Goal: Task Accomplishment & Management: Manage account settings

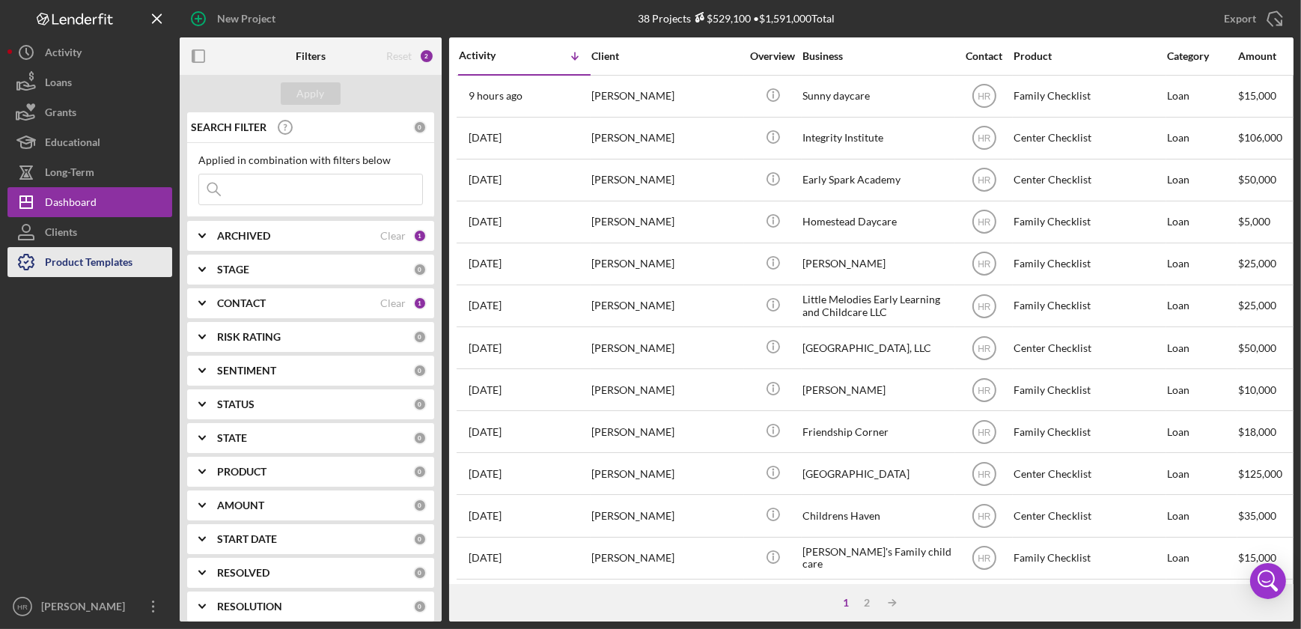
click at [76, 262] on div "Product Templates" at bounding box center [89, 264] width 88 height 34
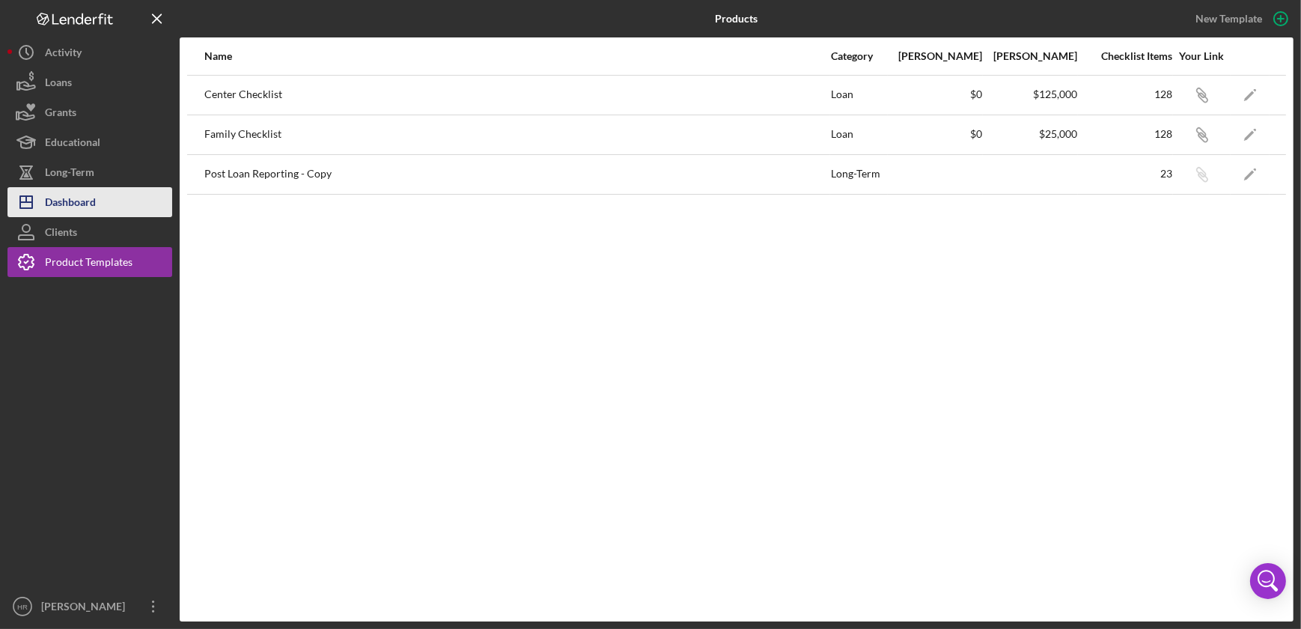
click at [89, 187] on div "Dashboard" at bounding box center [70, 204] width 51 height 34
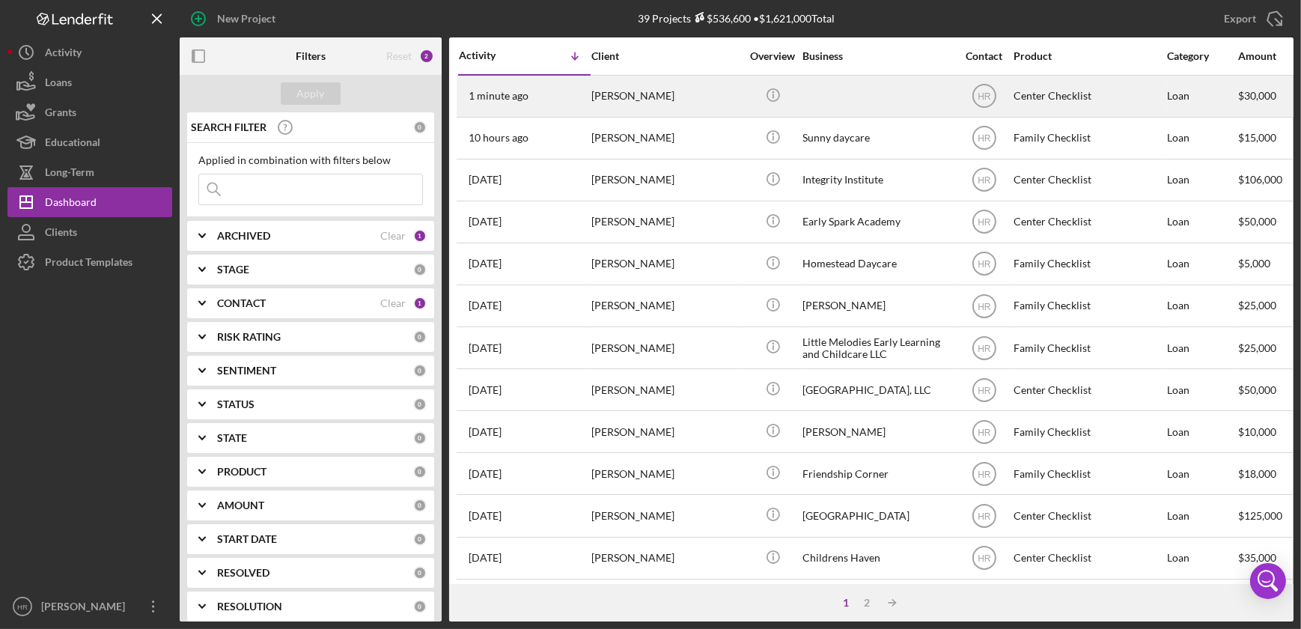
click at [658, 91] on div "[PERSON_NAME]" at bounding box center [666, 96] width 150 height 40
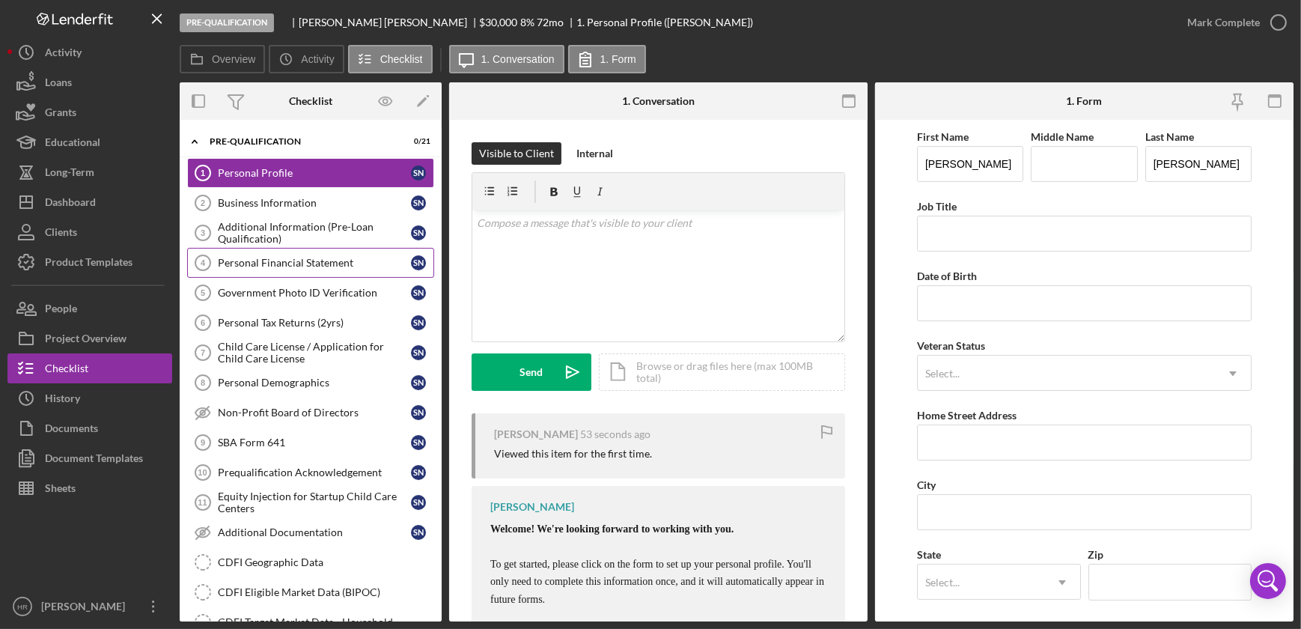
click at [269, 266] on div "Personal Financial Statement" at bounding box center [314, 263] width 193 height 12
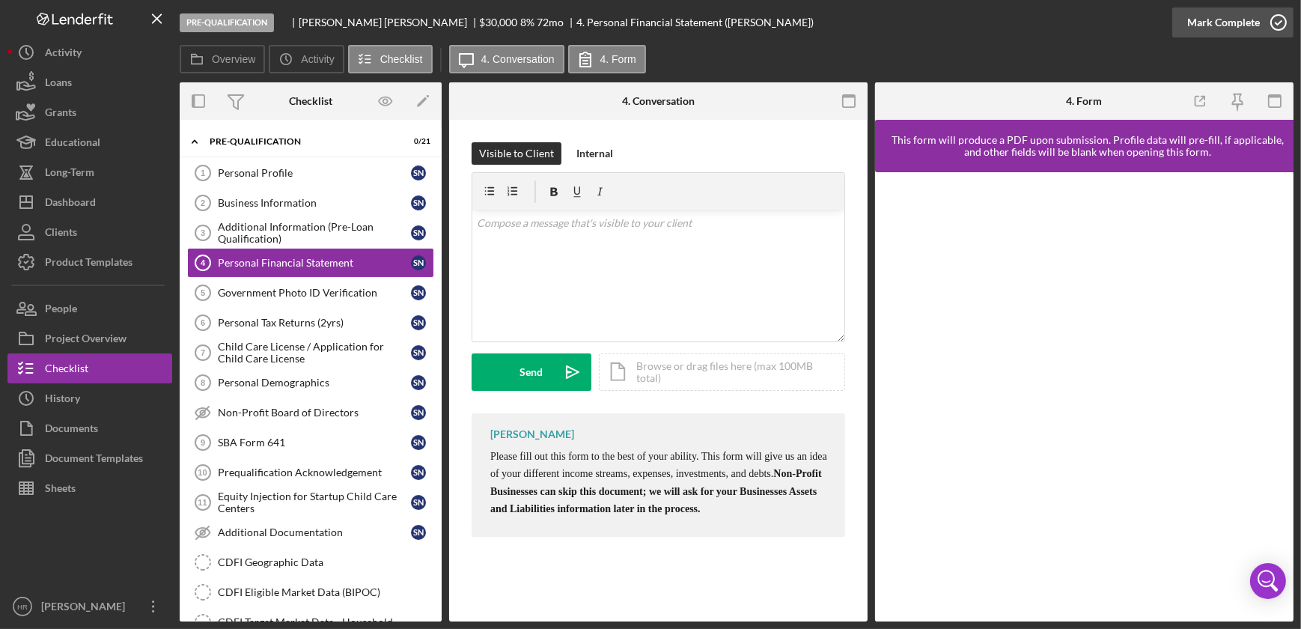
click at [1279, 34] on icon "button" at bounding box center [1277, 22] width 37 height 37
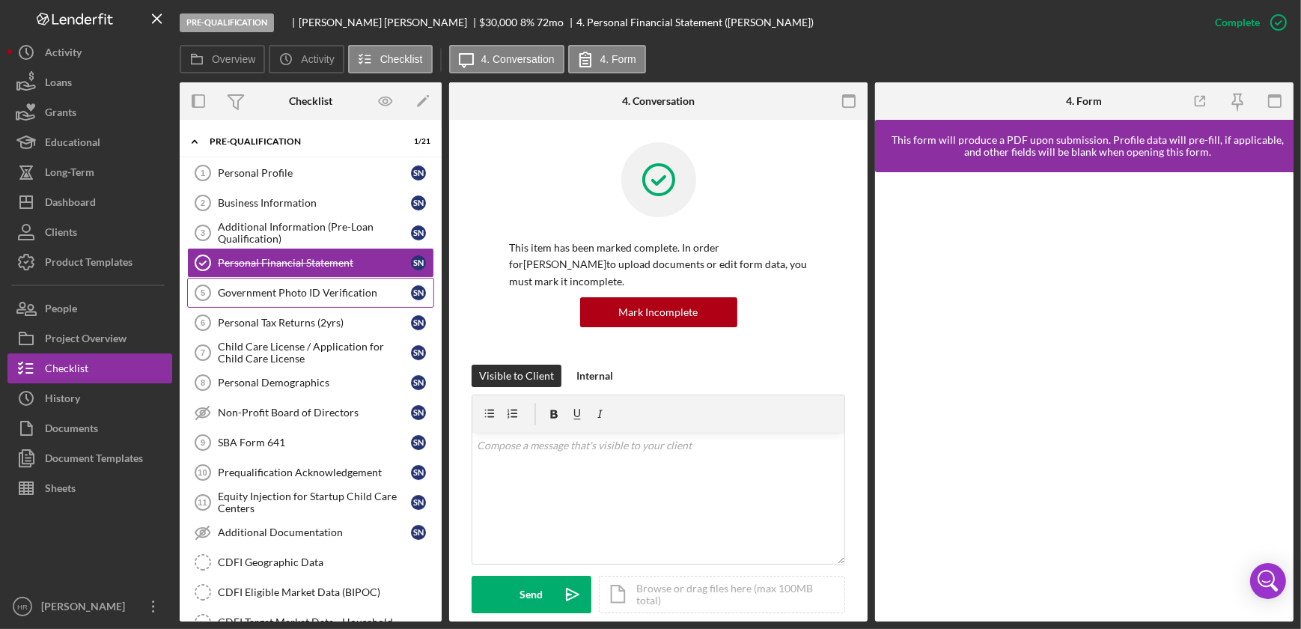
click at [325, 292] on div "Government Photo ID Verification" at bounding box center [314, 293] width 193 height 12
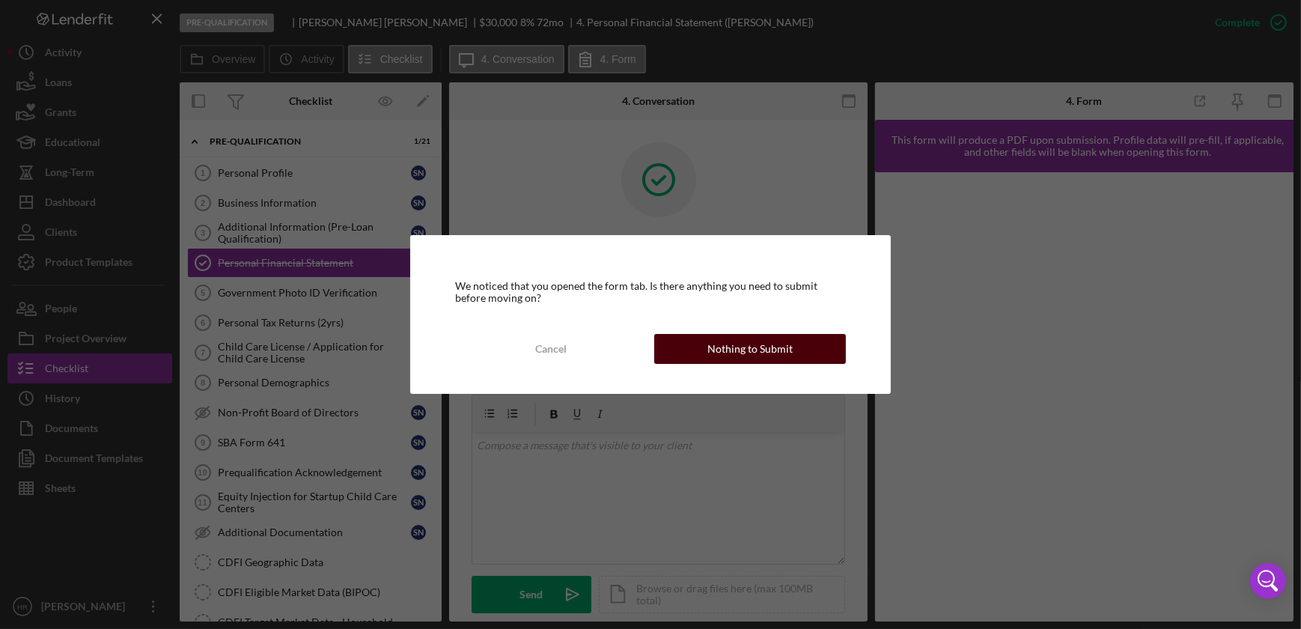
click at [712, 351] on div "Nothing to Submit" at bounding box center [749, 349] width 85 height 30
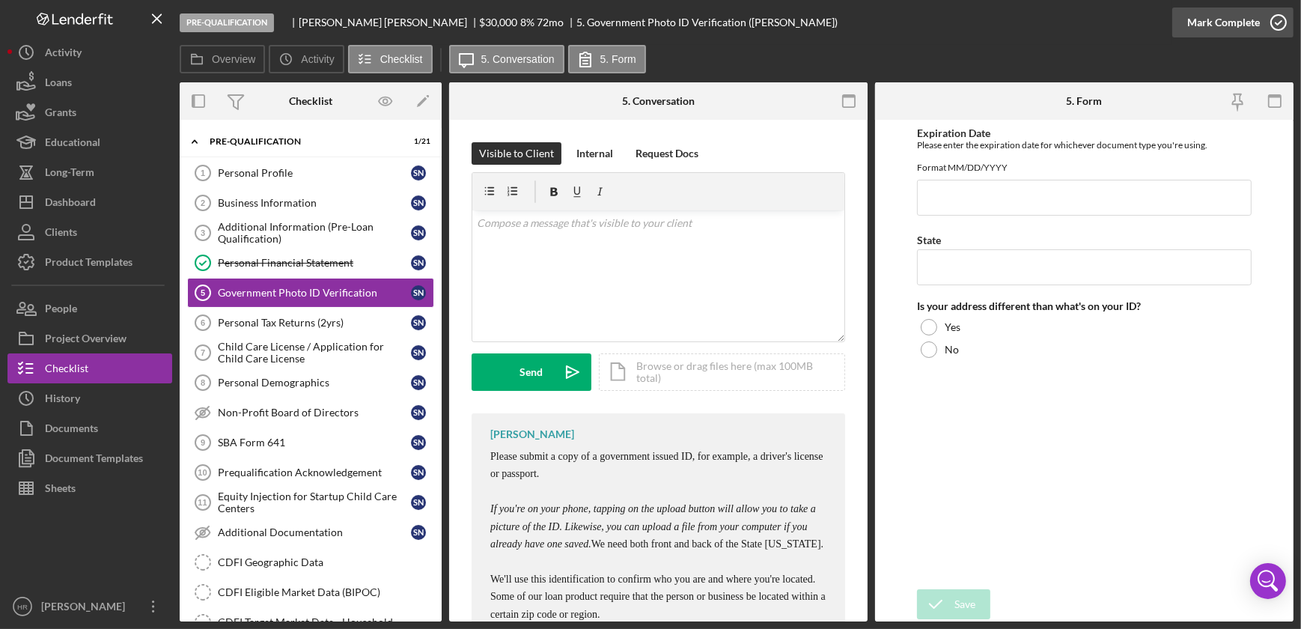
click at [1279, 22] on icon "button" at bounding box center [1277, 22] width 37 height 37
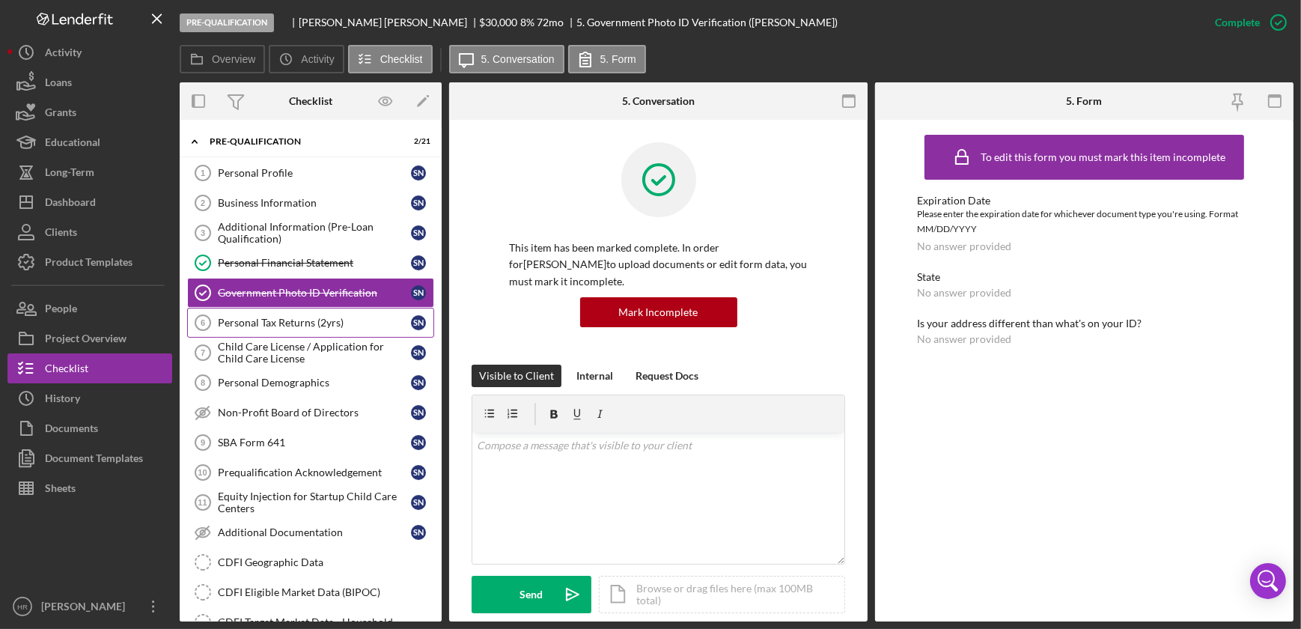
click at [327, 326] on div "Personal Tax Returns (2yrs)" at bounding box center [314, 323] width 193 height 12
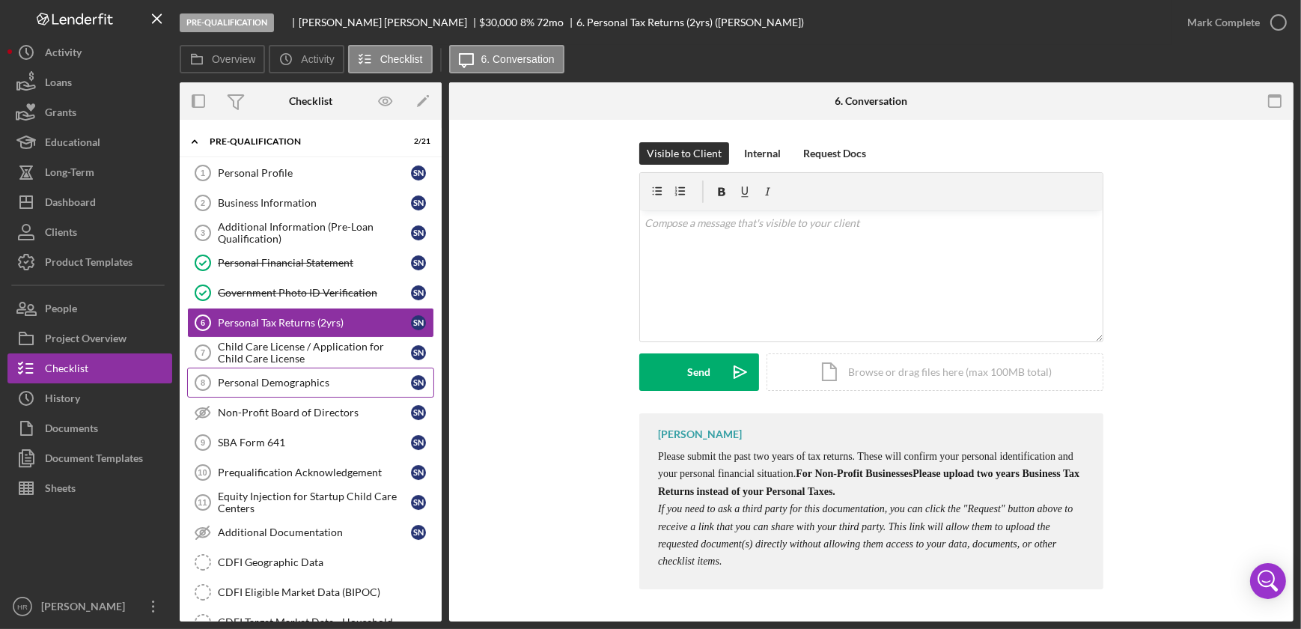
click at [298, 389] on link "Personal Demographics 8 Personal Demographics S N" at bounding box center [310, 382] width 247 height 30
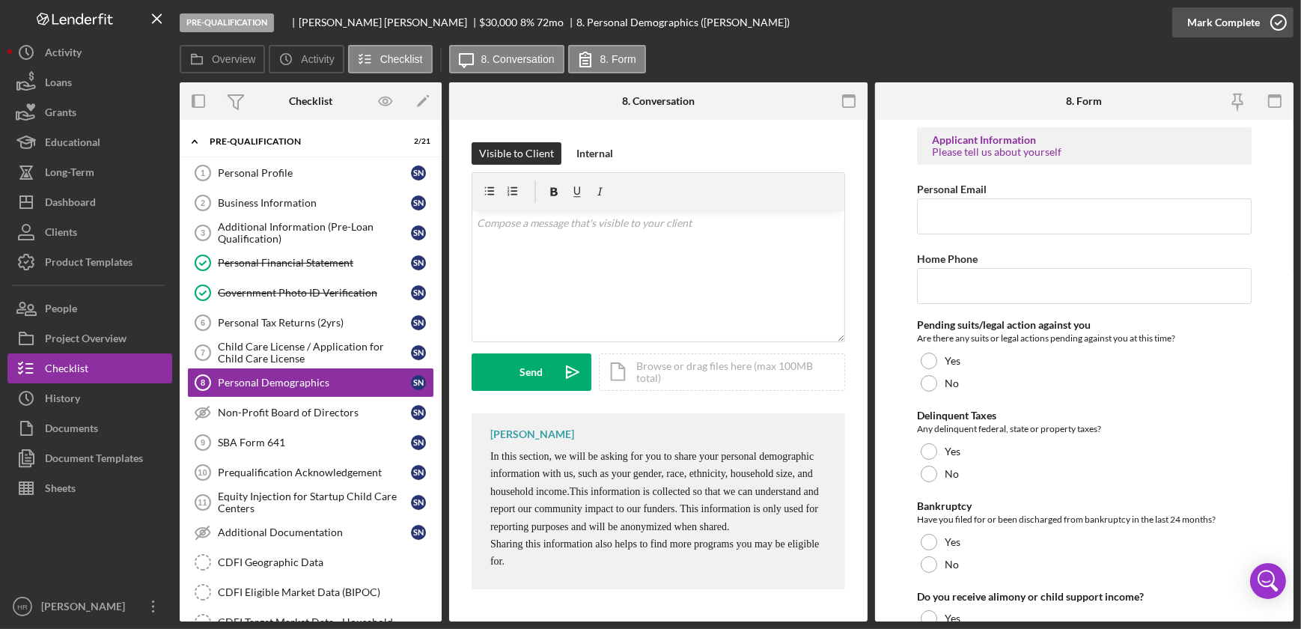
click at [1277, 22] on icon "button" at bounding box center [1277, 22] width 37 height 37
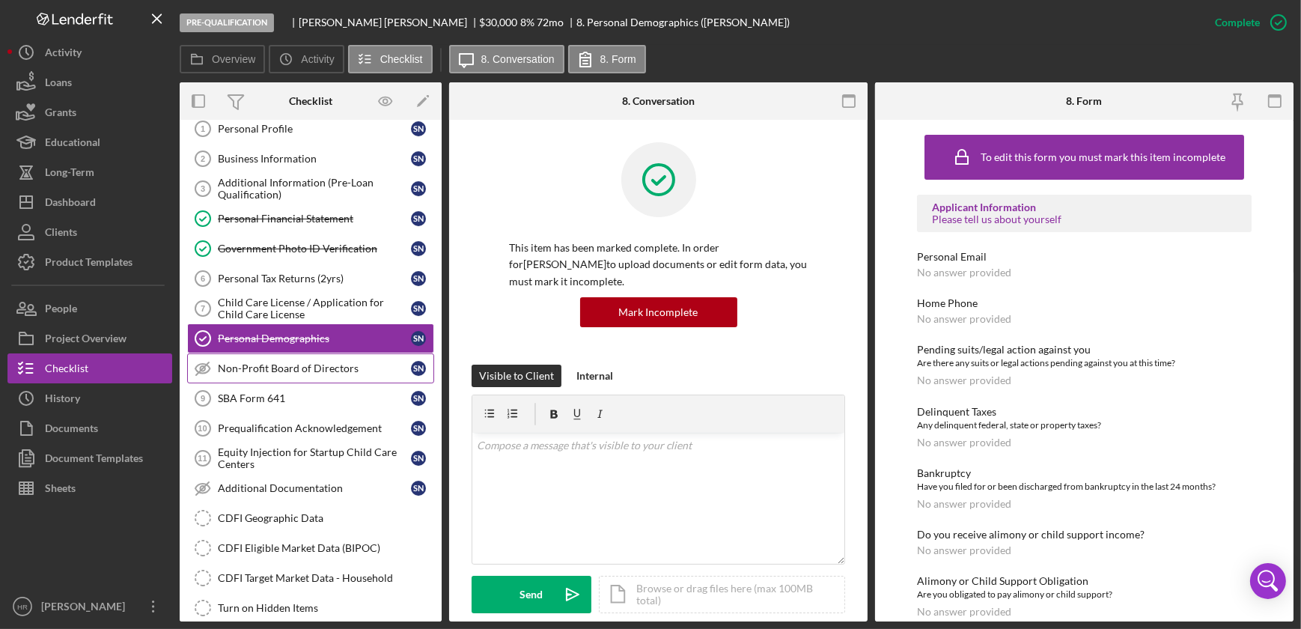
scroll to position [67, 0]
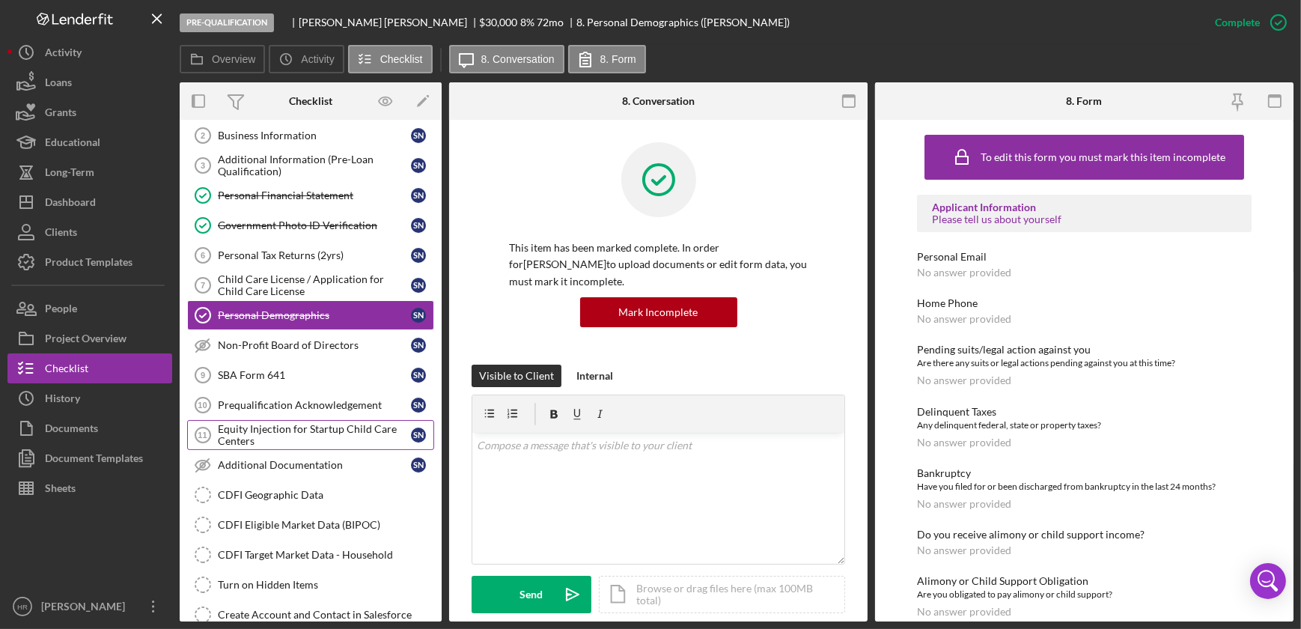
click at [294, 436] on div "Equity Injection for Startup Child Care Centers" at bounding box center [314, 435] width 193 height 24
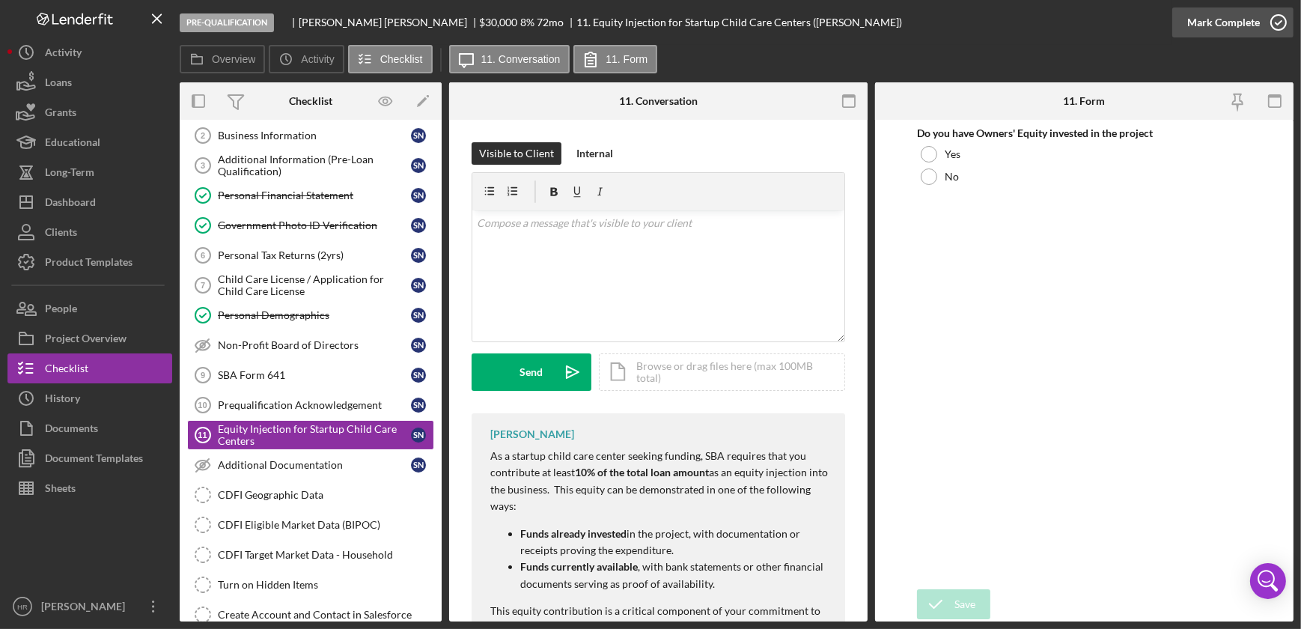
click at [1284, 27] on icon "button" at bounding box center [1277, 22] width 37 height 37
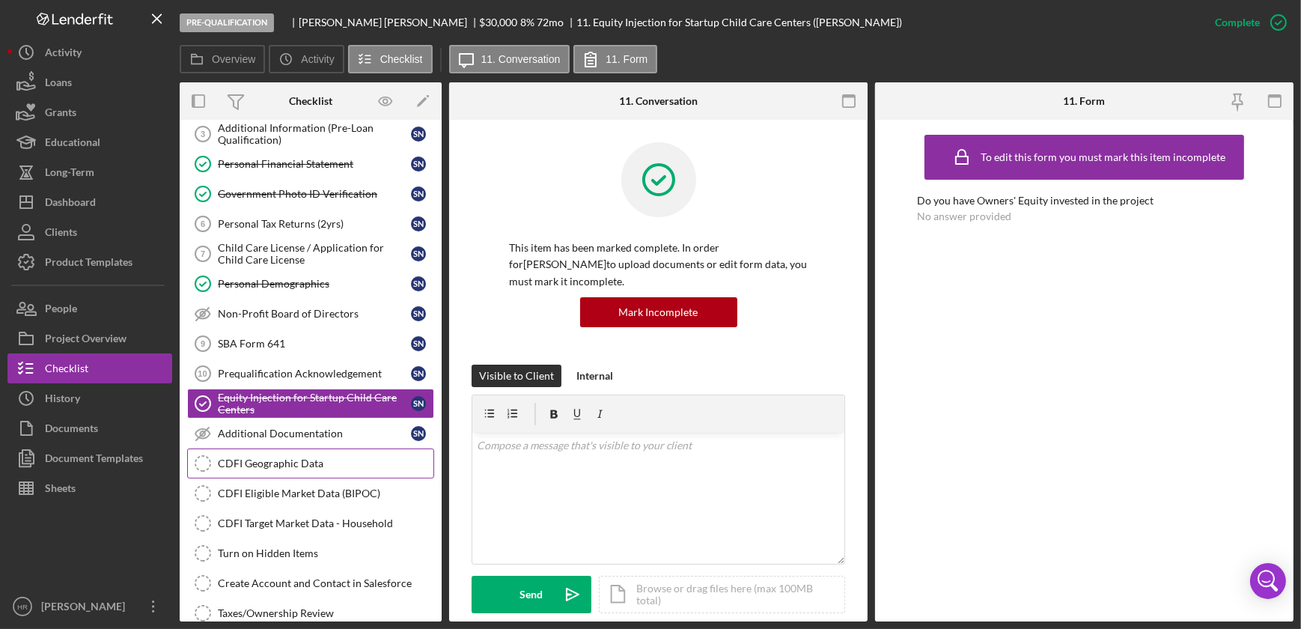
scroll to position [67, 0]
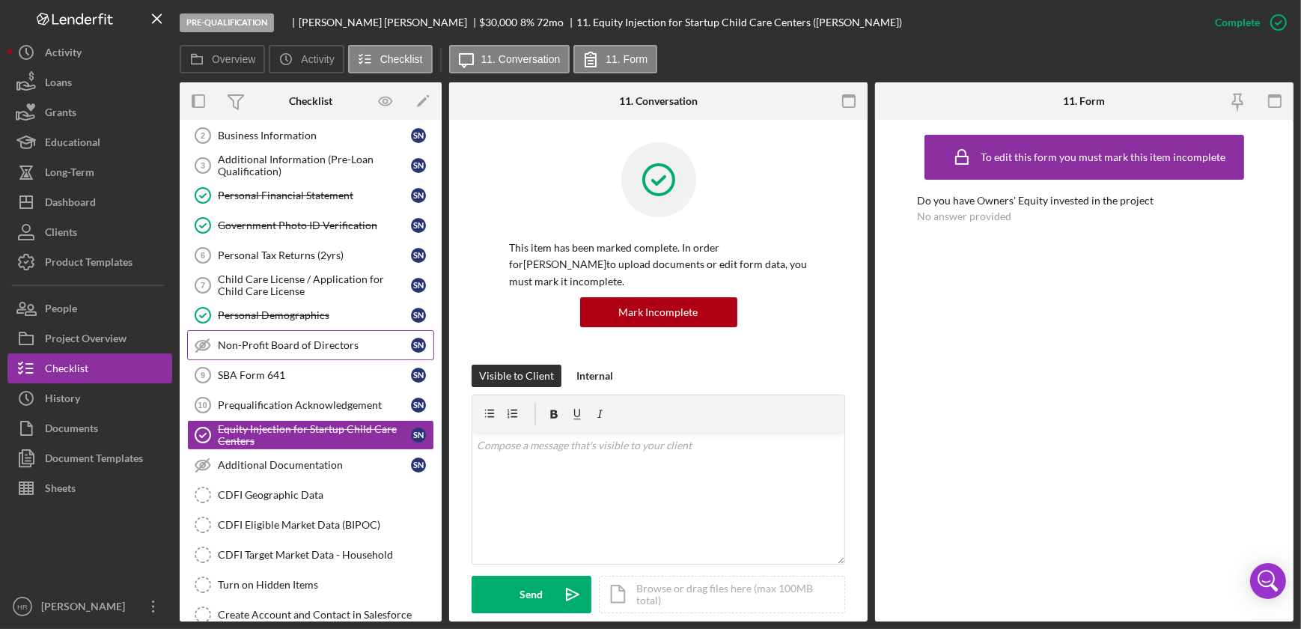
click at [280, 339] on div "Non-Profit Board of Directors" at bounding box center [314, 345] width 193 height 12
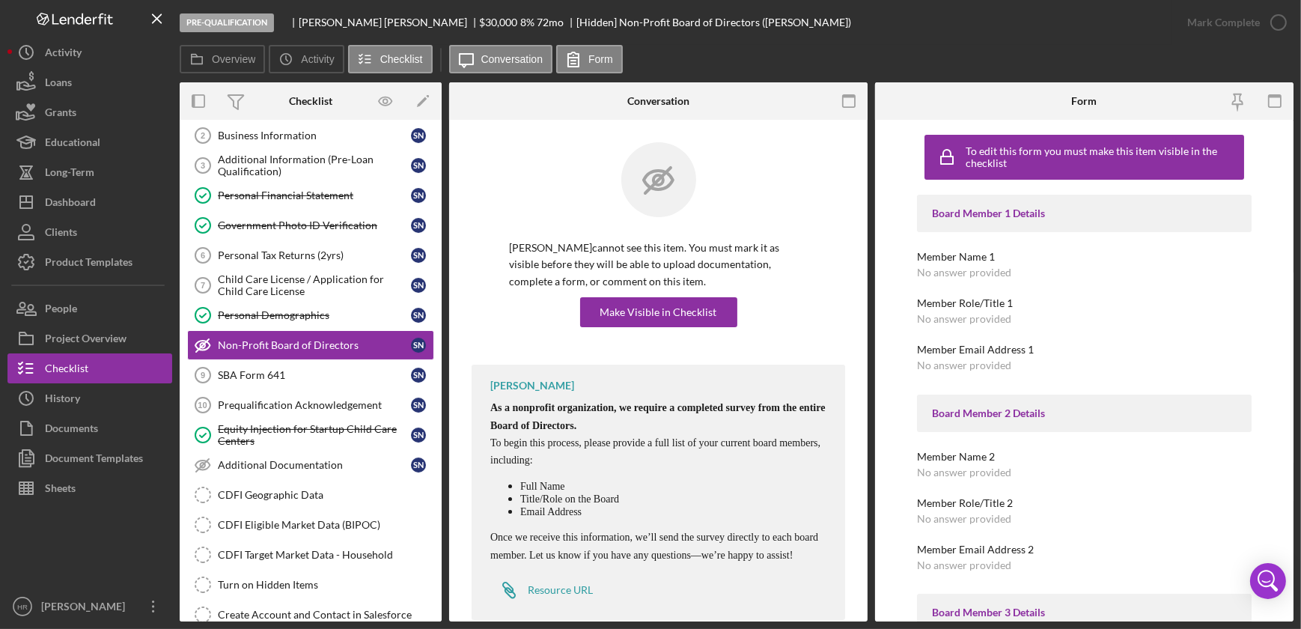
click at [644, 327] on div "[PERSON_NAME] cannot see this item. You must mark it as visible before they wil…" at bounding box center [657, 253] width 373 height 222
click at [646, 317] on div "Make Visible in Checklist" at bounding box center [658, 312] width 117 height 30
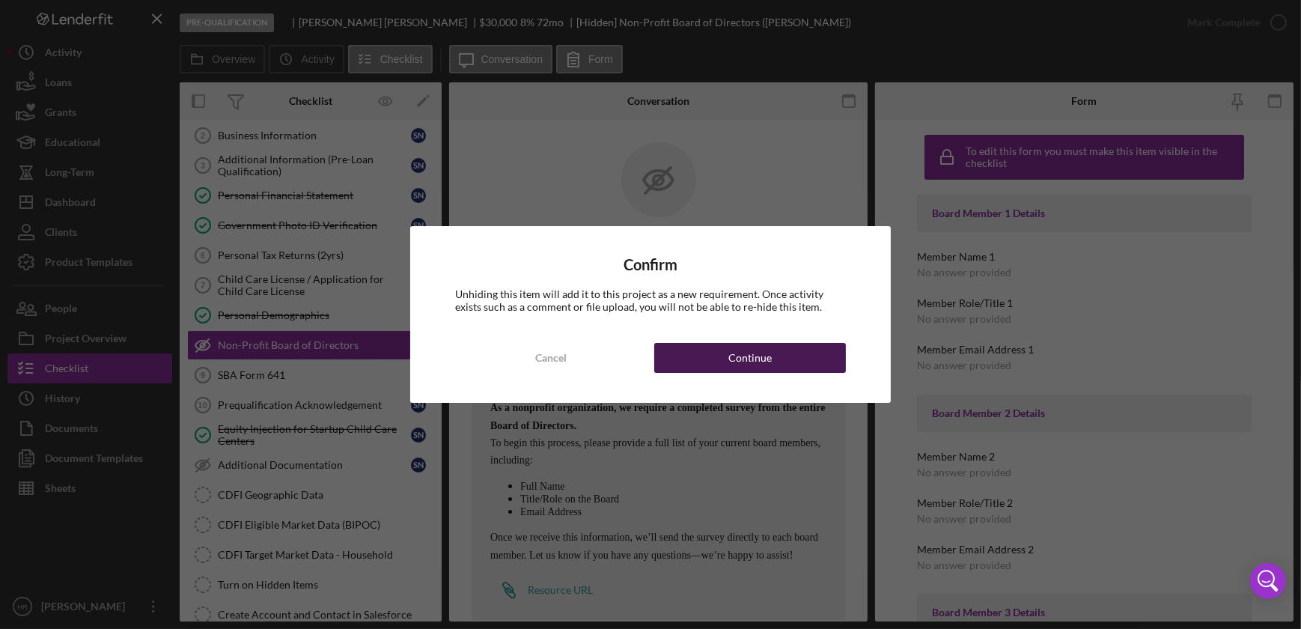
click at [714, 352] on button "Continue" at bounding box center [750, 358] width 192 height 30
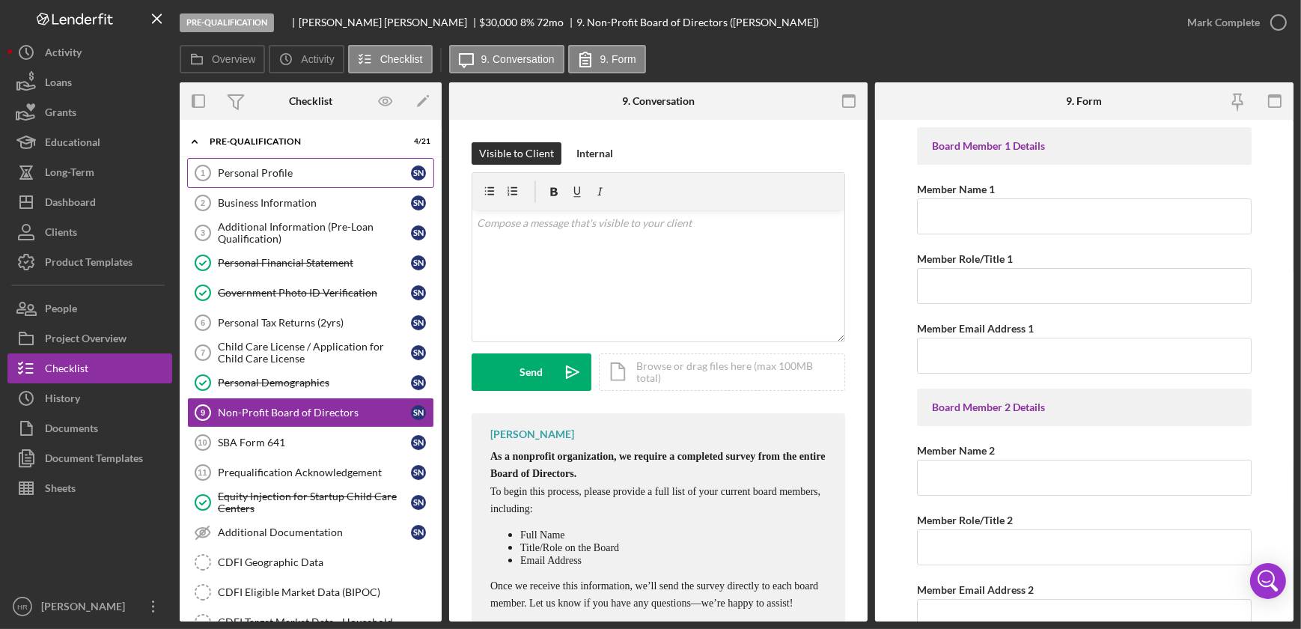
click at [235, 167] on div "Personal Profile" at bounding box center [314, 173] width 193 height 12
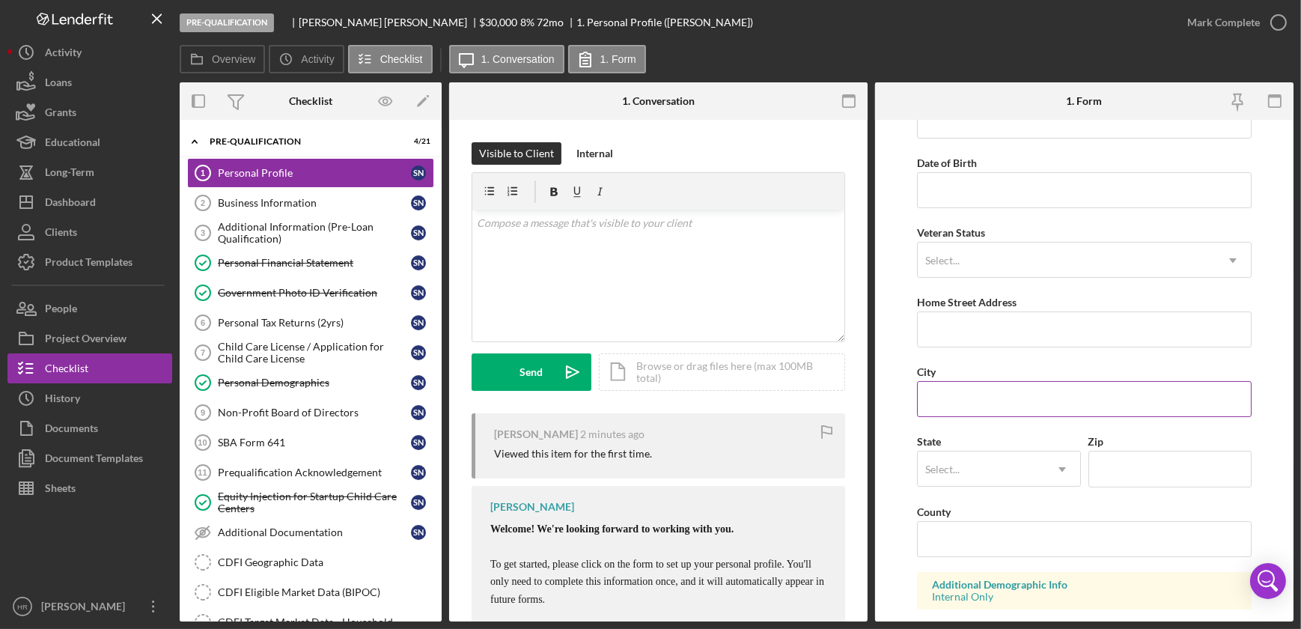
scroll to position [135, 0]
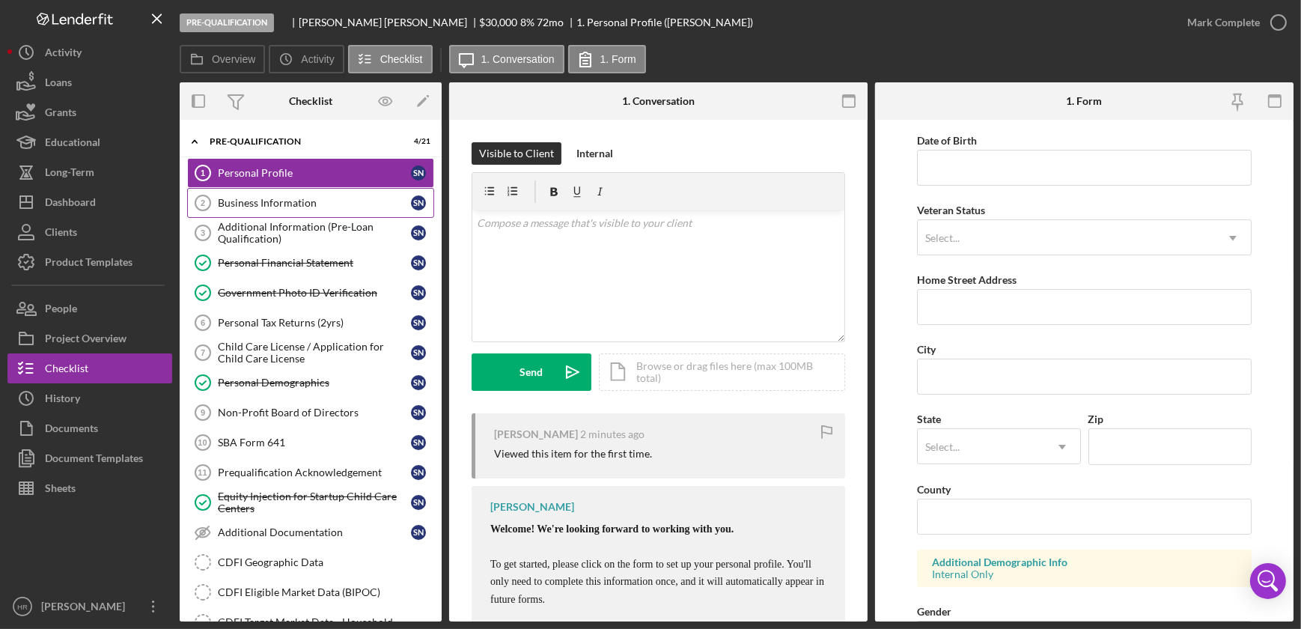
click at [250, 204] on div "Business Information" at bounding box center [314, 203] width 193 height 12
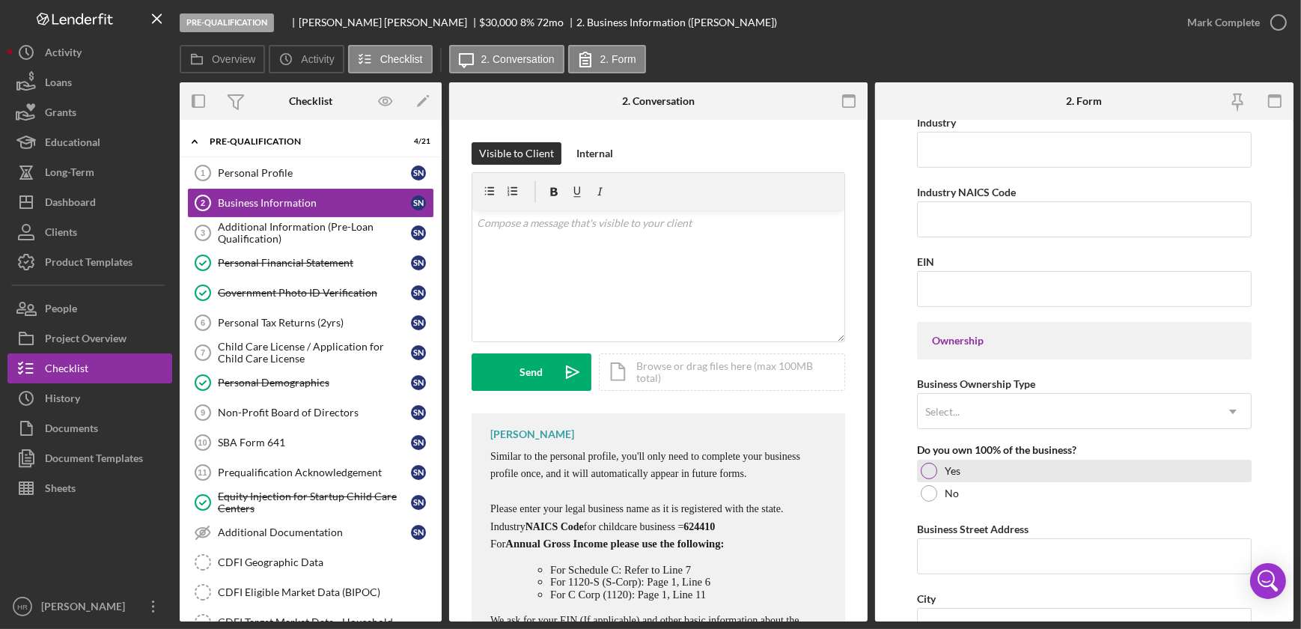
scroll to position [612, 0]
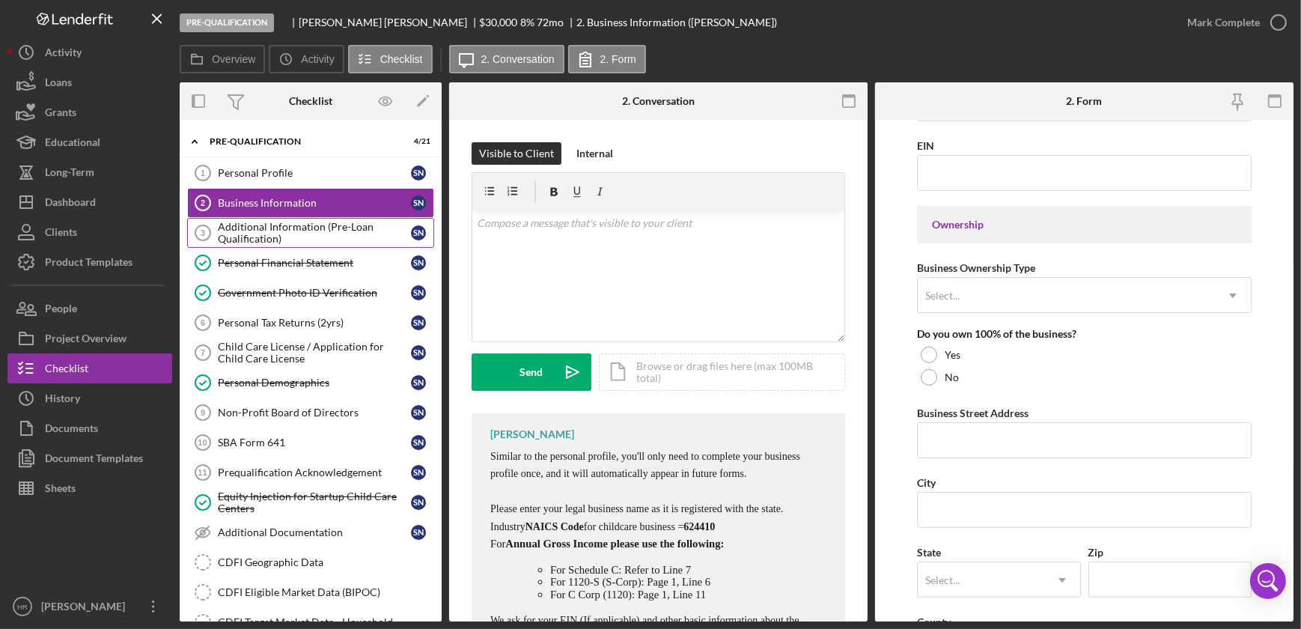
click at [260, 239] on div "Additional Information (Pre-Loan Qualification)" at bounding box center [314, 233] width 193 height 24
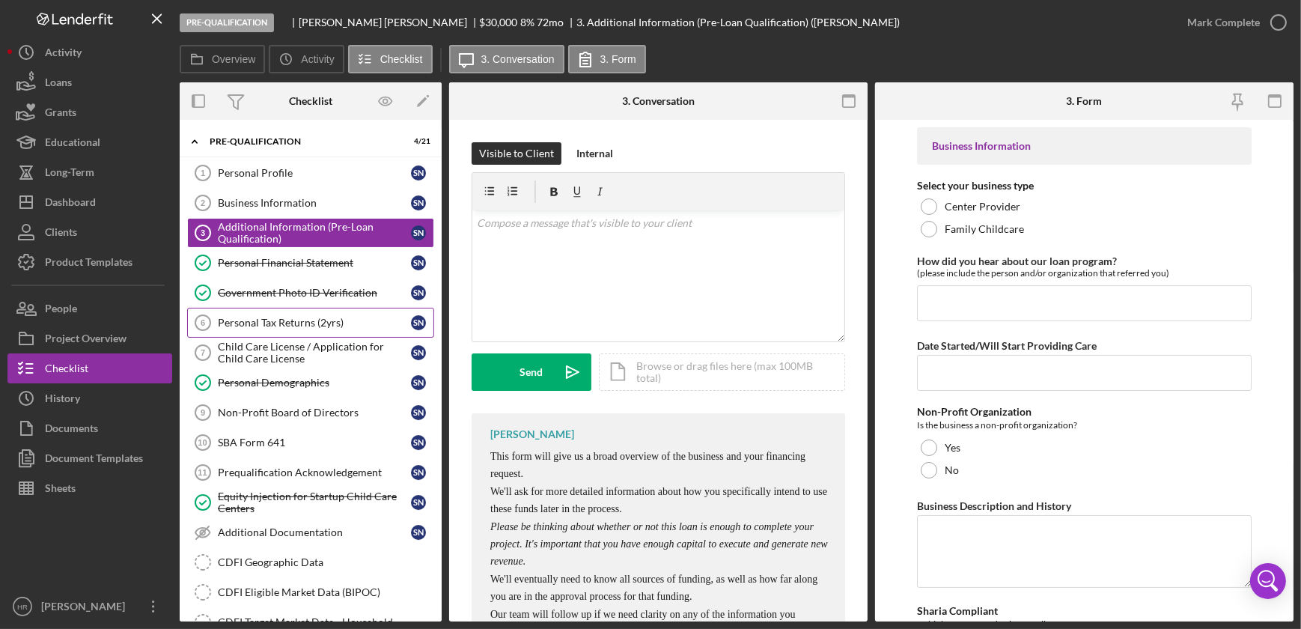
click at [257, 322] on div "Personal Tax Returns (2yrs)" at bounding box center [314, 323] width 193 height 12
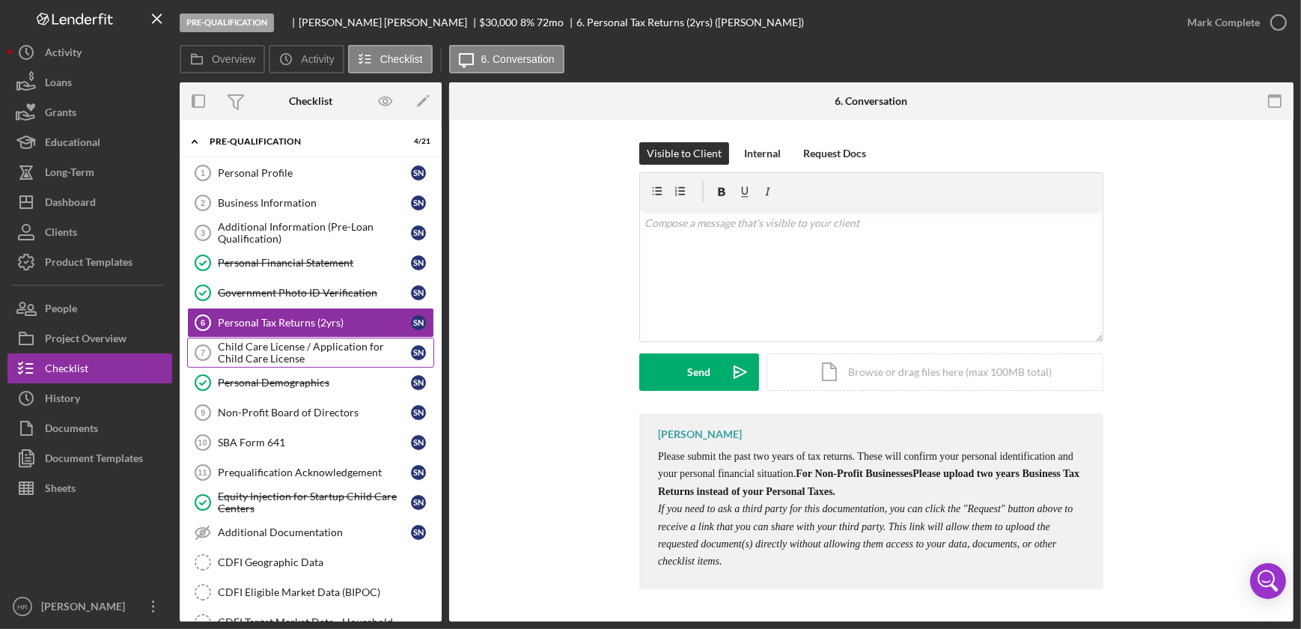
click at [256, 355] on div "Child Care License / Application for Child Care License" at bounding box center [314, 352] width 193 height 24
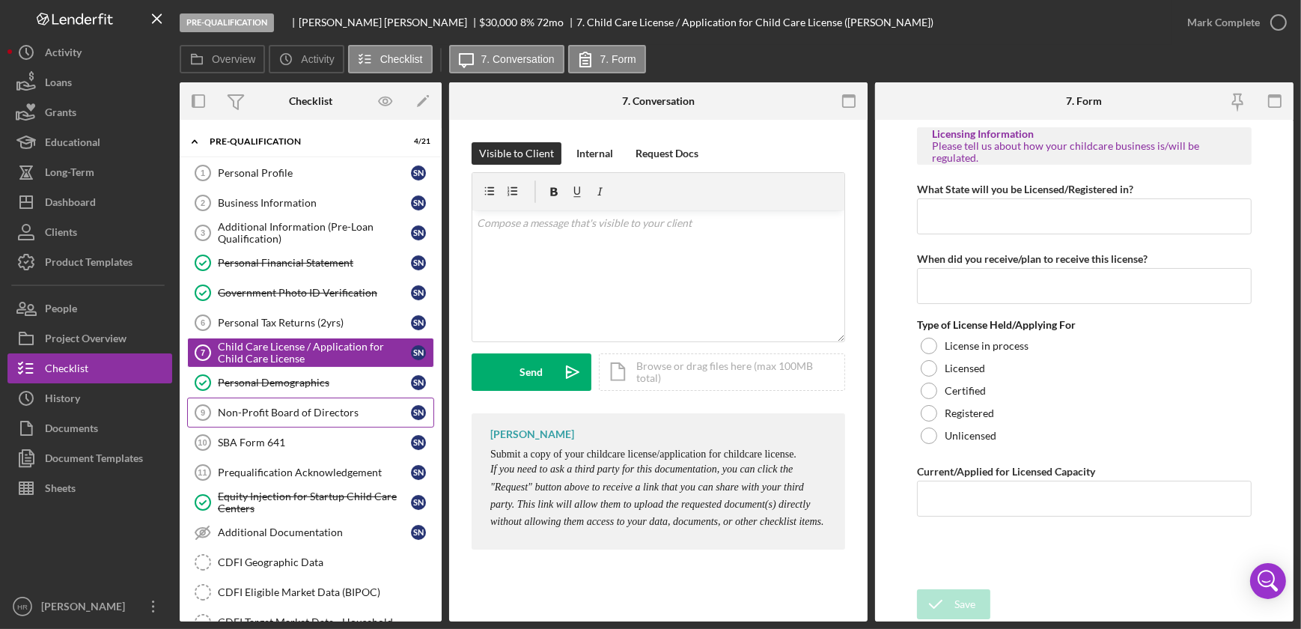
click at [262, 410] on div "Non-Profit Board of Directors" at bounding box center [314, 412] width 193 height 12
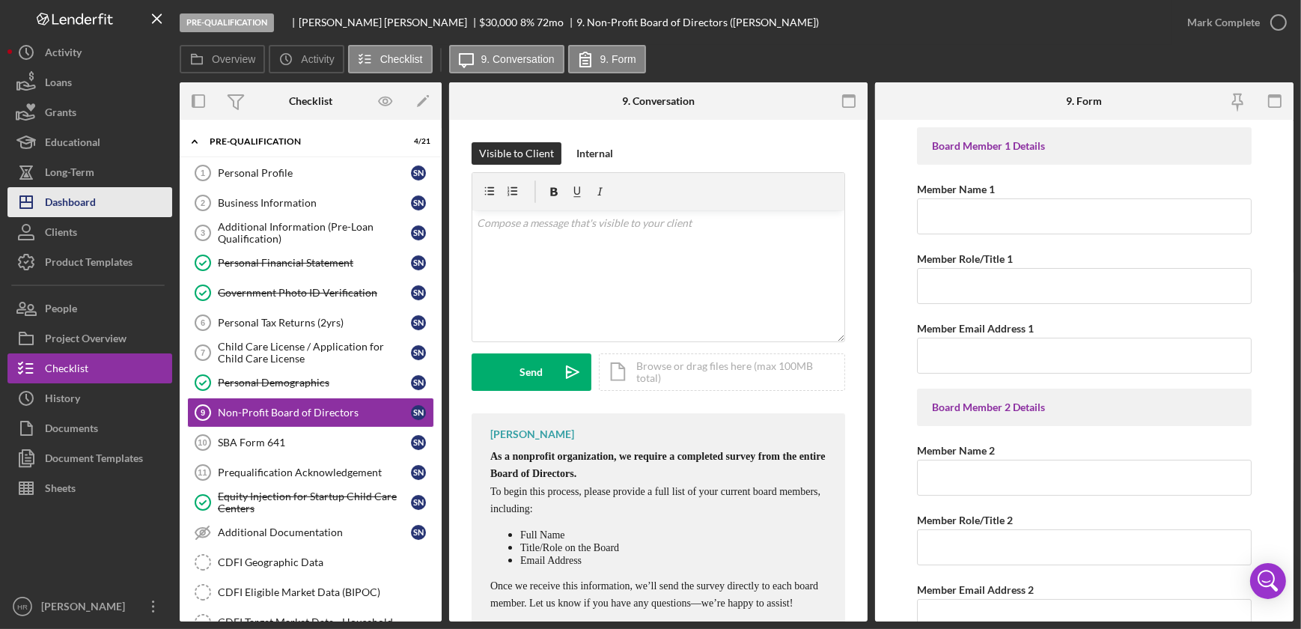
click at [73, 210] on div "Dashboard" at bounding box center [70, 204] width 51 height 34
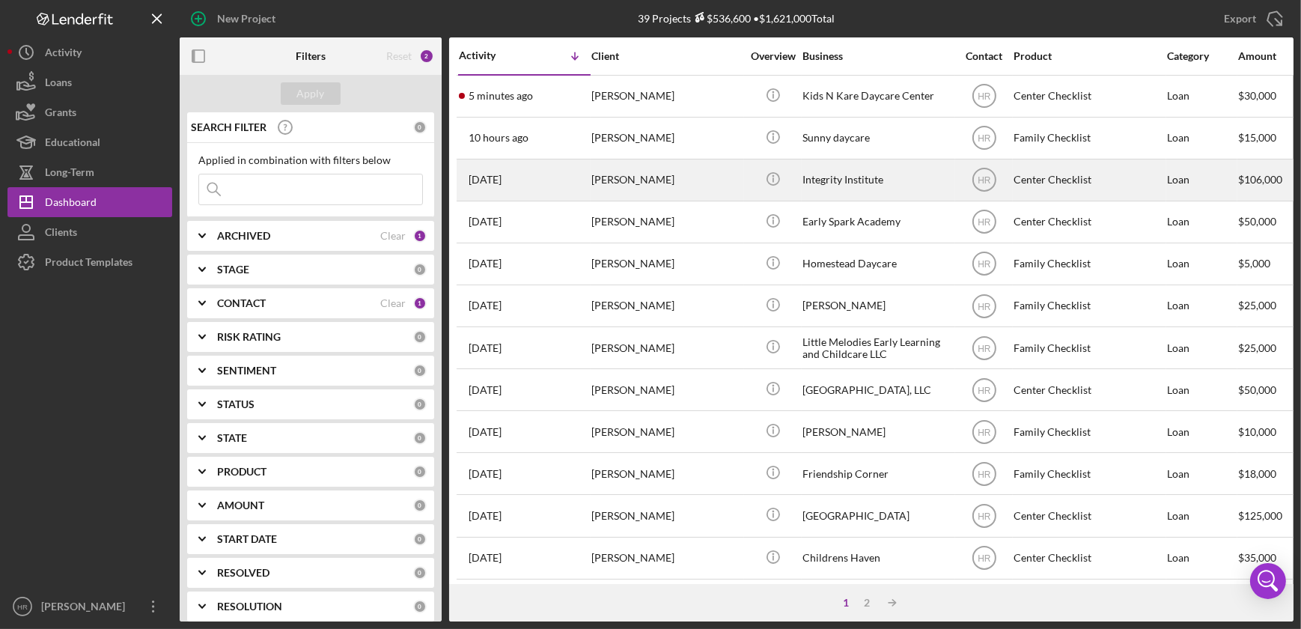
click at [846, 183] on div "Integrity Institute" at bounding box center [877, 180] width 150 height 40
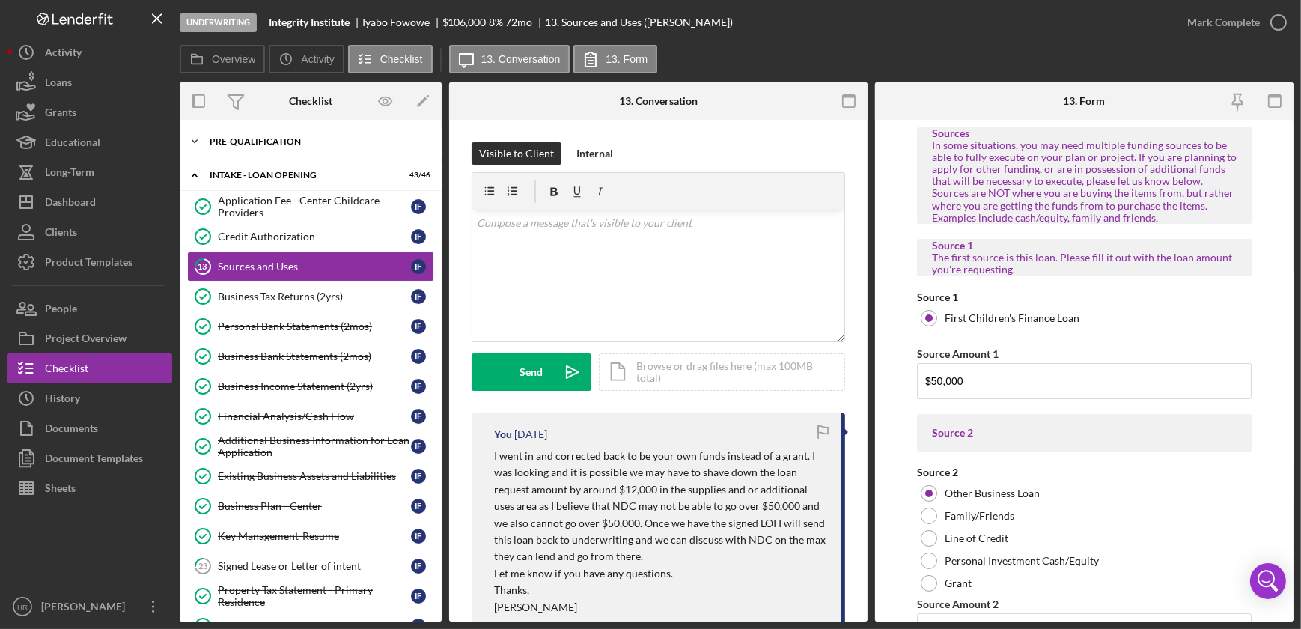
click at [254, 144] on div "Pre-Qualification" at bounding box center [316, 141] width 213 height 9
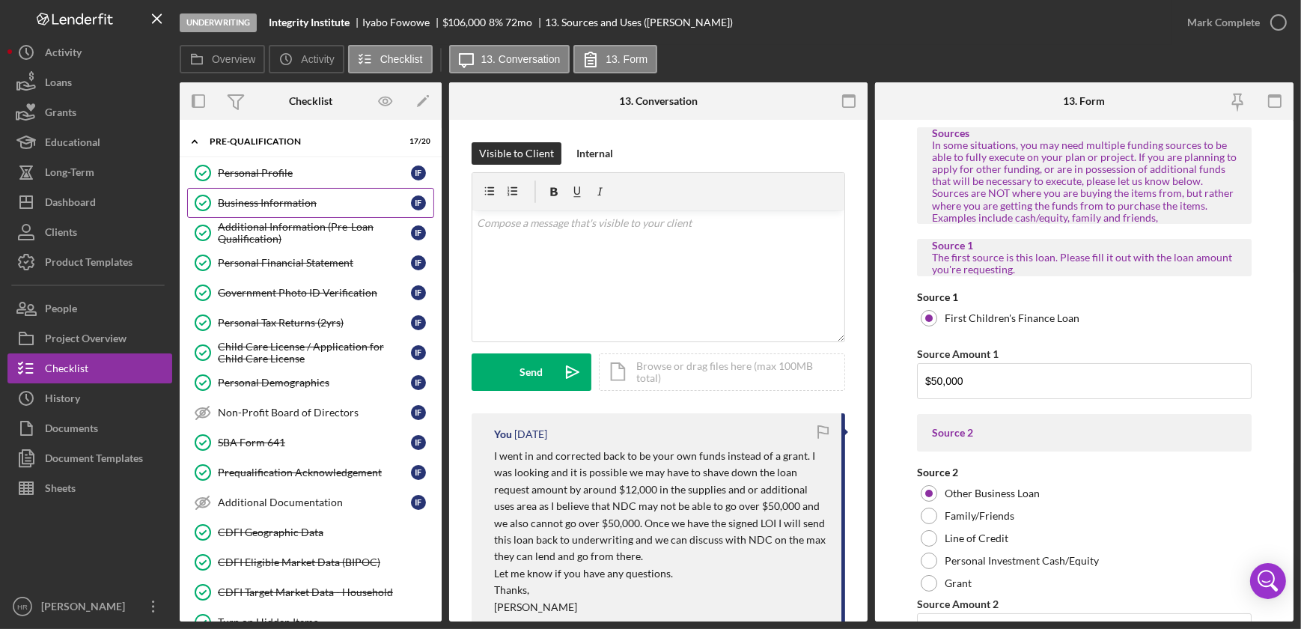
click at [248, 198] on div "Business Information" at bounding box center [314, 203] width 193 height 12
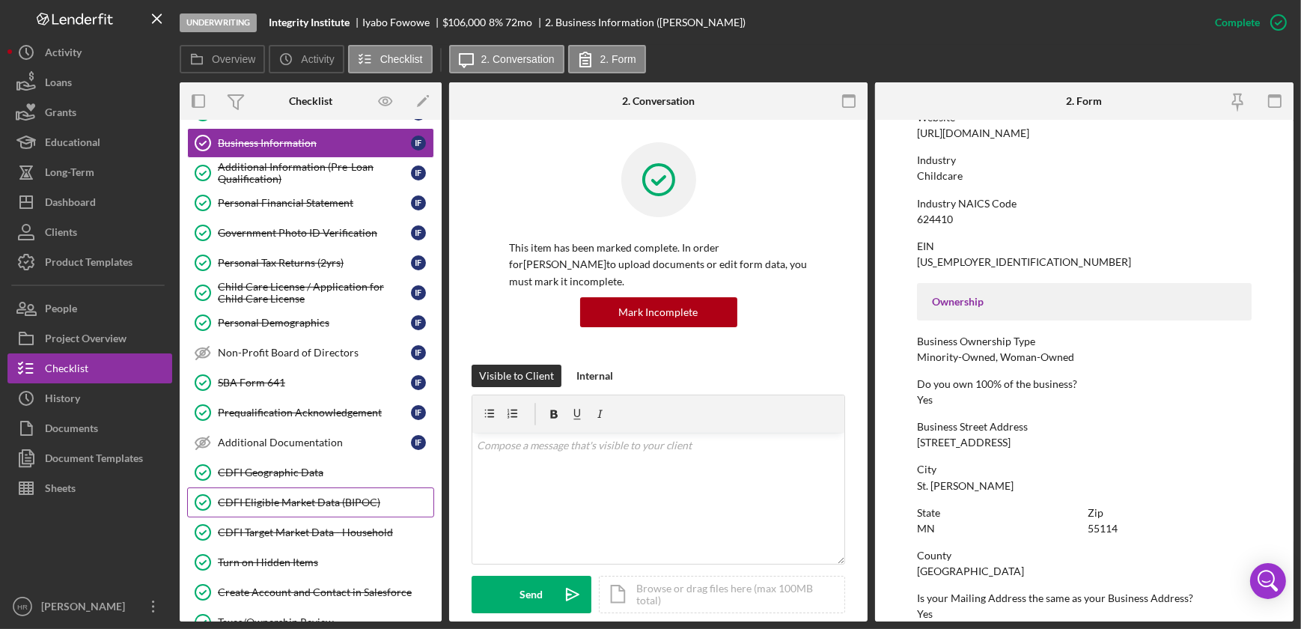
scroll to position [135, 0]
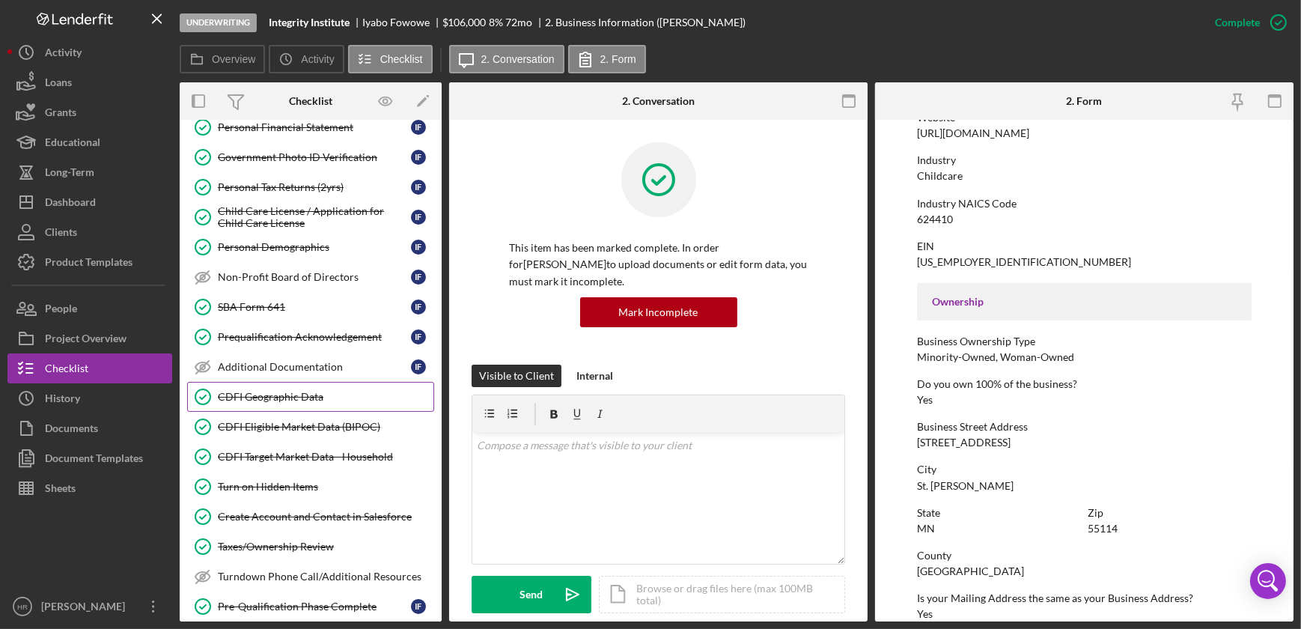
click at [256, 398] on div "CDFI Geographic Data" at bounding box center [326, 397] width 216 height 12
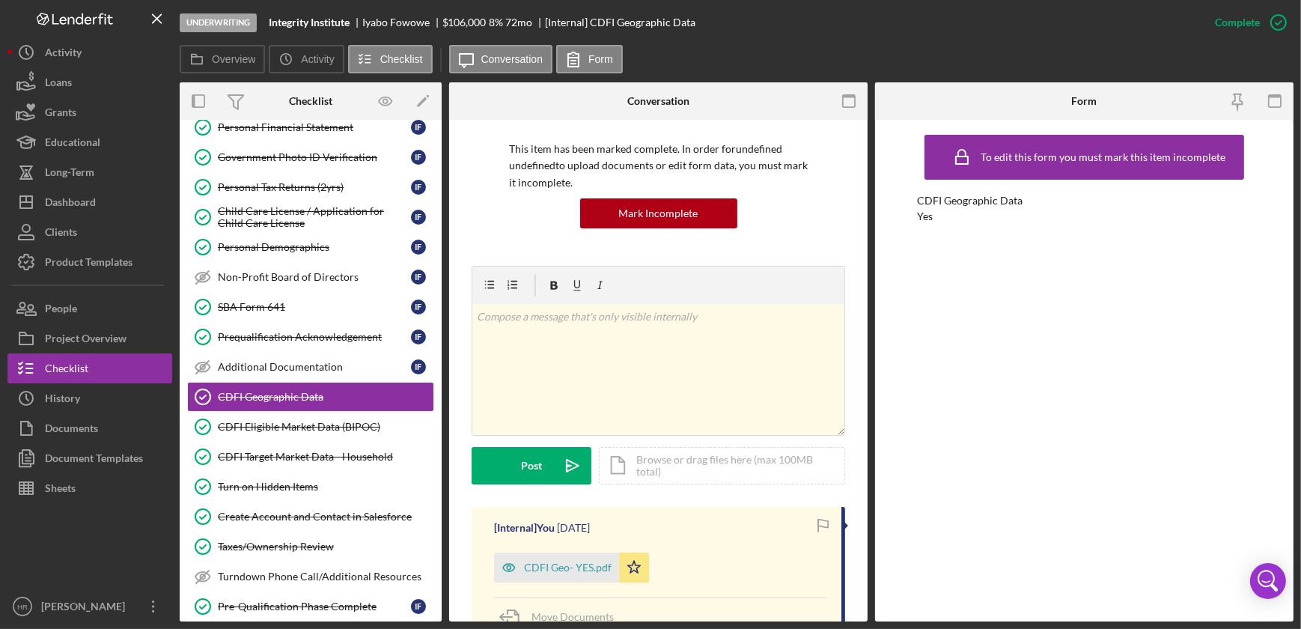
scroll to position [204, 0]
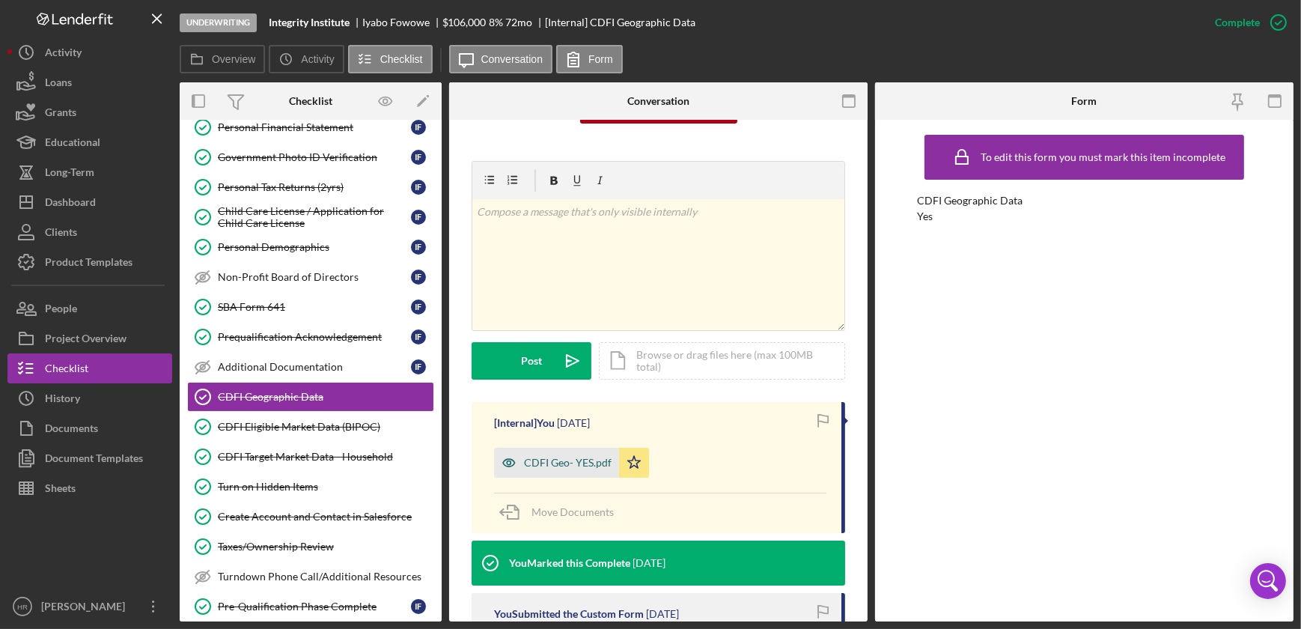
click at [544, 471] on div "CDFI Geo- YES.pdf" at bounding box center [556, 462] width 125 height 30
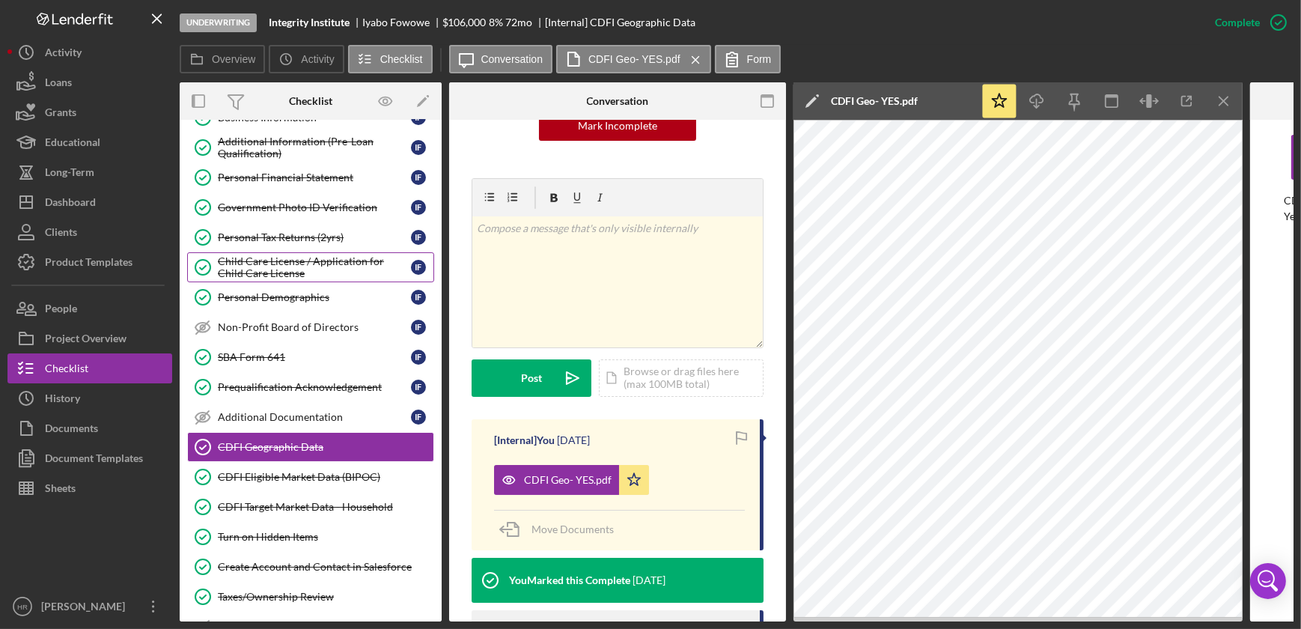
scroll to position [0, 0]
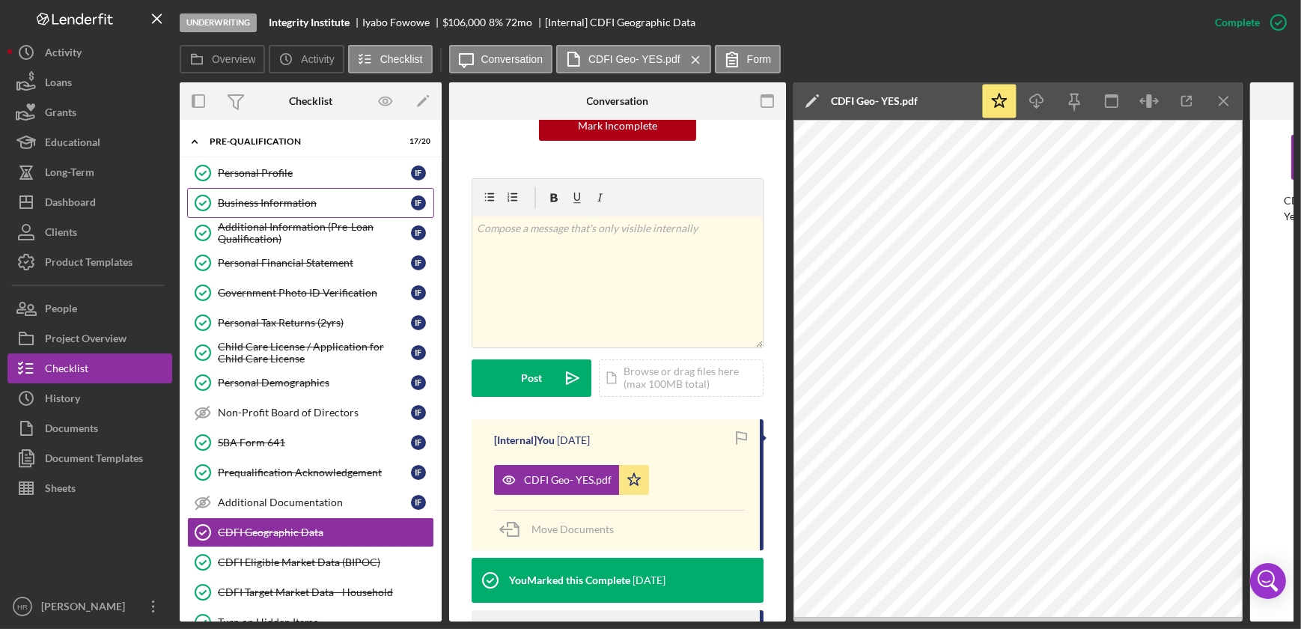
click at [280, 209] on link "Business Information Business Information I F" at bounding box center [310, 203] width 247 height 30
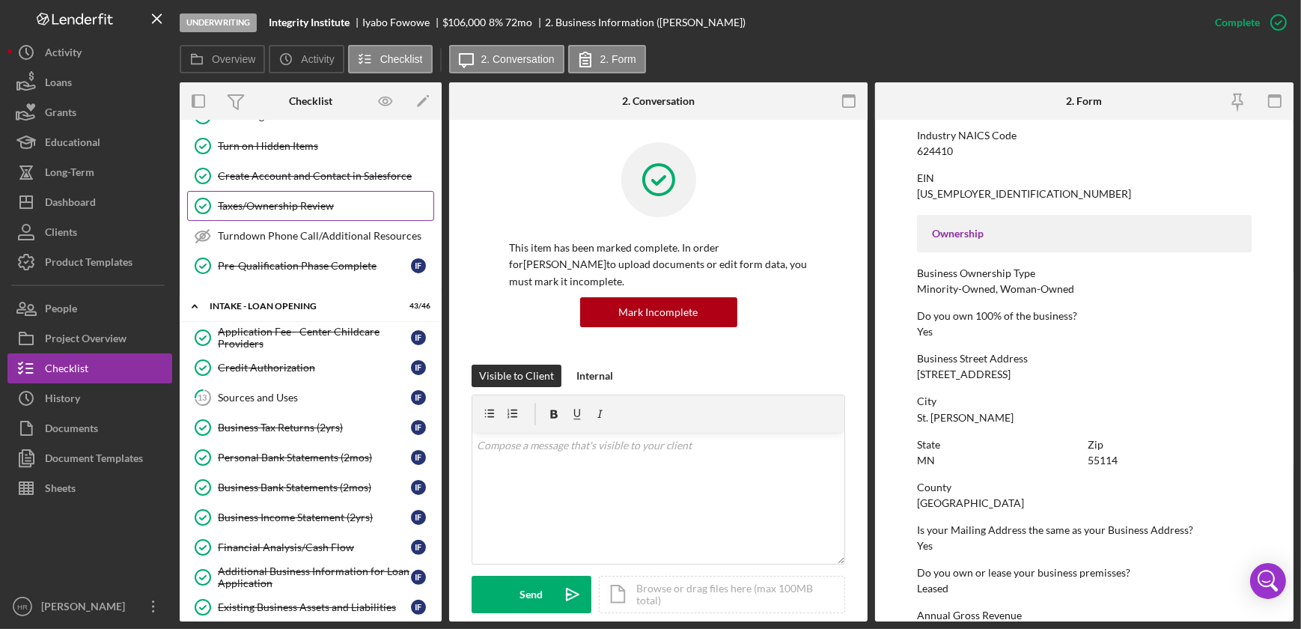
scroll to position [204, 0]
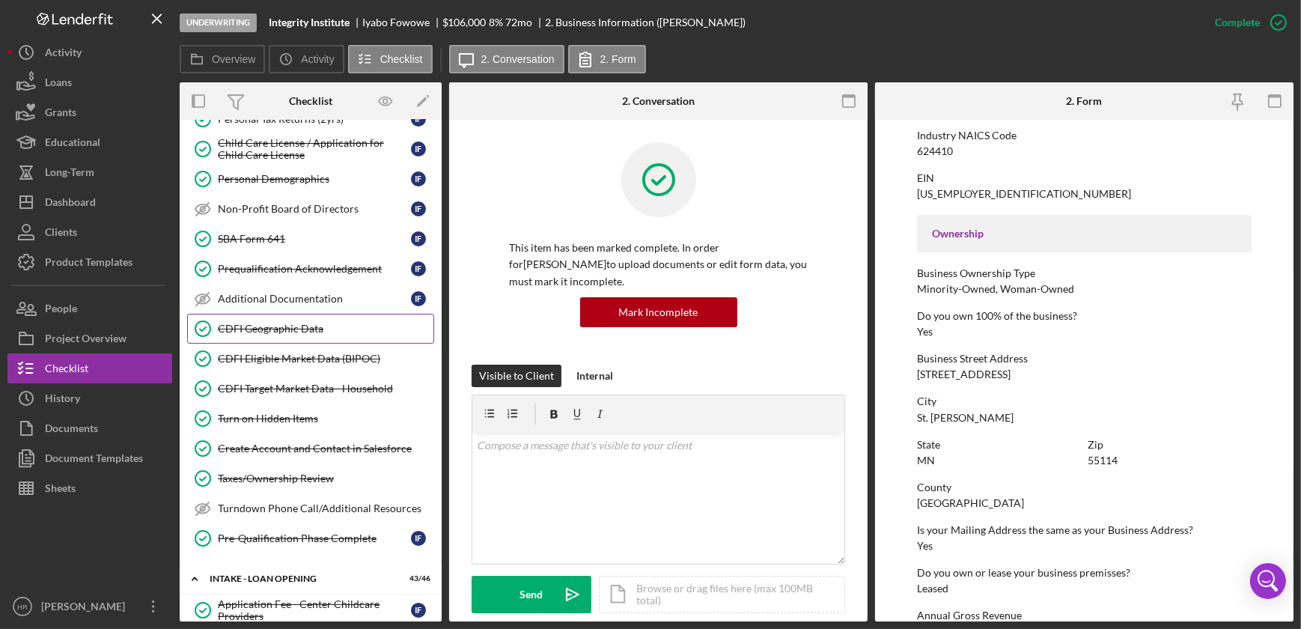
click at [251, 323] on div "CDFI Geographic Data" at bounding box center [326, 329] width 216 height 12
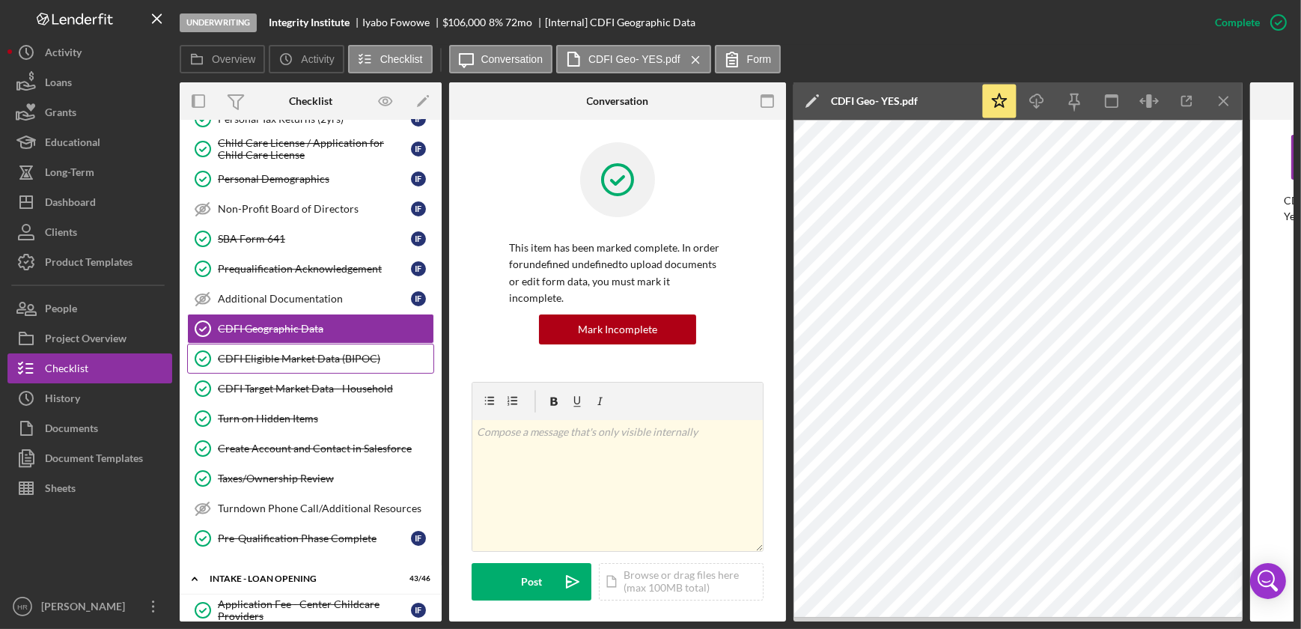
click at [233, 357] on div "CDFI Eligible Market Data (BIPOC)" at bounding box center [326, 358] width 216 height 12
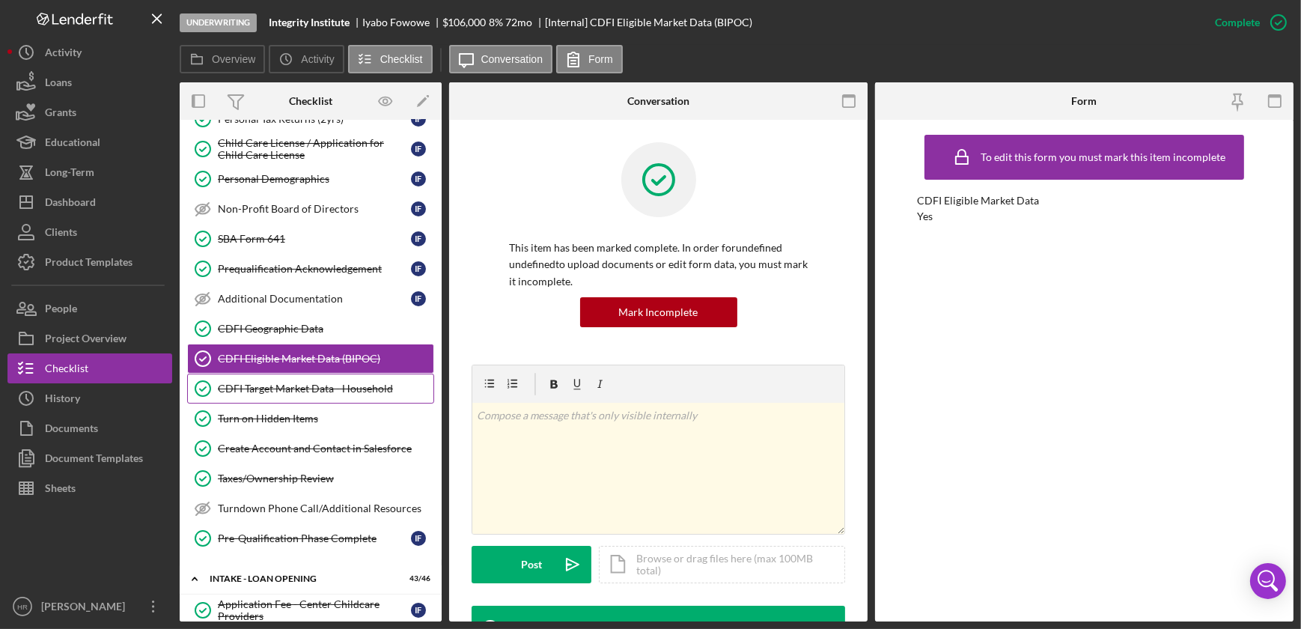
click at [249, 389] on div "CDFI Target Market Data - Household" at bounding box center [326, 388] width 216 height 12
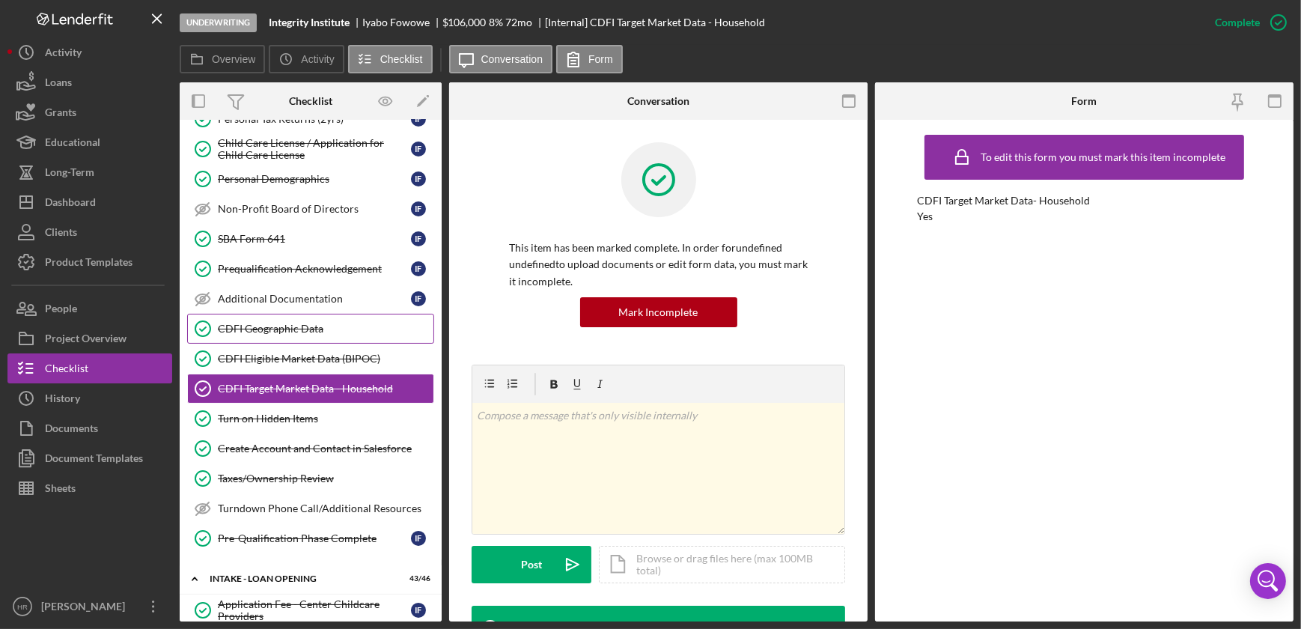
click at [278, 327] on div "CDFI Geographic Data" at bounding box center [326, 329] width 216 height 12
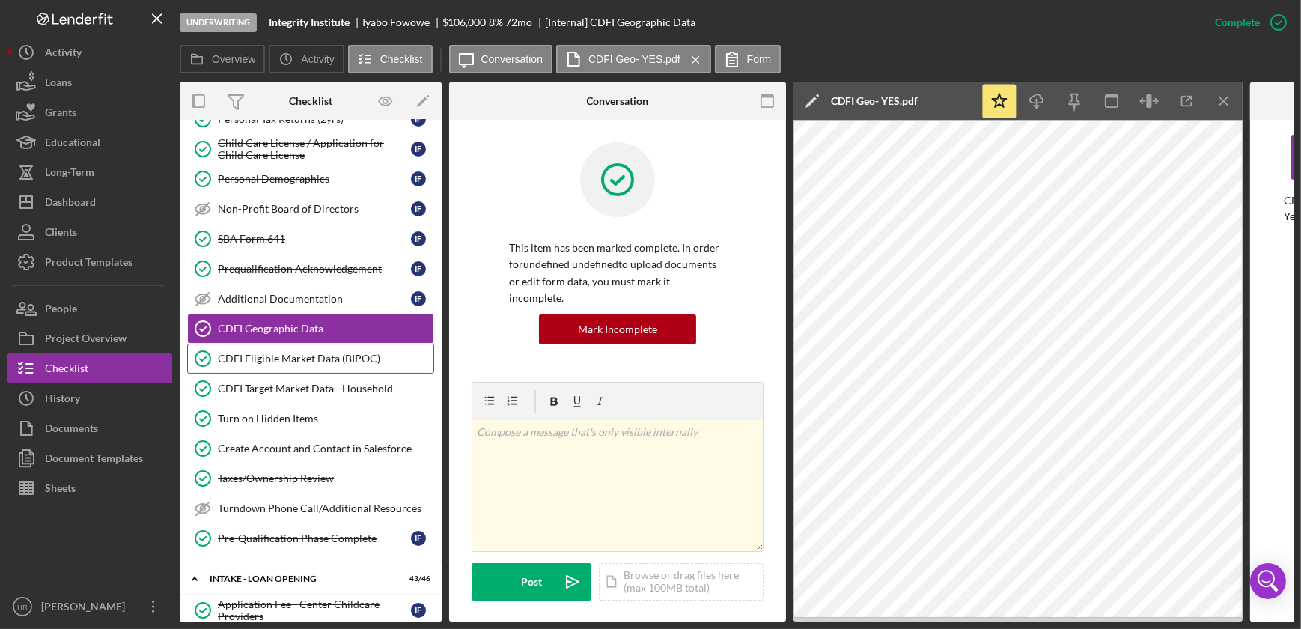
click at [271, 355] on div "CDFI Eligible Market Data (BIPOC)" at bounding box center [326, 358] width 216 height 12
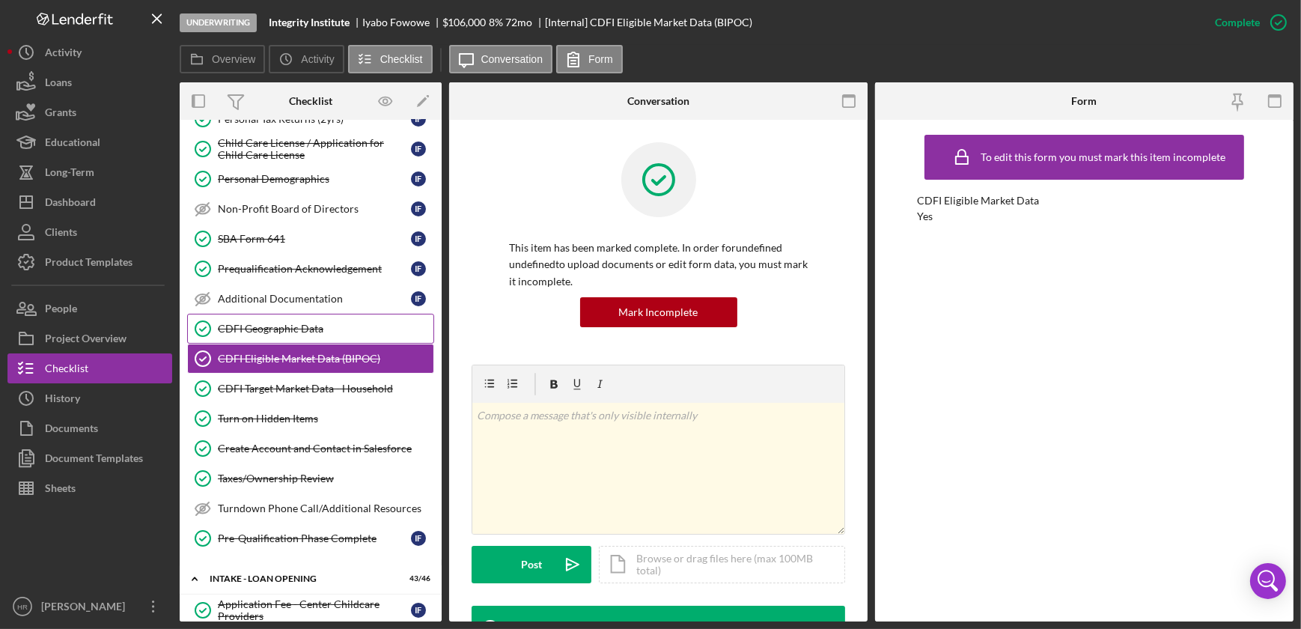
click at [299, 336] on link "CDFI Geographic Data CDFI Geographic Data" at bounding box center [310, 329] width 247 height 30
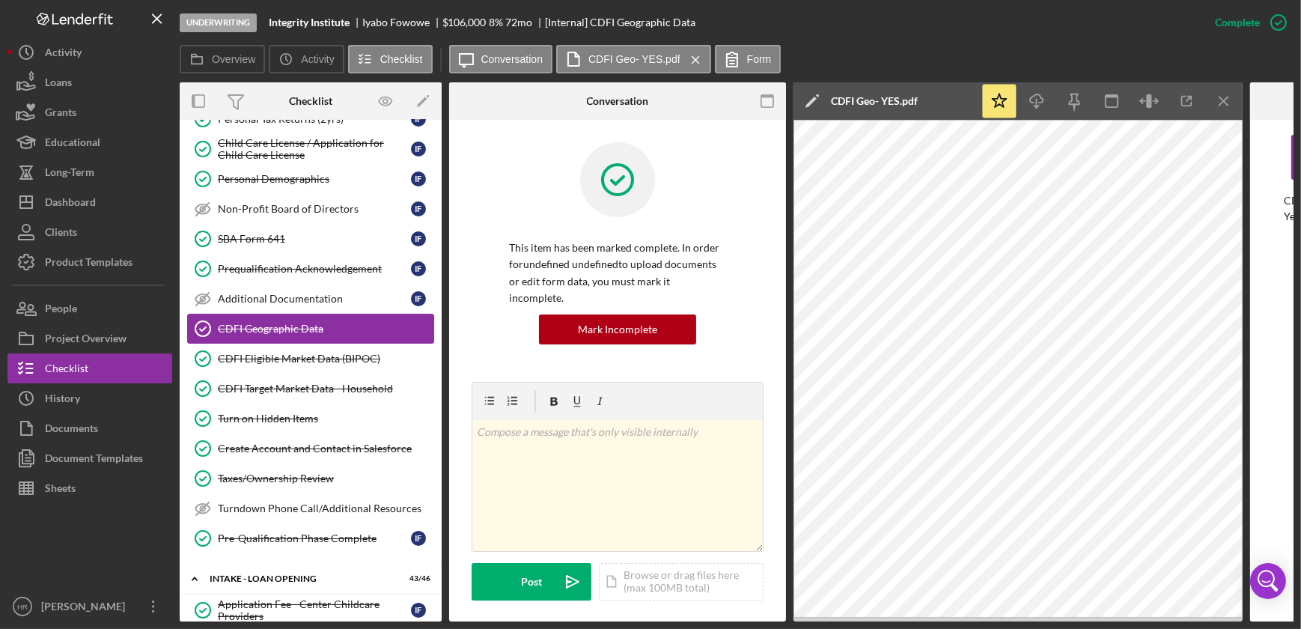
click at [258, 326] on div "CDFI Geographic Data" at bounding box center [326, 329] width 216 height 12
click at [1277, 20] on icon "button" at bounding box center [1277, 22] width 37 height 37
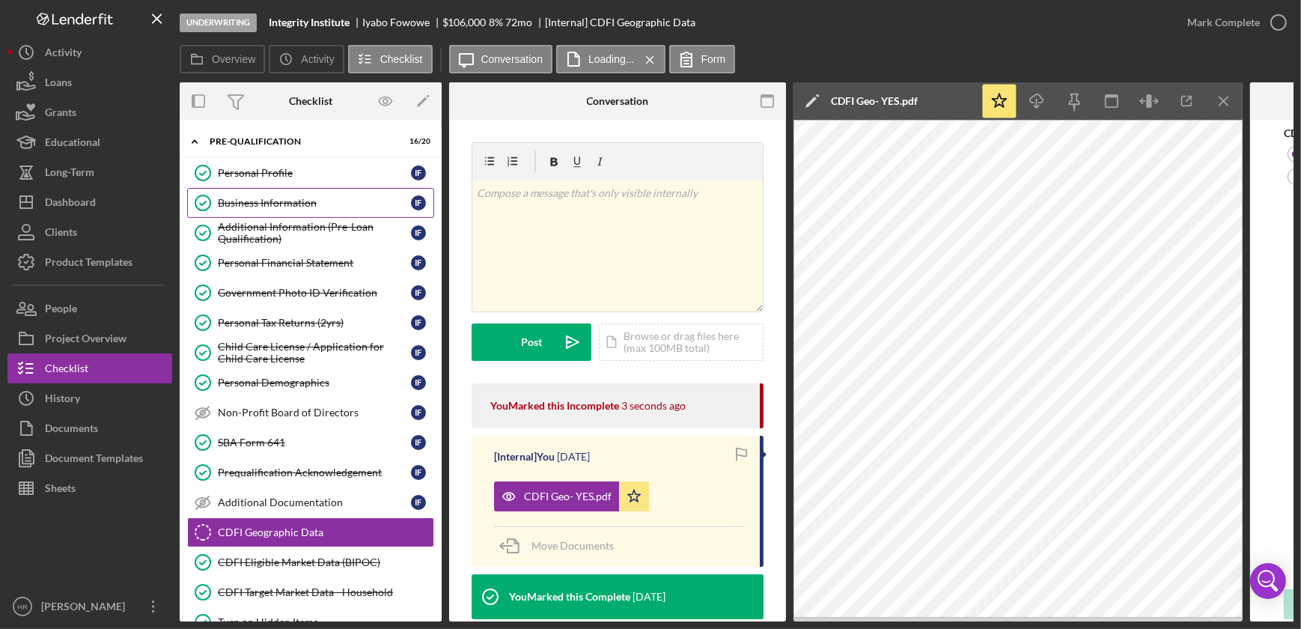
click at [247, 203] on div "Business Information" at bounding box center [314, 203] width 193 height 12
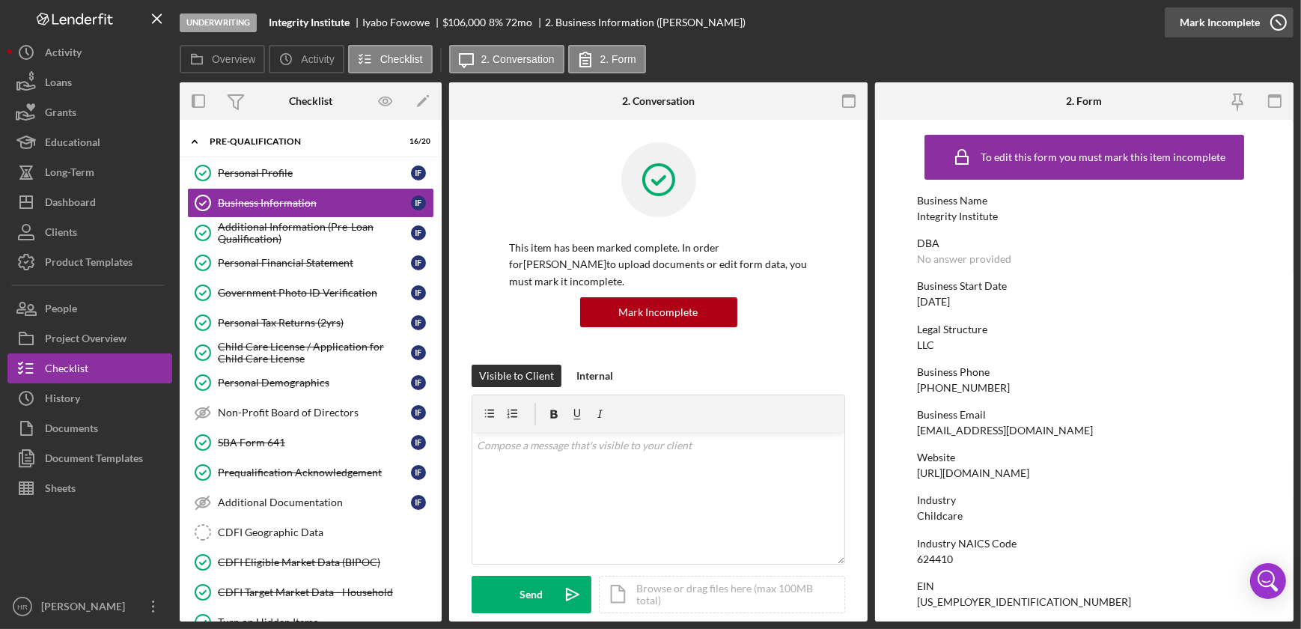
click at [1280, 27] on icon "button" at bounding box center [1277, 22] width 37 height 37
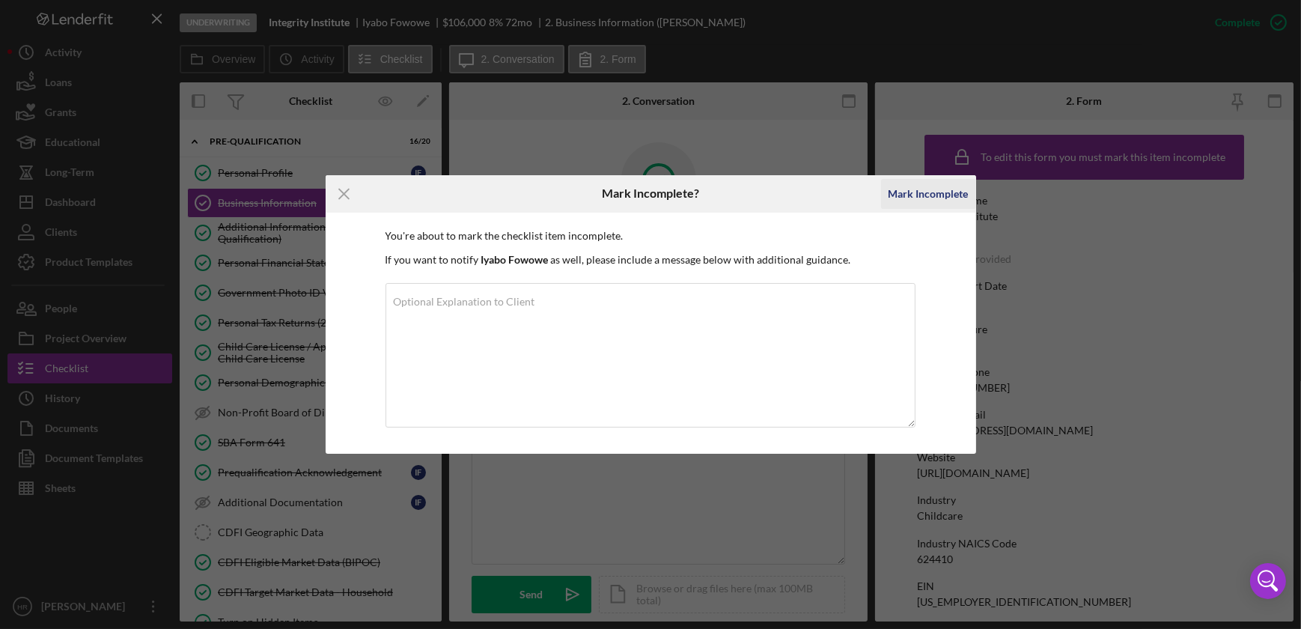
click at [927, 199] on div "Mark Incomplete" at bounding box center [928, 194] width 80 height 30
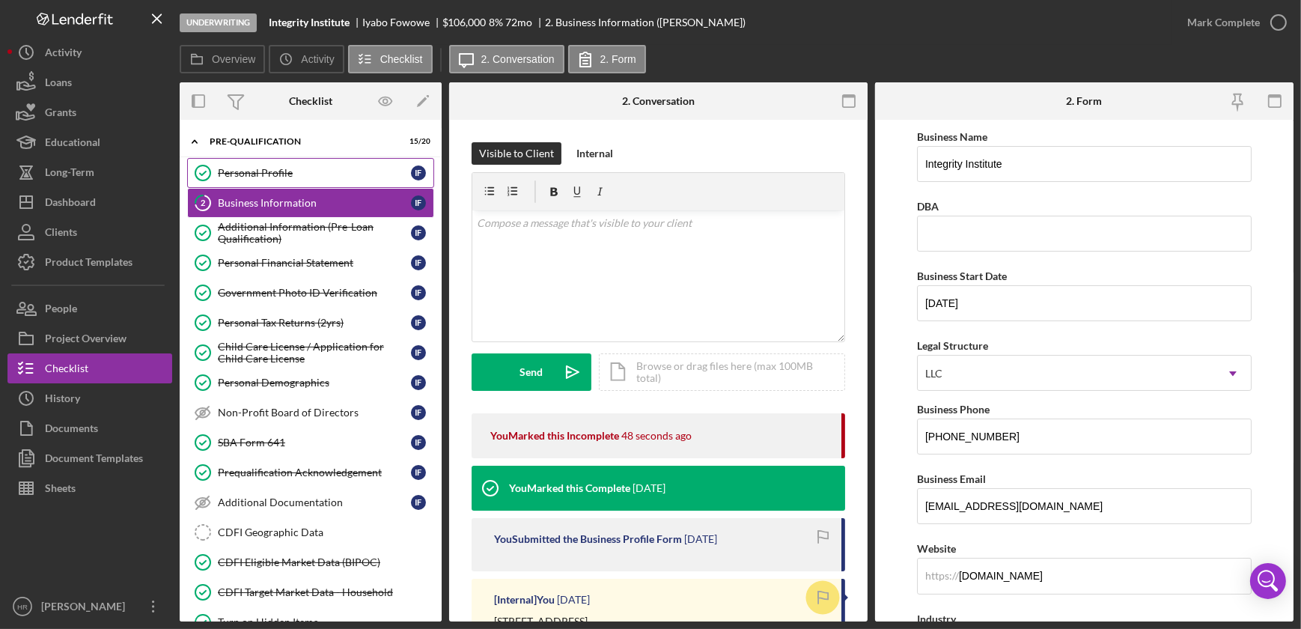
click at [283, 175] on div "Personal Profile" at bounding box center [314, 173] width 193 height 12
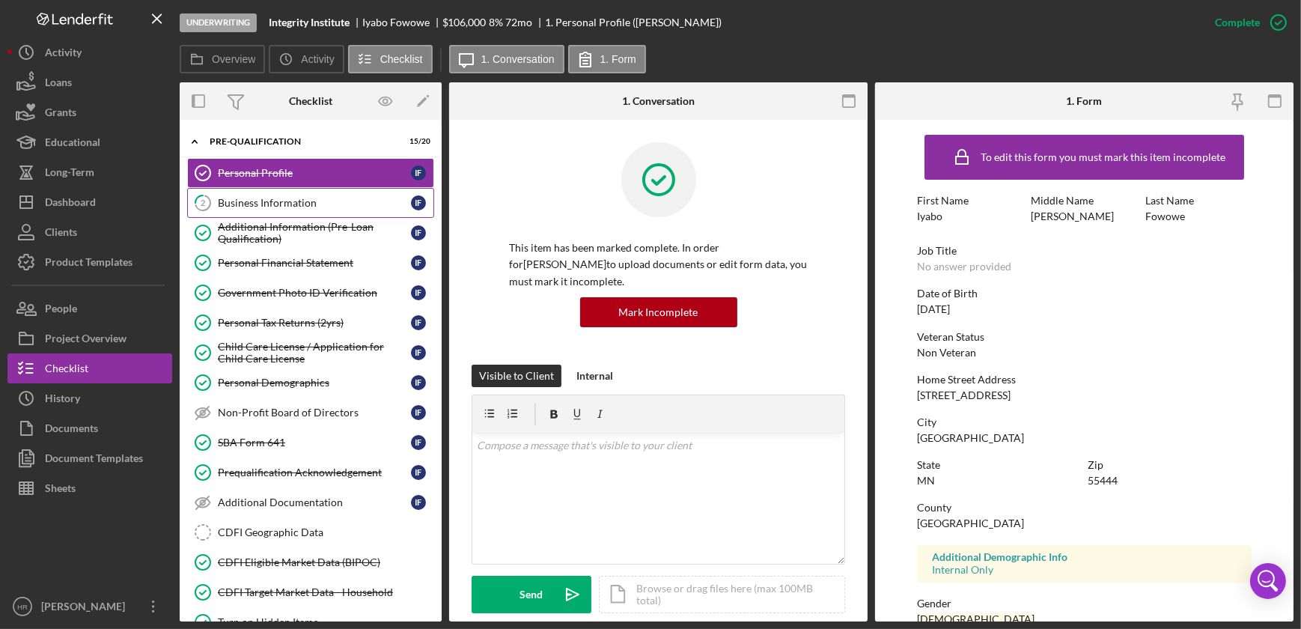
click at [270, 198] on div "Business Information" at bounding box center [314, 203] width 193 height 12
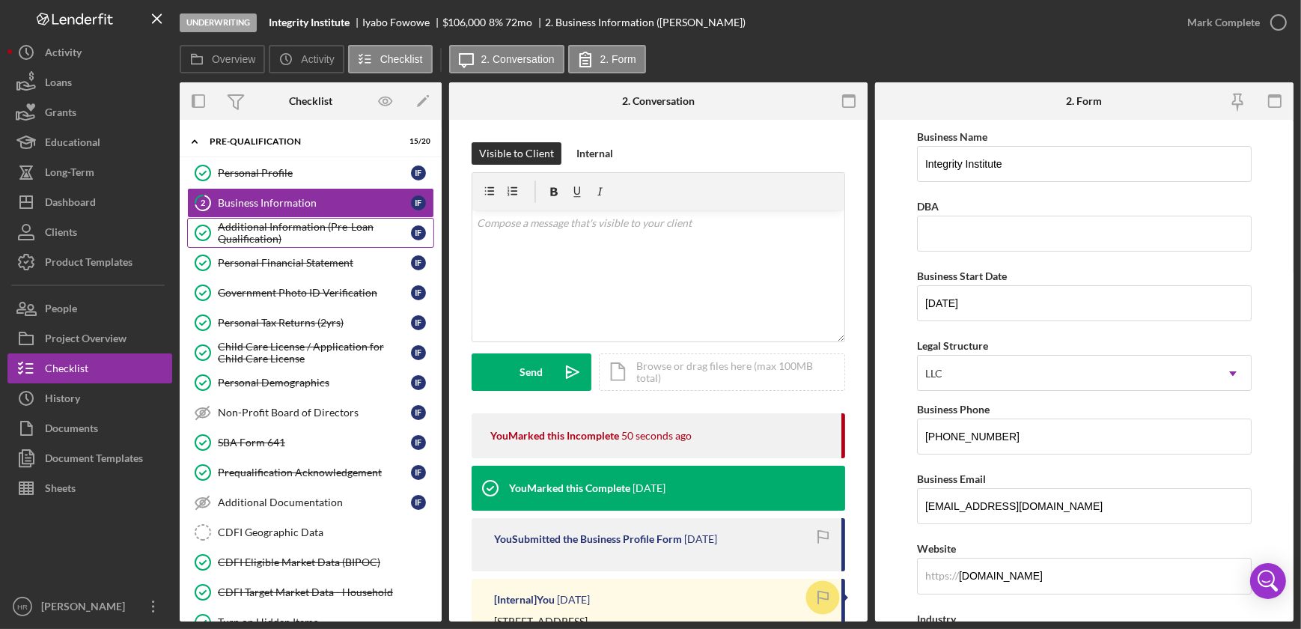
click at [264, 227] on div "Additional Information (Pre-Loan Qualification)" at bounding box center [314, 233] width 193 height 24
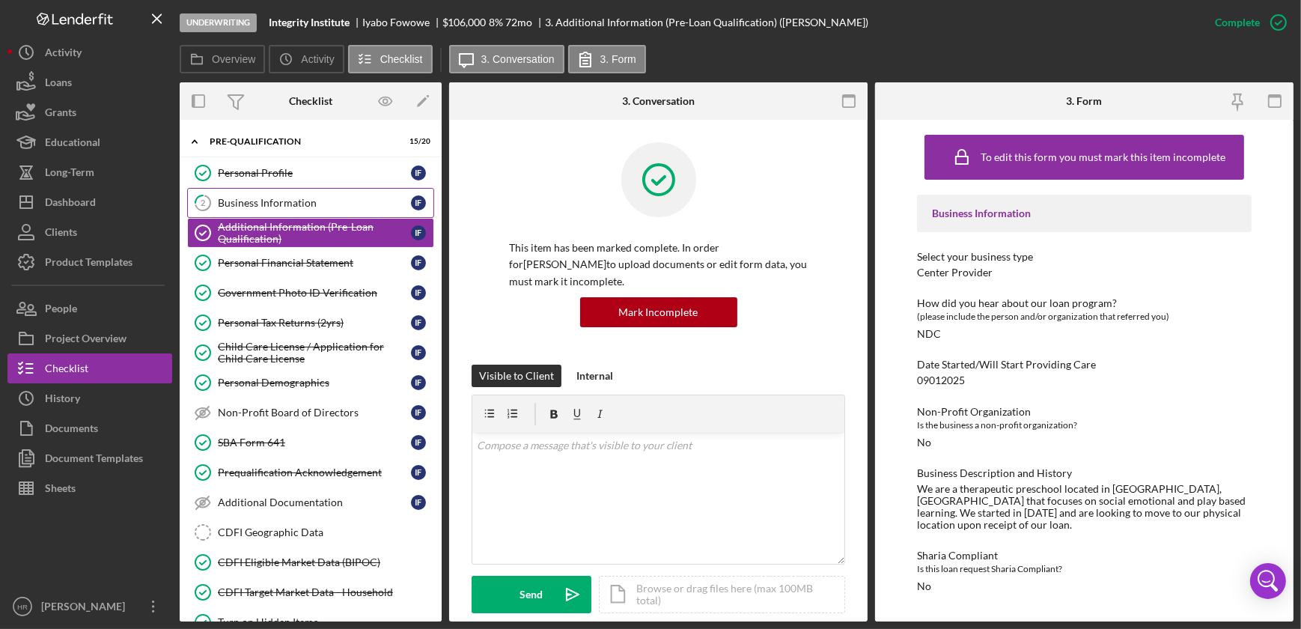
click at [241, 204] on div "Business Information" at bounding box center [314, 203] width 193 height 12
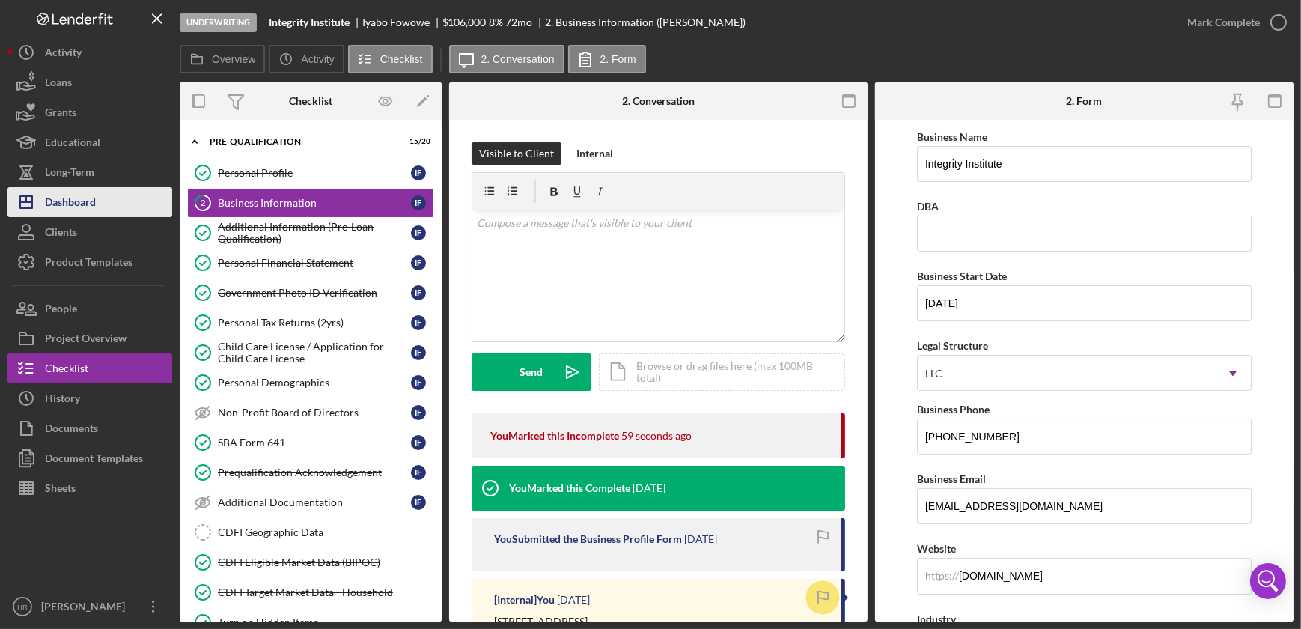
click at [81, 208] on div "Dashboard" at bounding box center [70, 204] width 51 height 34
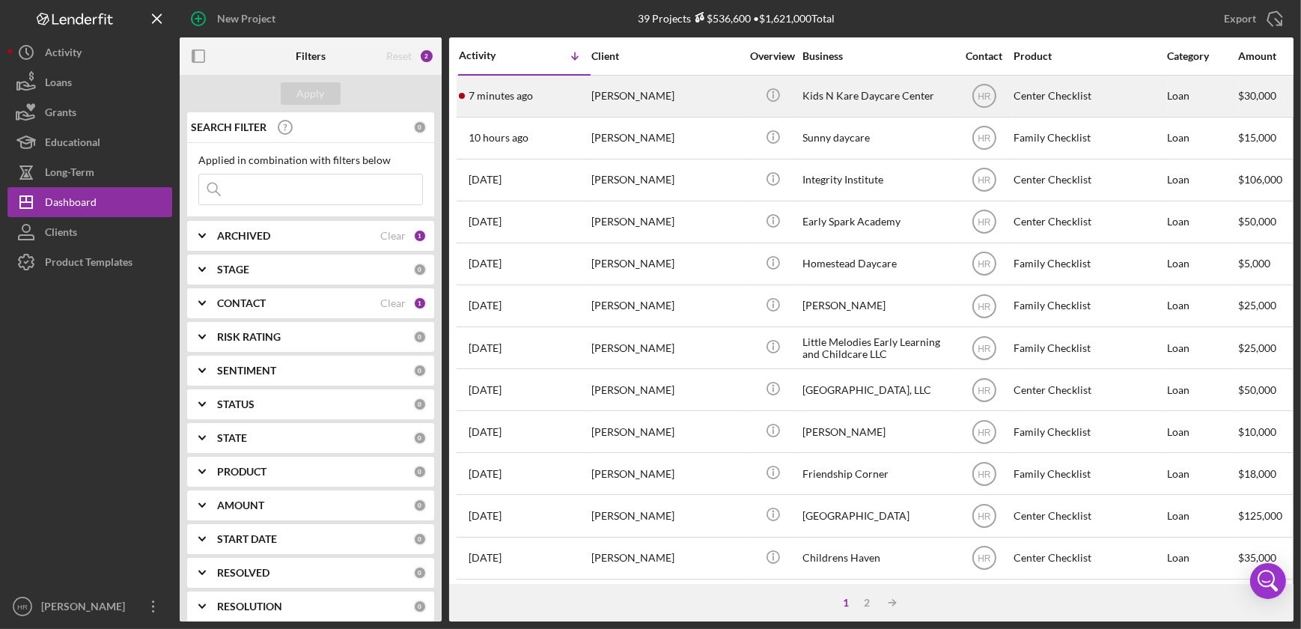
click at [872, 95] on div "Kids N Kare Daycare Center" at bounding box center [877, 96] width 150 height 40
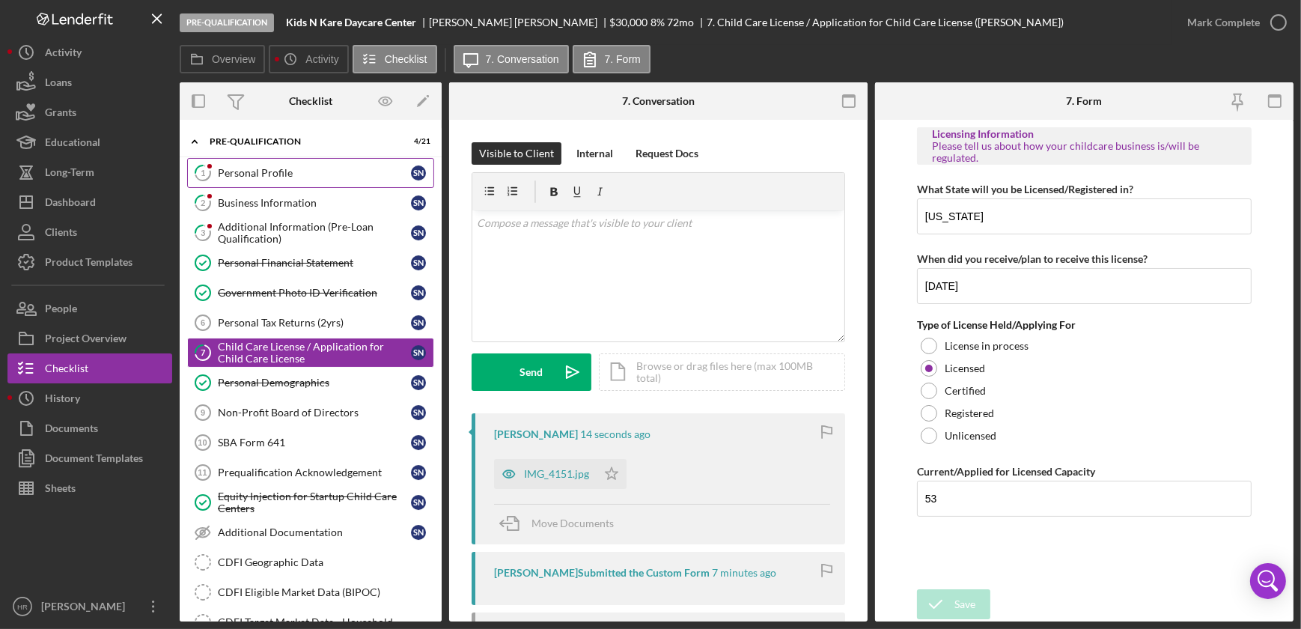
click at [257, 171] on div "Personal Profile" at bounding box center [314, 173] width 193 height 12
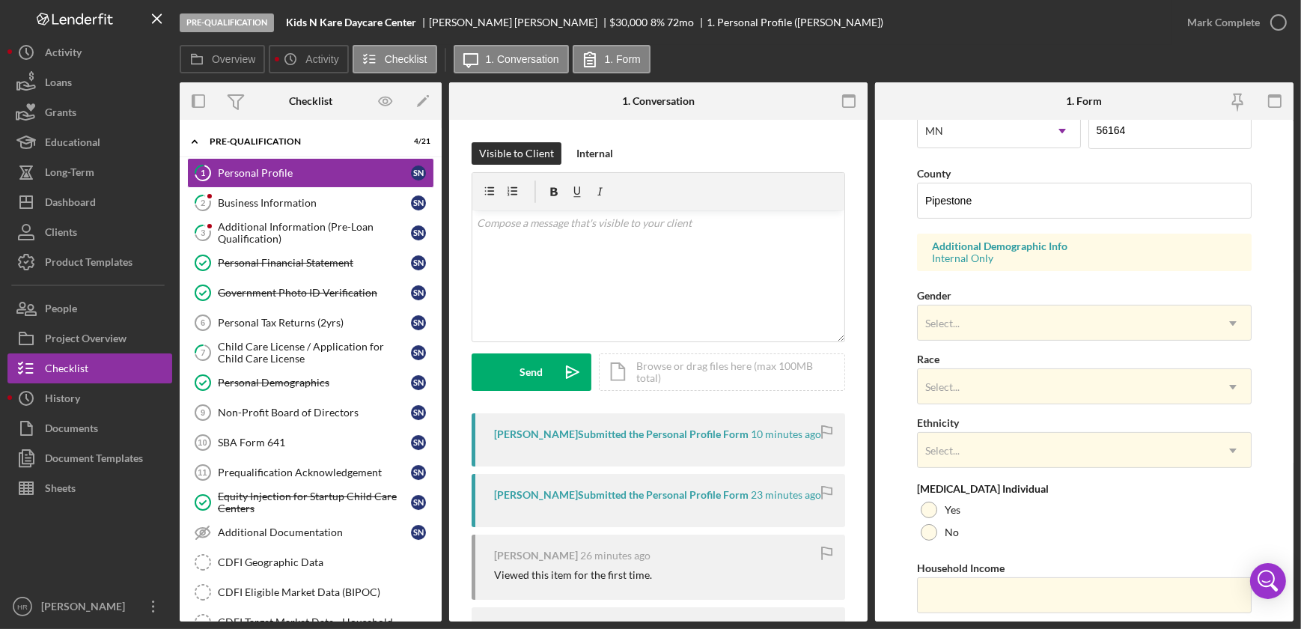
scroll to position [496, 0]
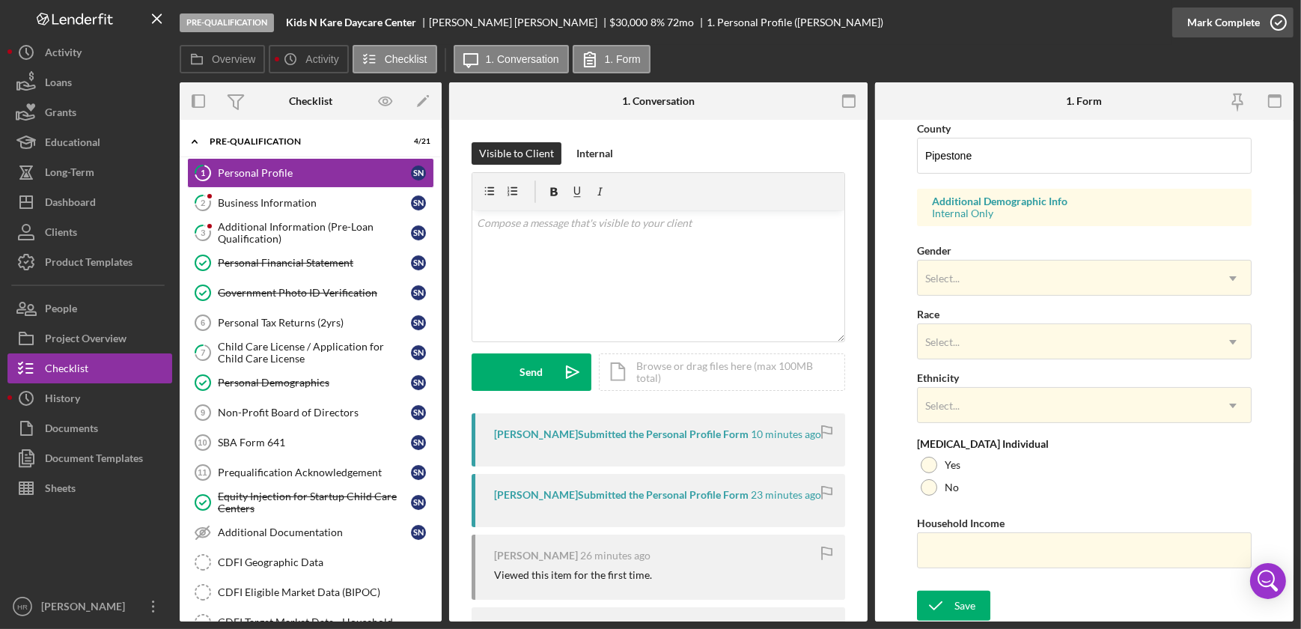
click at [1279, 14] on icon "button" at bounding box center [1277, 22] width 37 height 37
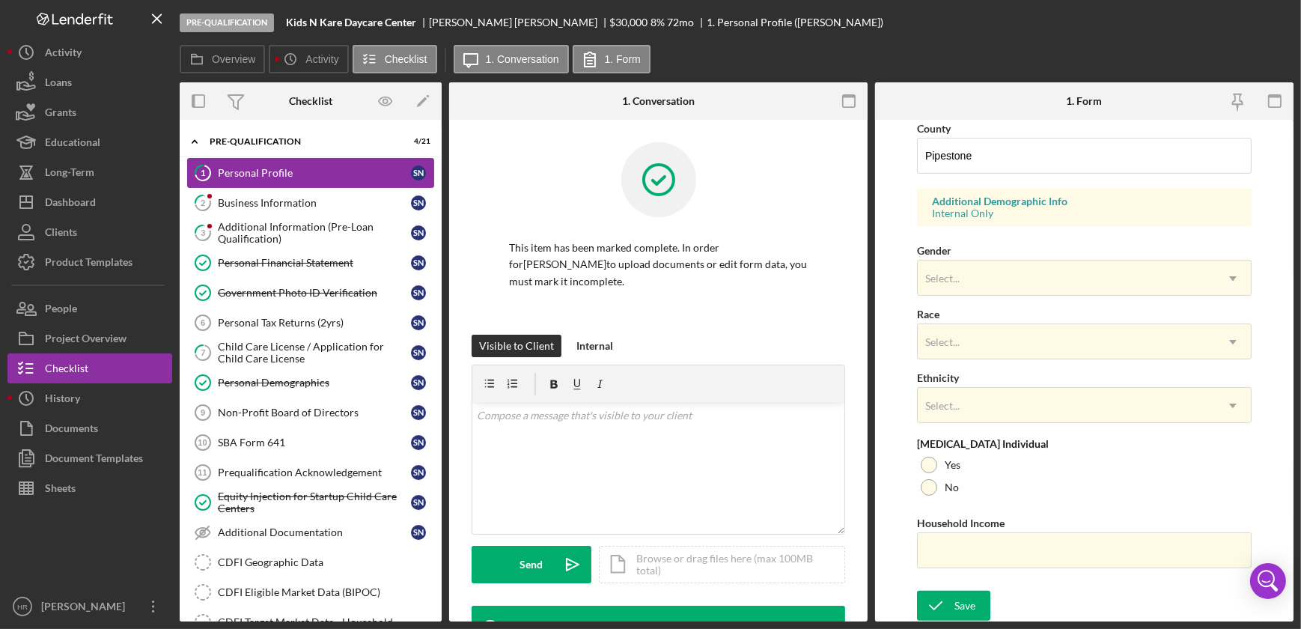
scroll to position [197, 0]
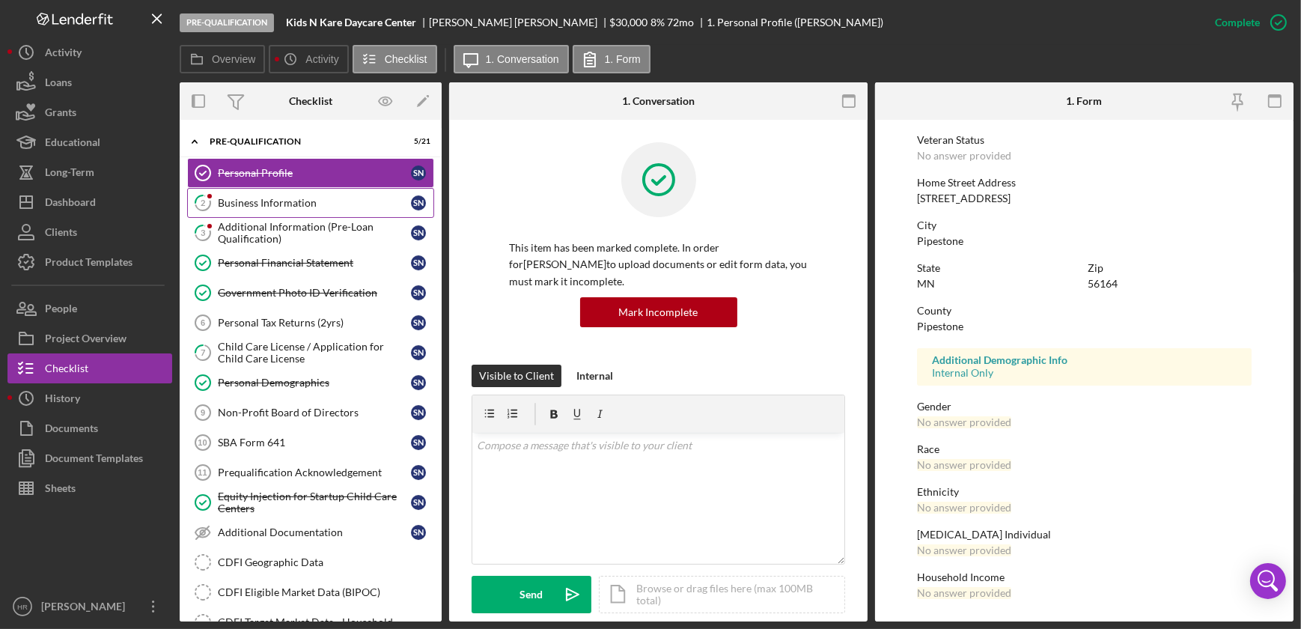
click at [301, 191] on link "2 Business Information S N" at bounding box center [310, 203] width 247 height 30
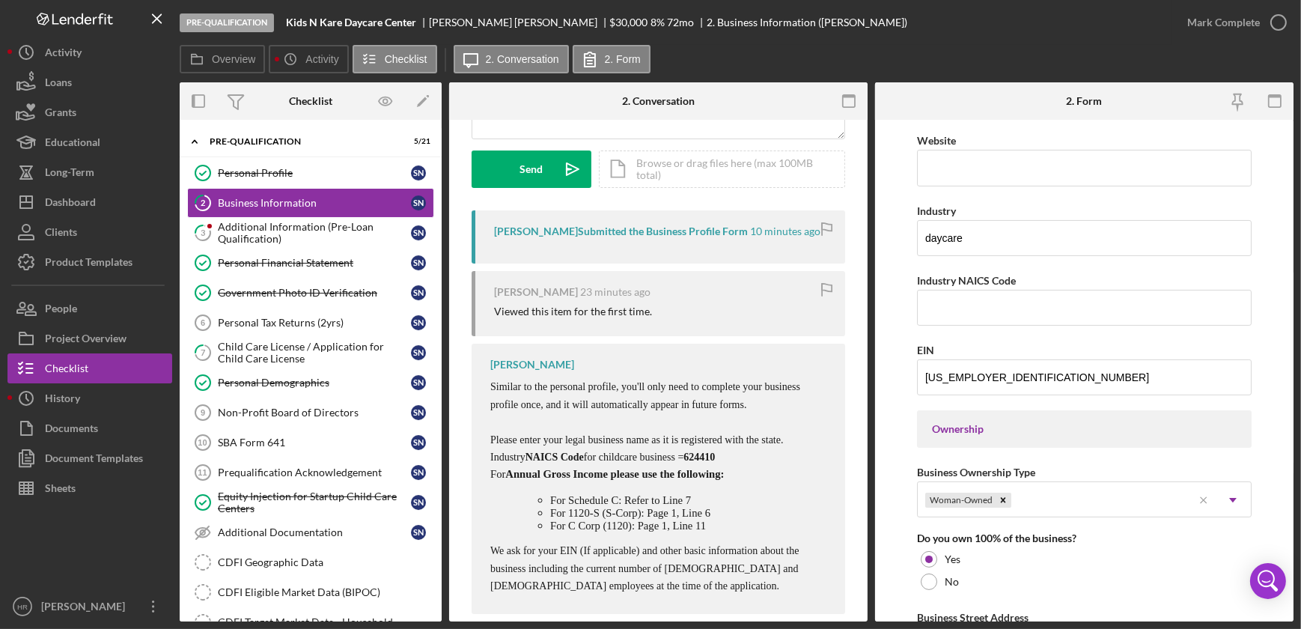
scroll to position [204, 0]
click at [715, 462] on span "624410" at bounding box center [698, 455] width 31 height 11
copy span "624410"
click at [959, 307] on input "Industry NAICS Code" at bounding box center [1084, 308] width 334 height 36
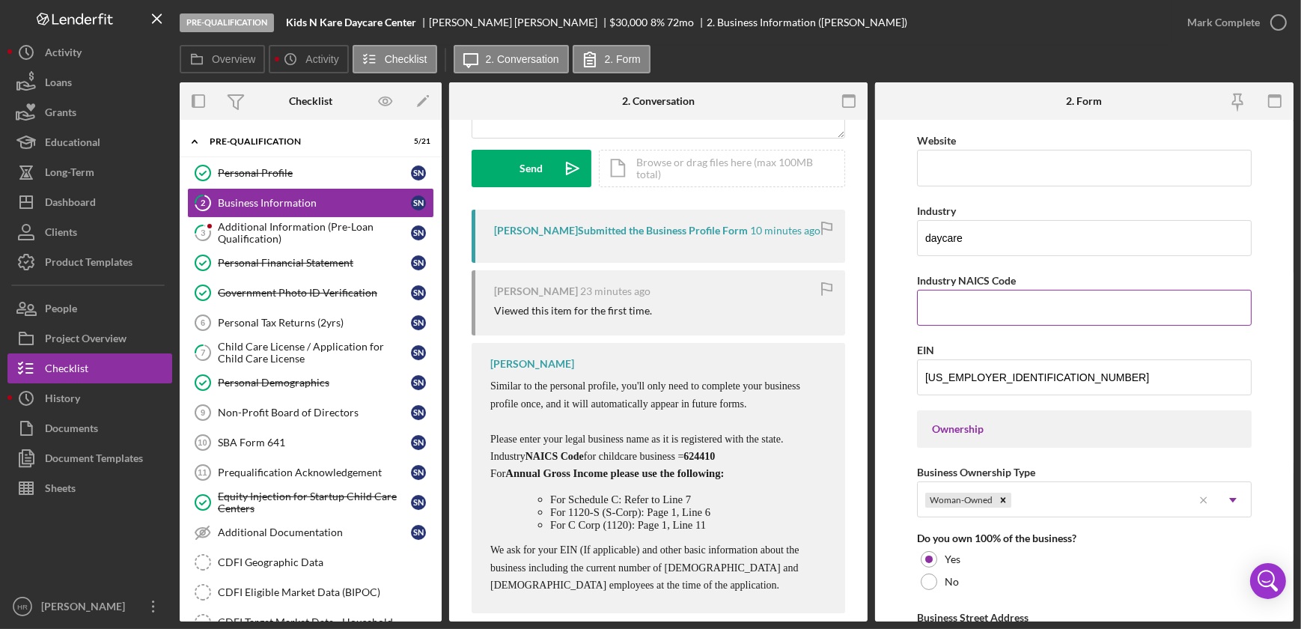
paste input "624410"
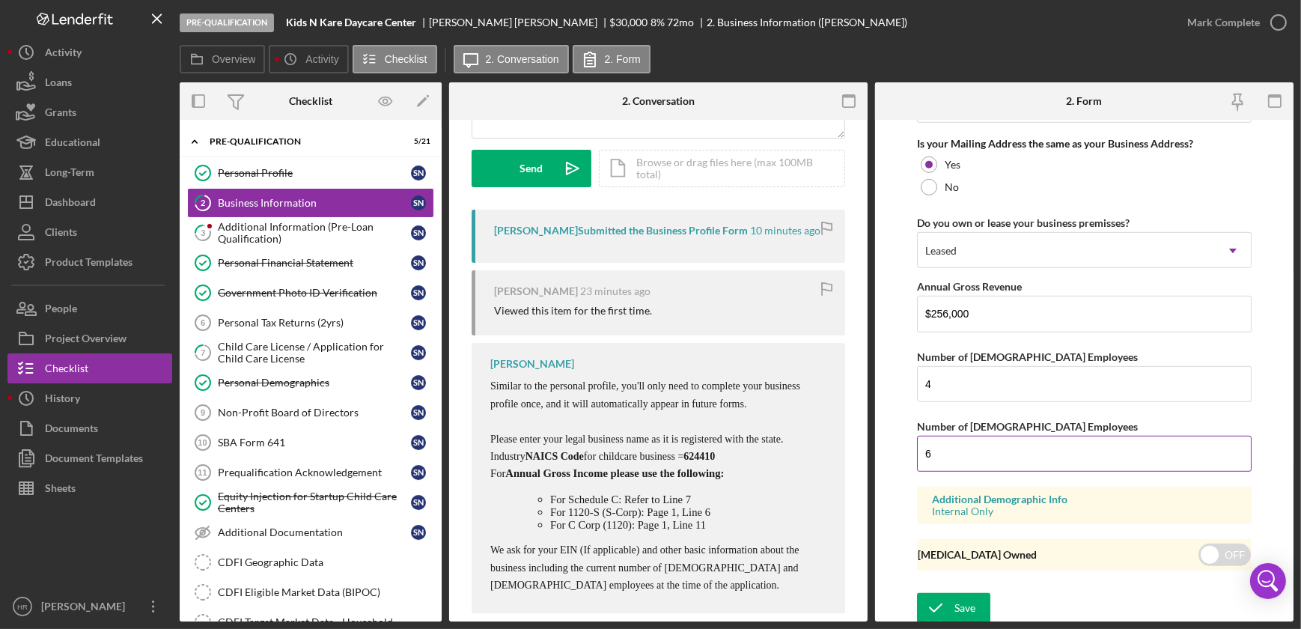
scroll to position [1157, 0]
type input "624410"
click at [1274, 22] on icon "button" at bounding box center [1277, 22] width 37 height 37
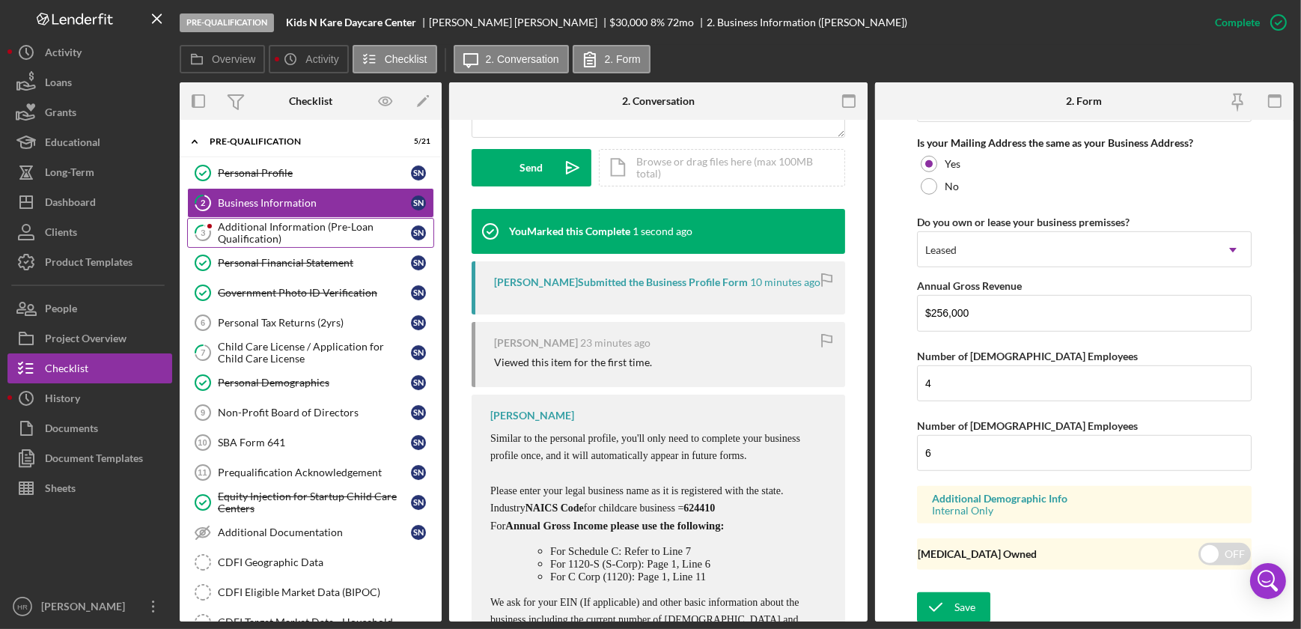
scroll to position [627, 0]
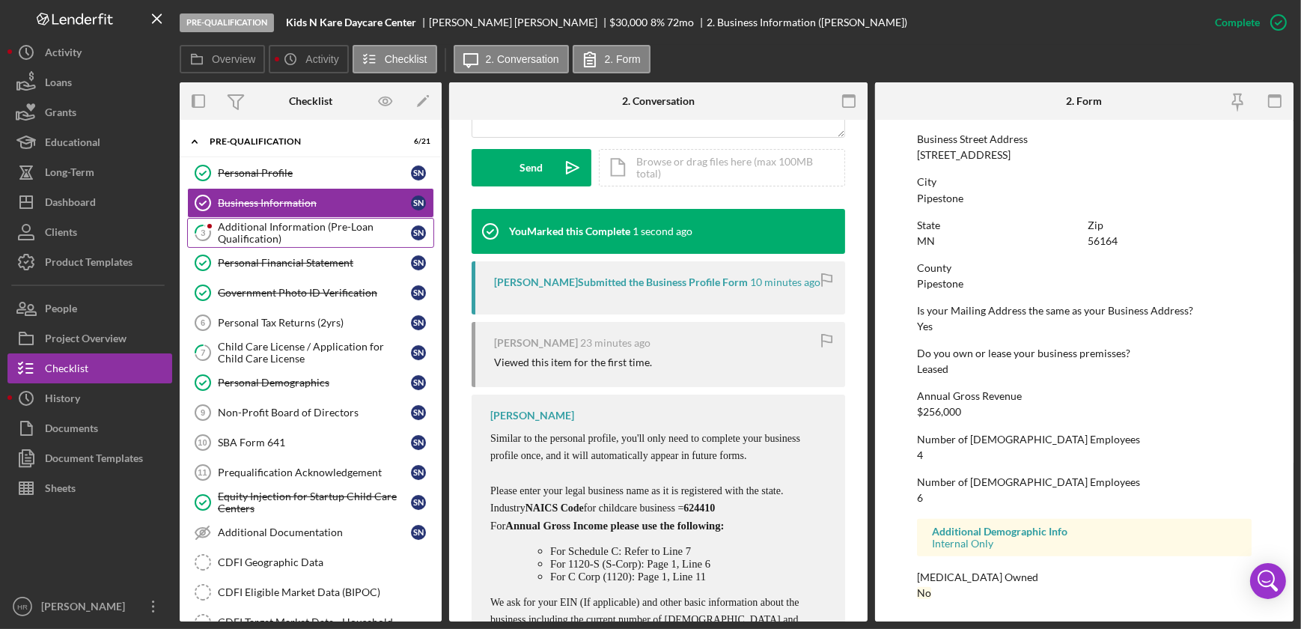
click at [288, 242] on div "Additional Information (Pre-Loan Qualification)" at bounding box center [314, 233] width 193 height 24
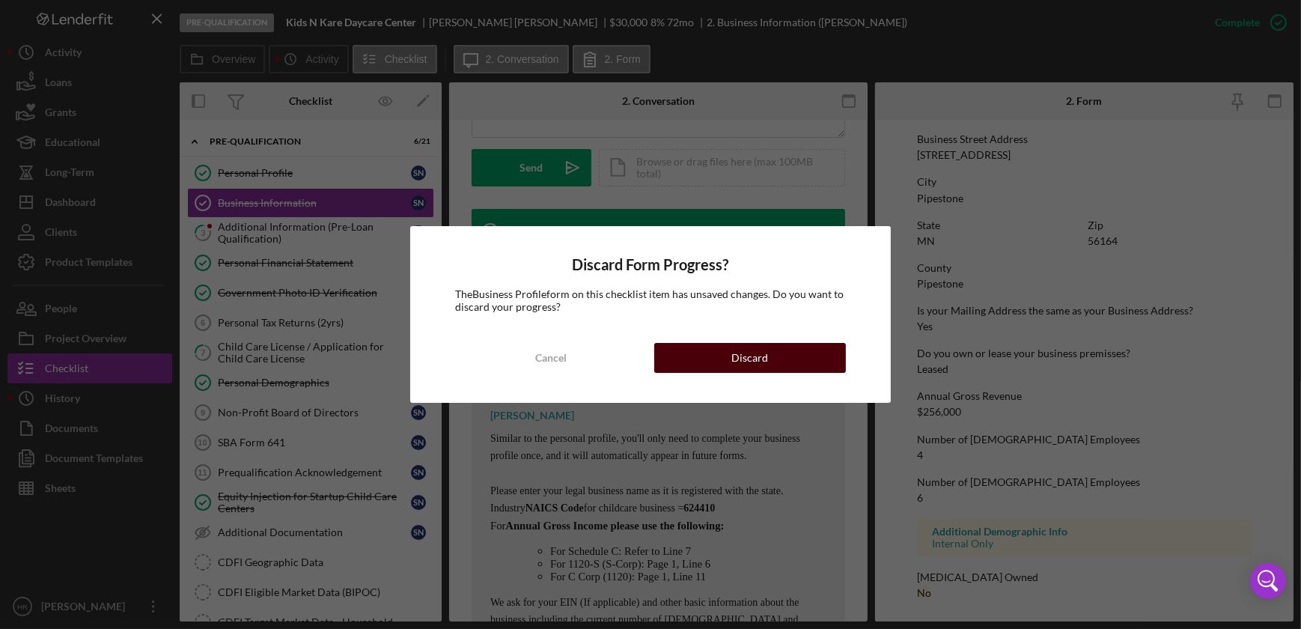
click at [736, 359] on div "Discard" at bounding box center [749, 358] width 37 height 30
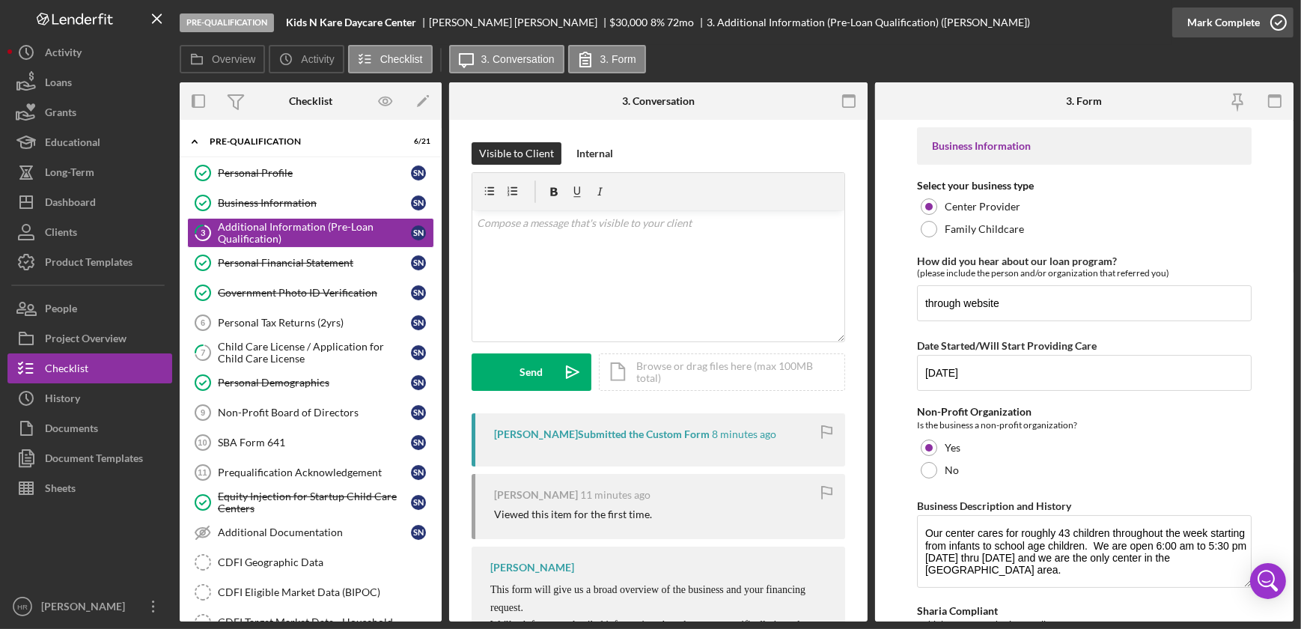
click at [1278, 25] on icon "button" at bounding box center [1277, 22] width 37 height 37
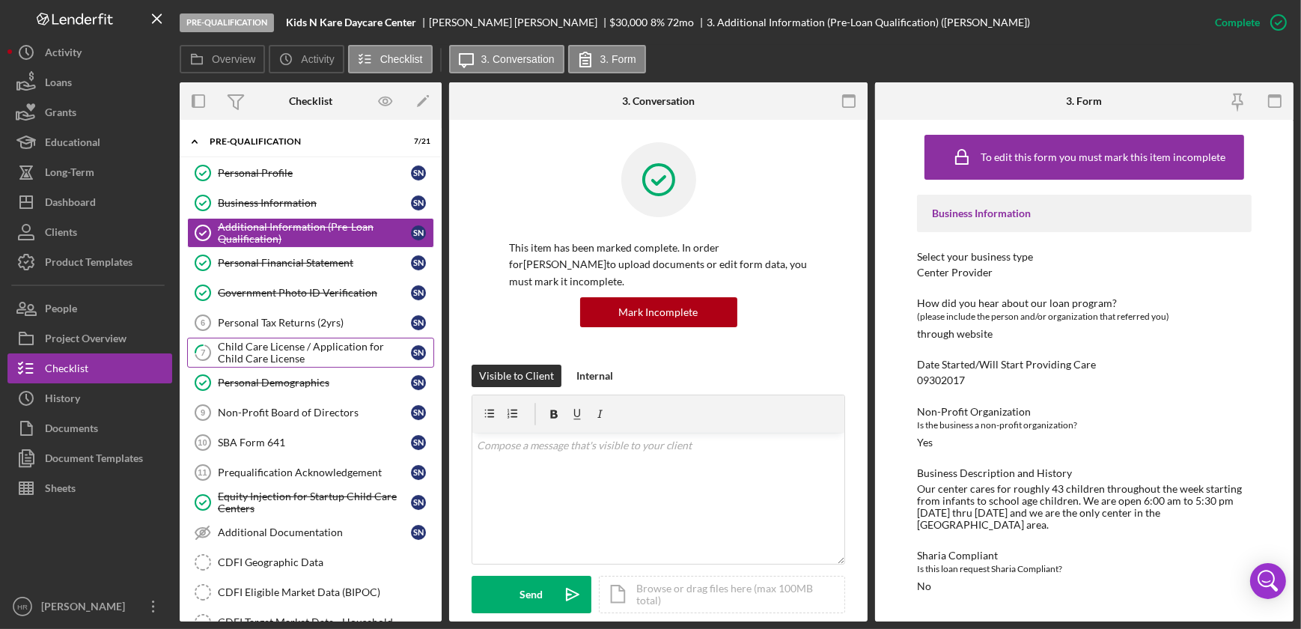
click at [287, 344] on div "Child Care License / Application for Child Care License" at bounding box center [314, 352] width 193 height 24
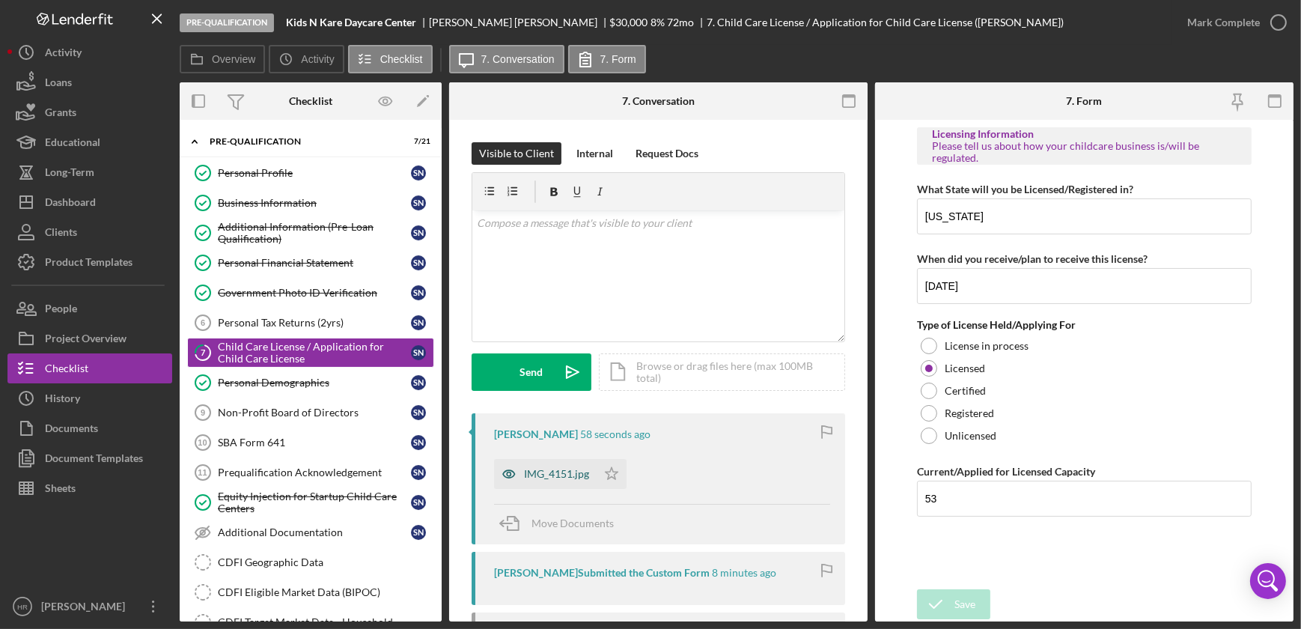
click at [546, 469] on div "IMG_4151.jpg" at bounding box center [556, 474] width 65 height 12
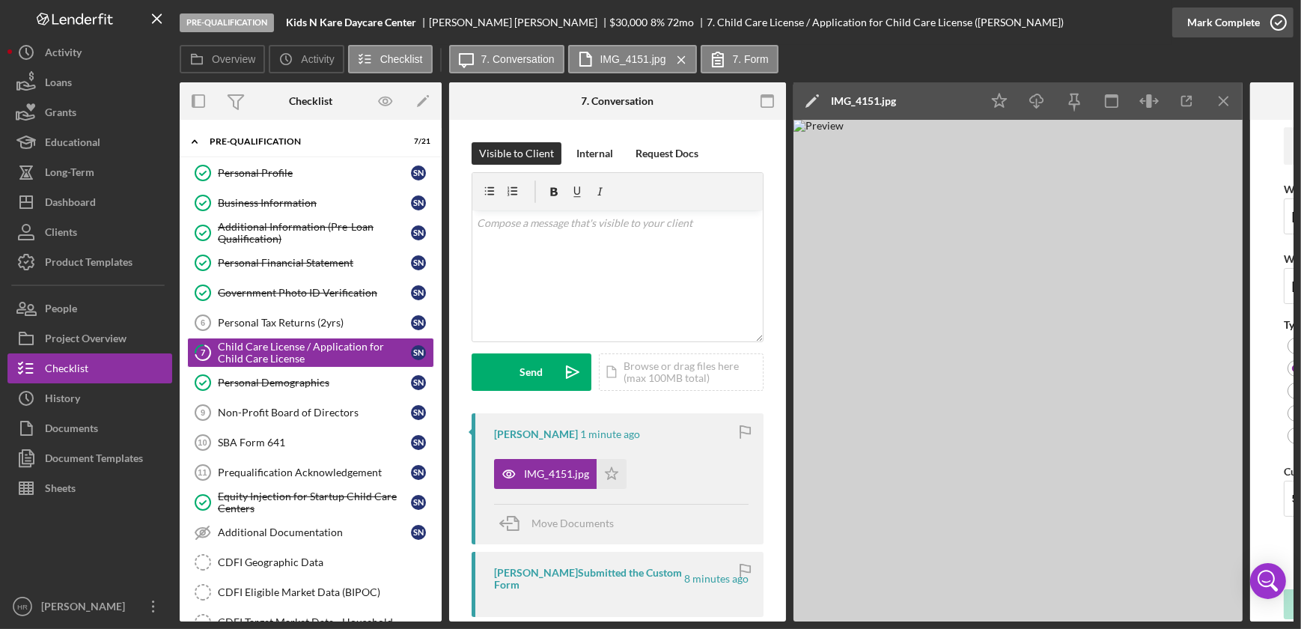
click at [1278, 21] on icon "button" at bounding box center [1277, 22] width 37 height 37
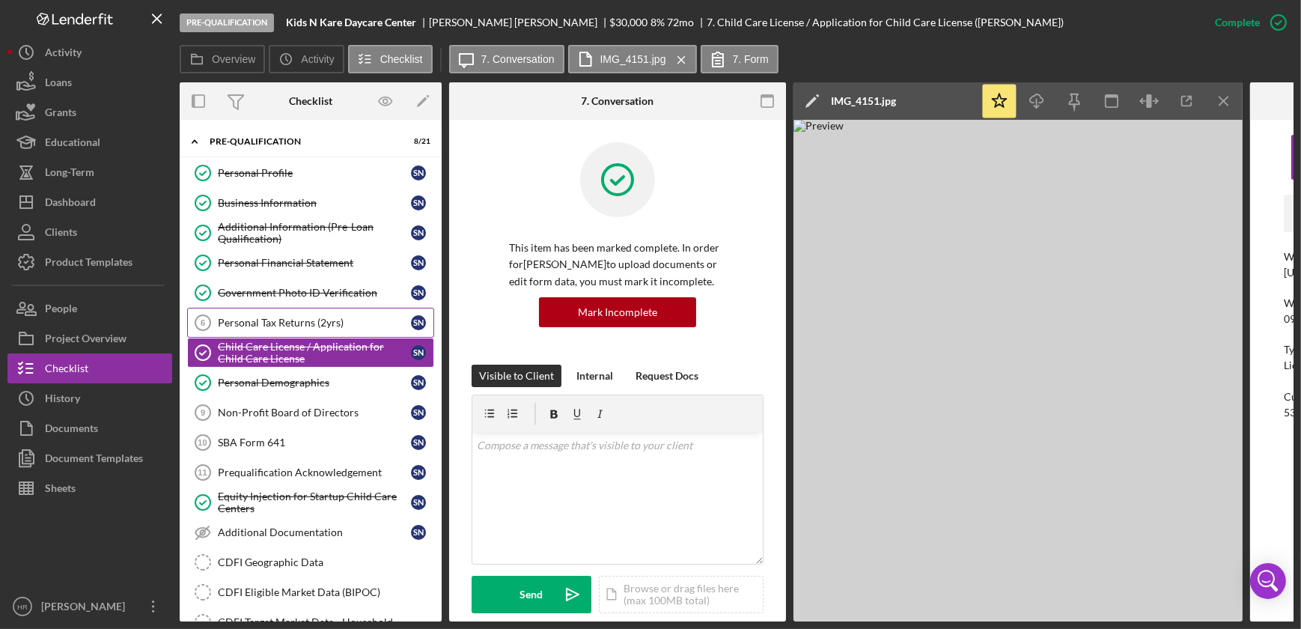
click at [299, 320] on div "Personal Tax Returns (2yrs)" at bounding box center [314, 323] width 193 height 12
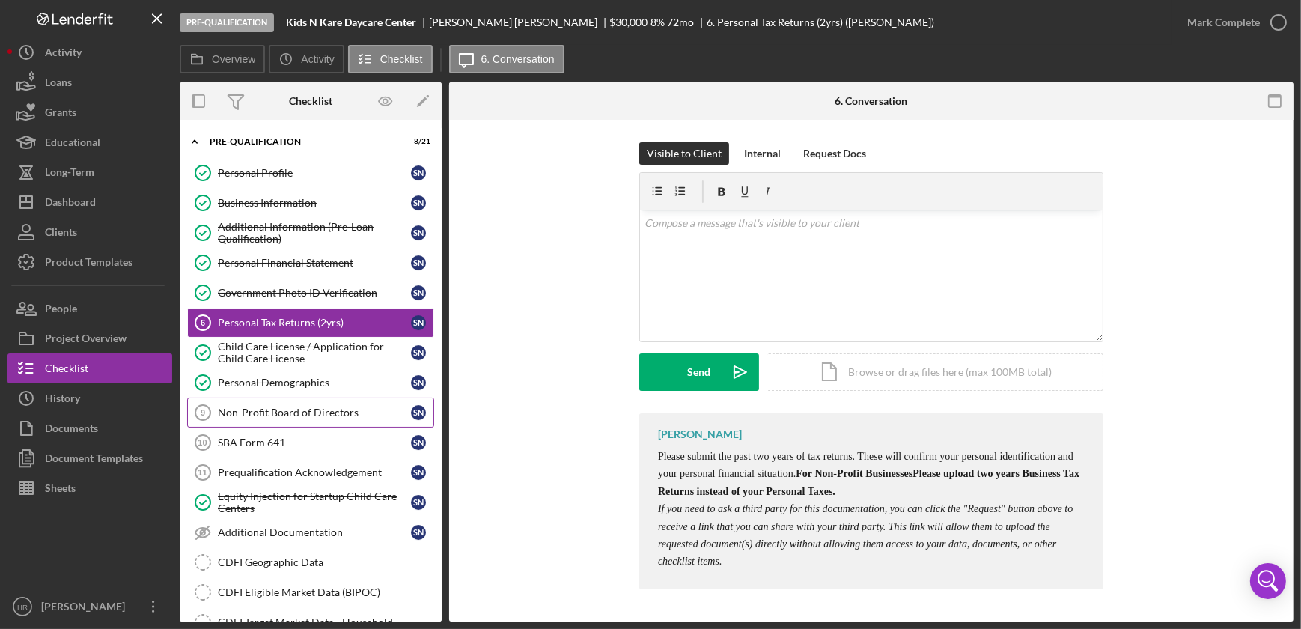
click at [278, 411] on div "Non-Profit Board of Directors" at bounding box center [314, 412] width 193 height 12
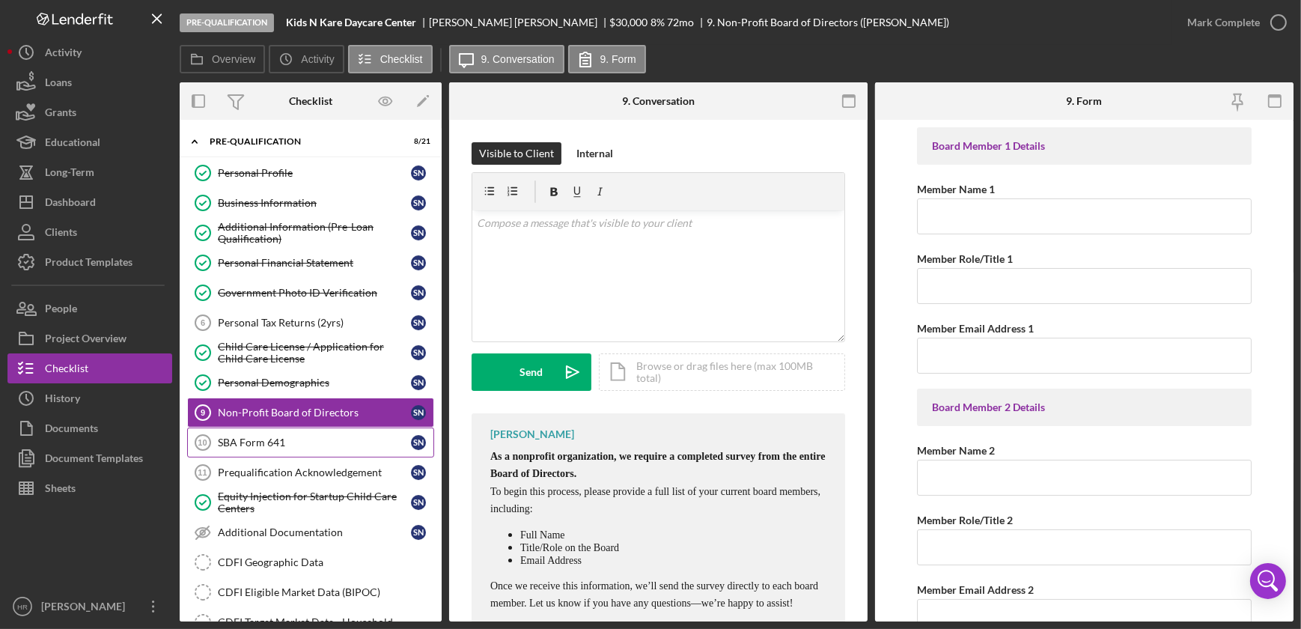
drag, startPoint x: 275, startPoint y: 441, endPoint x: 272, endPoint y: 450, distance: 9.0
click at [275, 443] on div "SBA Form 641" at bounding box center [314, 442] width 193 height 12
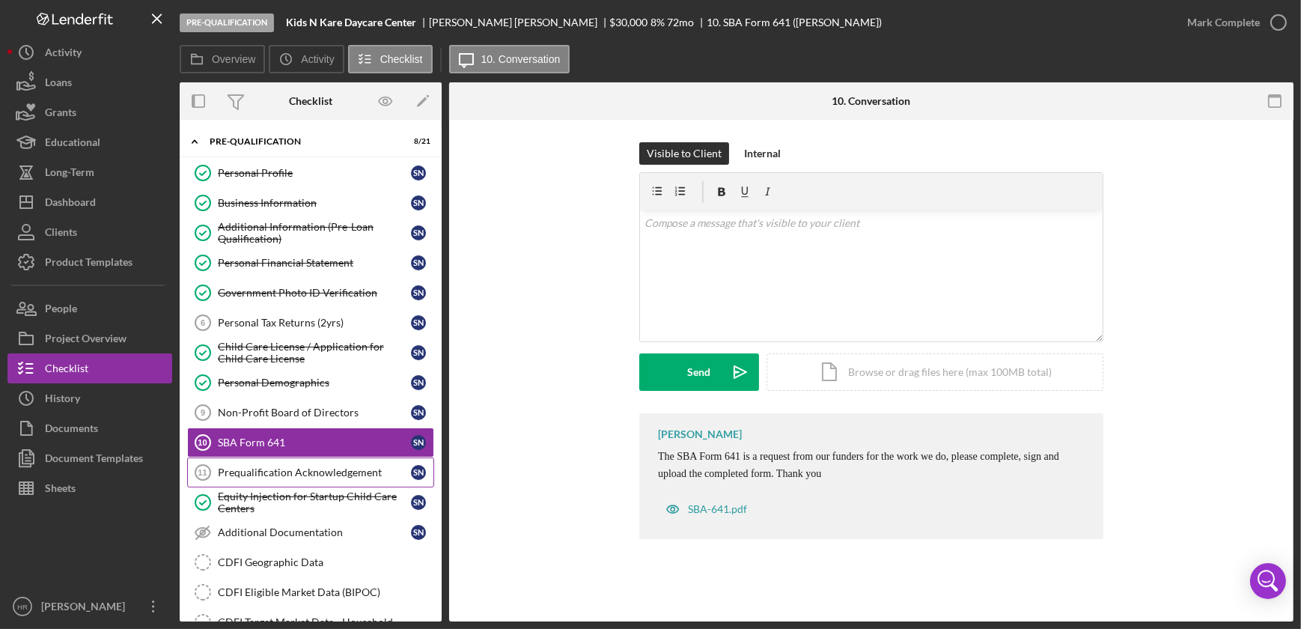
click at [269, 470] on div "Prequalification Acknowledgement" at bounding box center [314, 472] width 193 height 12
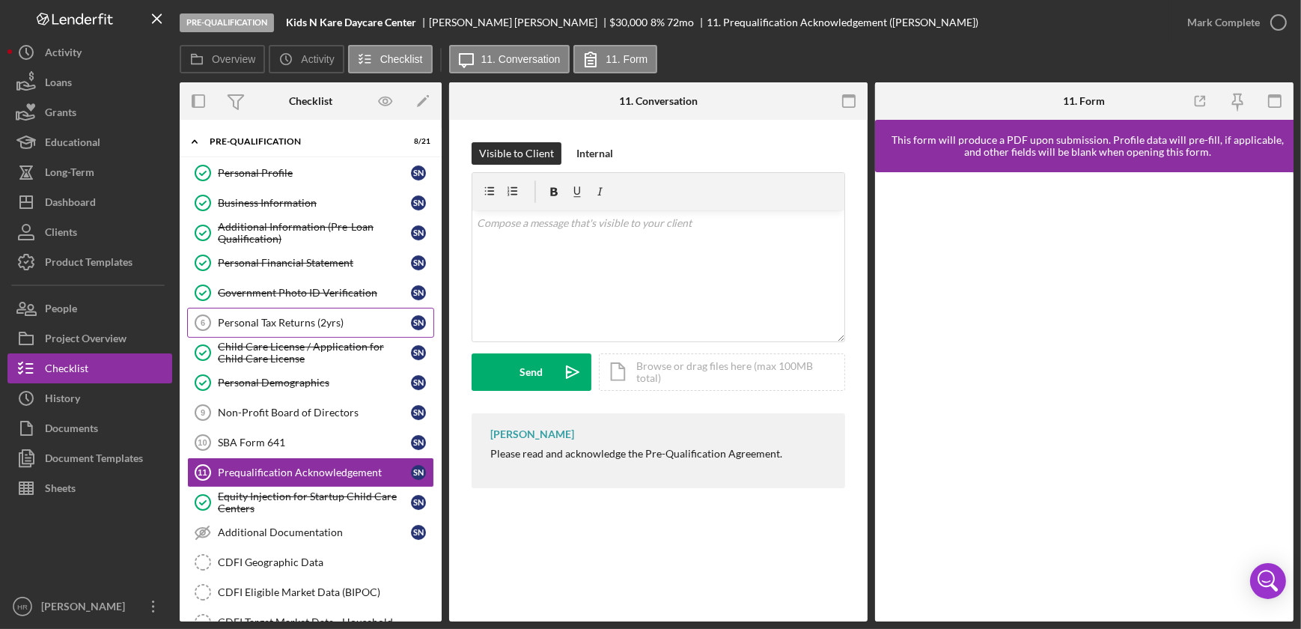
click at [313, 321] on div "Personal Tax Returns (2yrs)" at bounding box center [314, 323] width 193 height 12
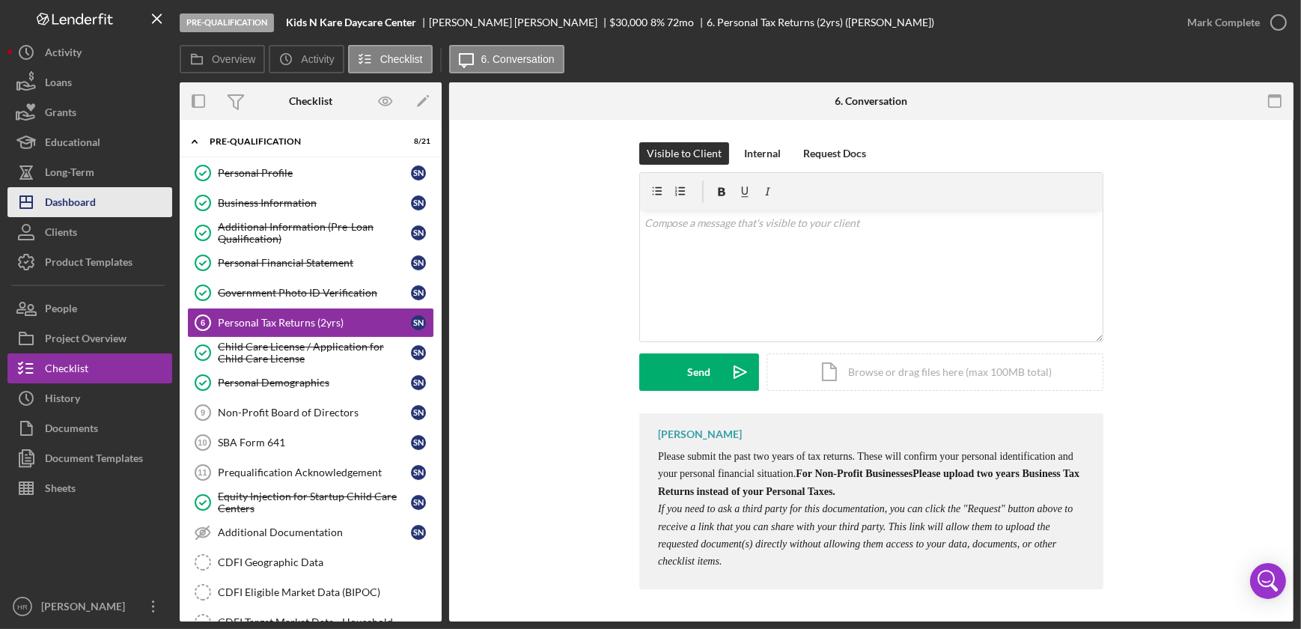
click at [73, 209] on div "Dashboard" at bounding box center [70, 204] width 51 height 34
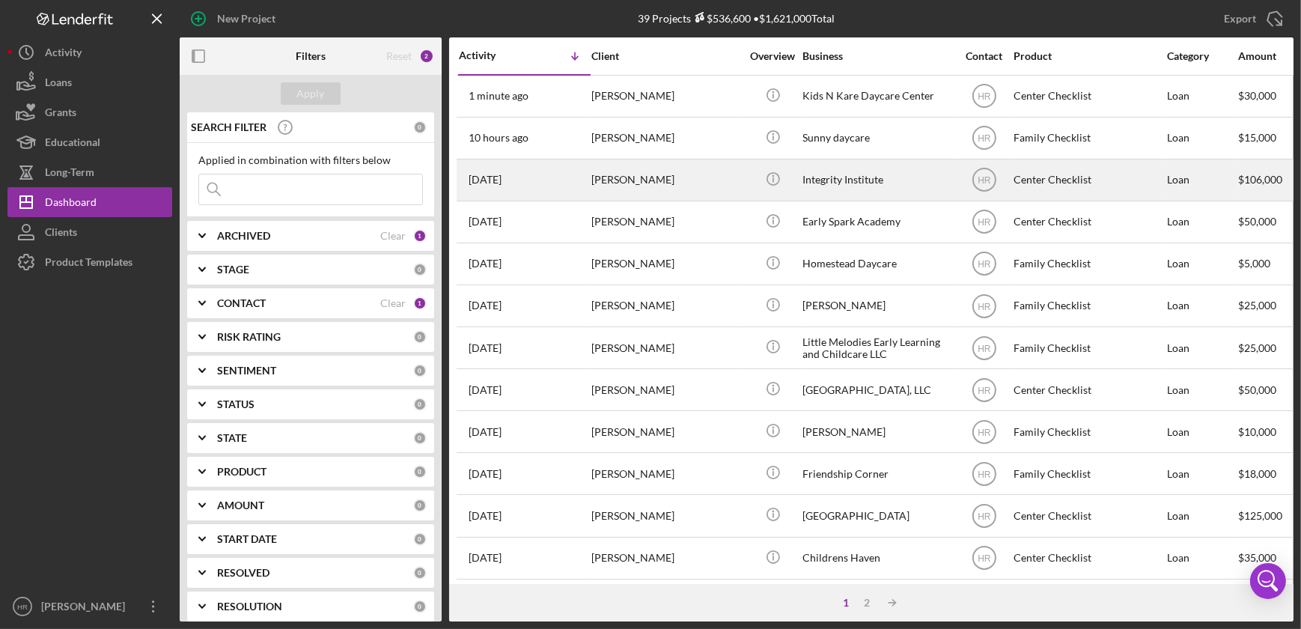
click at [846, 190] on div "Integrity Institute" at bounding box center [877, 180] width 150 height 40
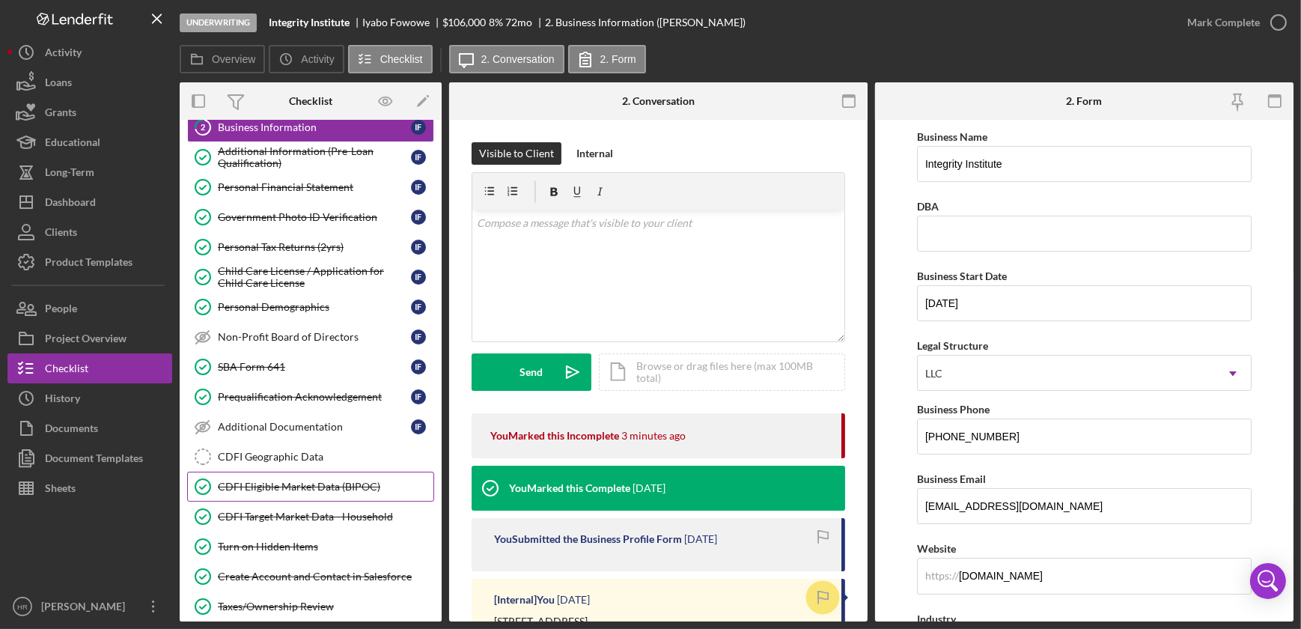
scroll to position [315, 0]
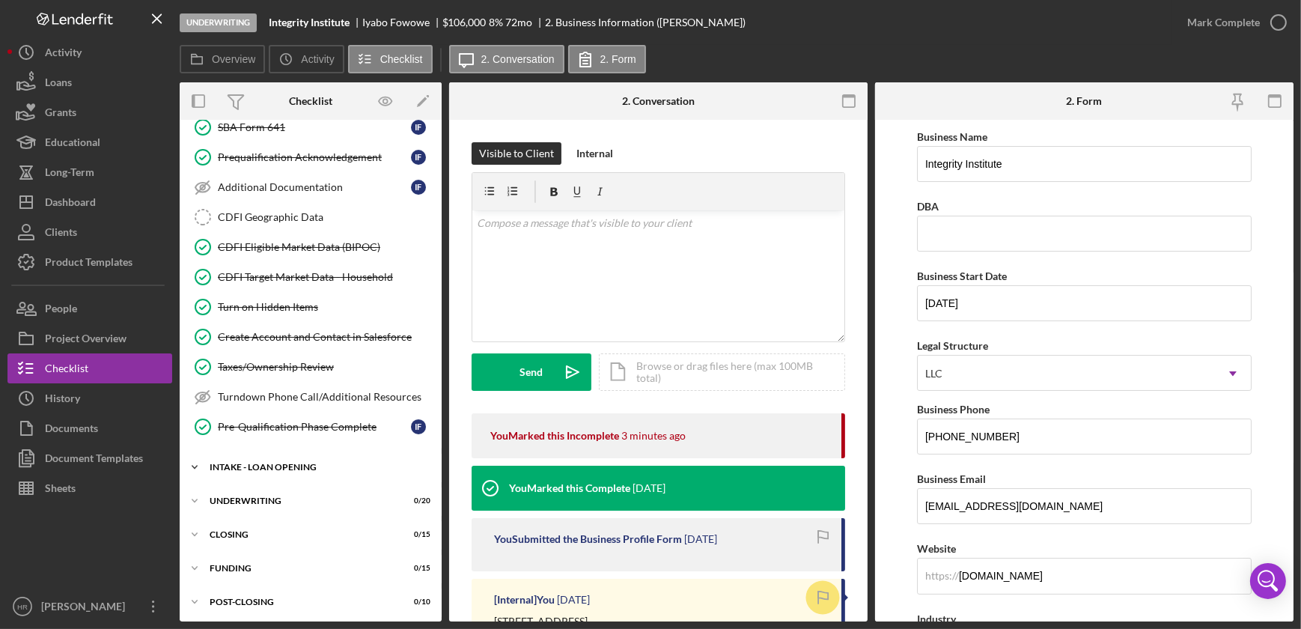
click at [275, 462] on div "INTAKE - LOAN OPENING" at bounding box center [316, 466] width 213 height 9
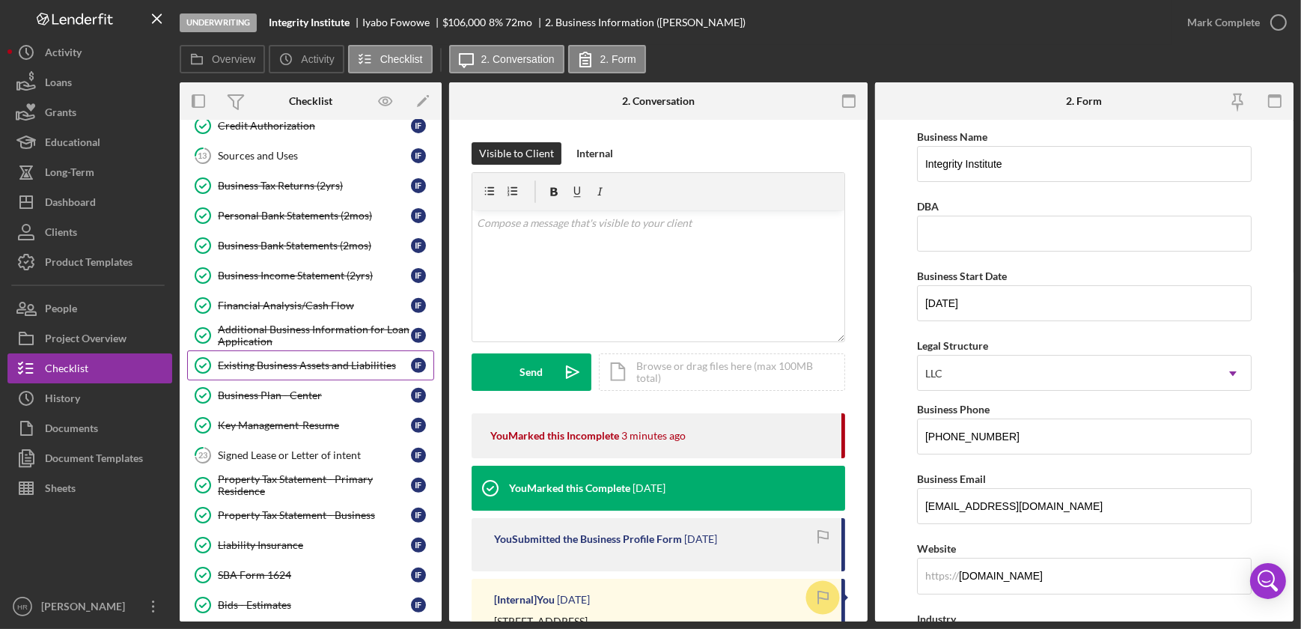
scroll to position [724, 0]
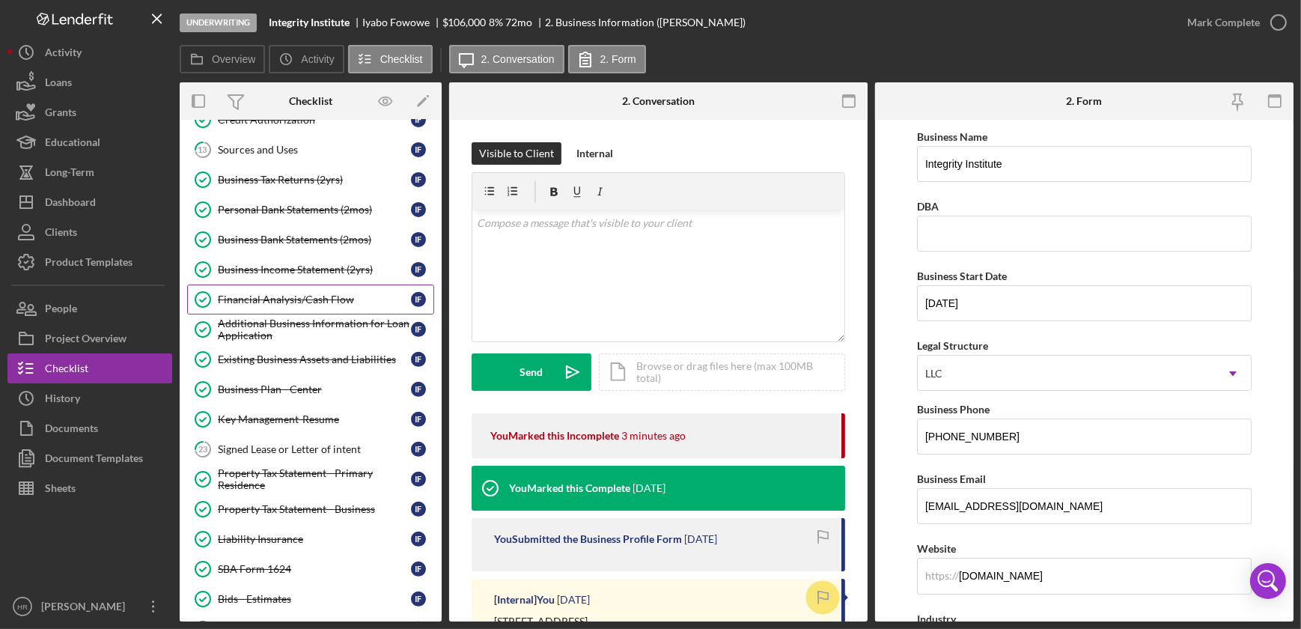
click at [281, 293] on div "Financial Analysis/Cash Flow" at bounding box center [314, 299] width 193 height 12
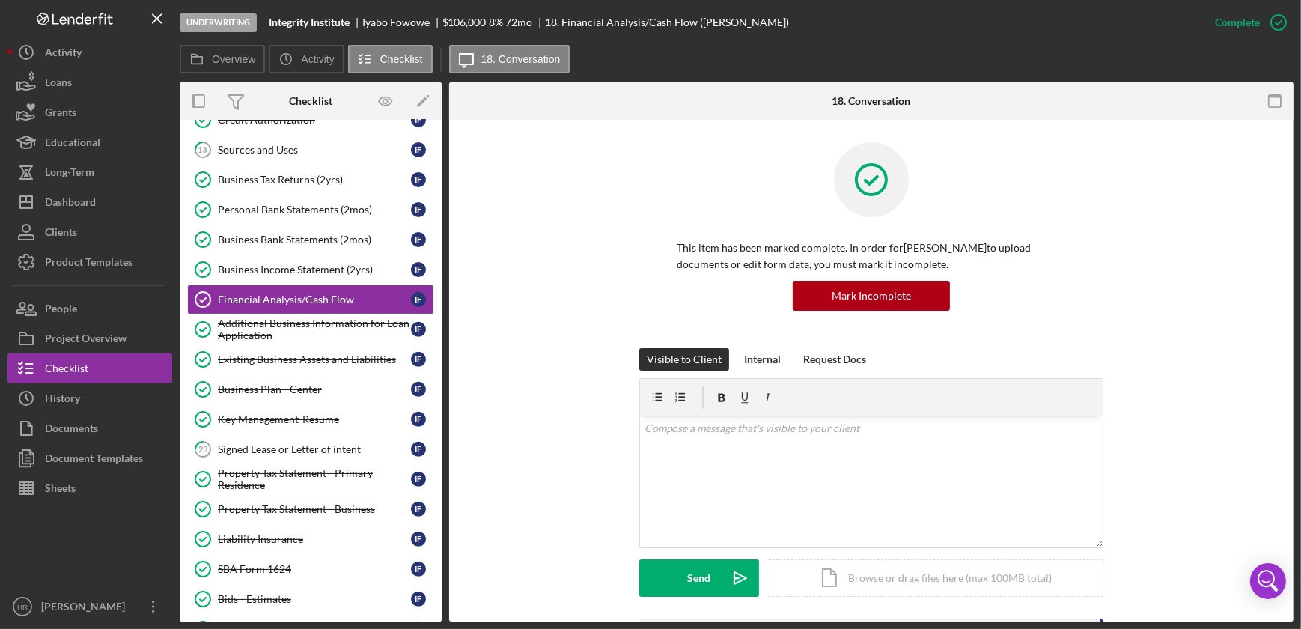
scroll to position [204, 0]
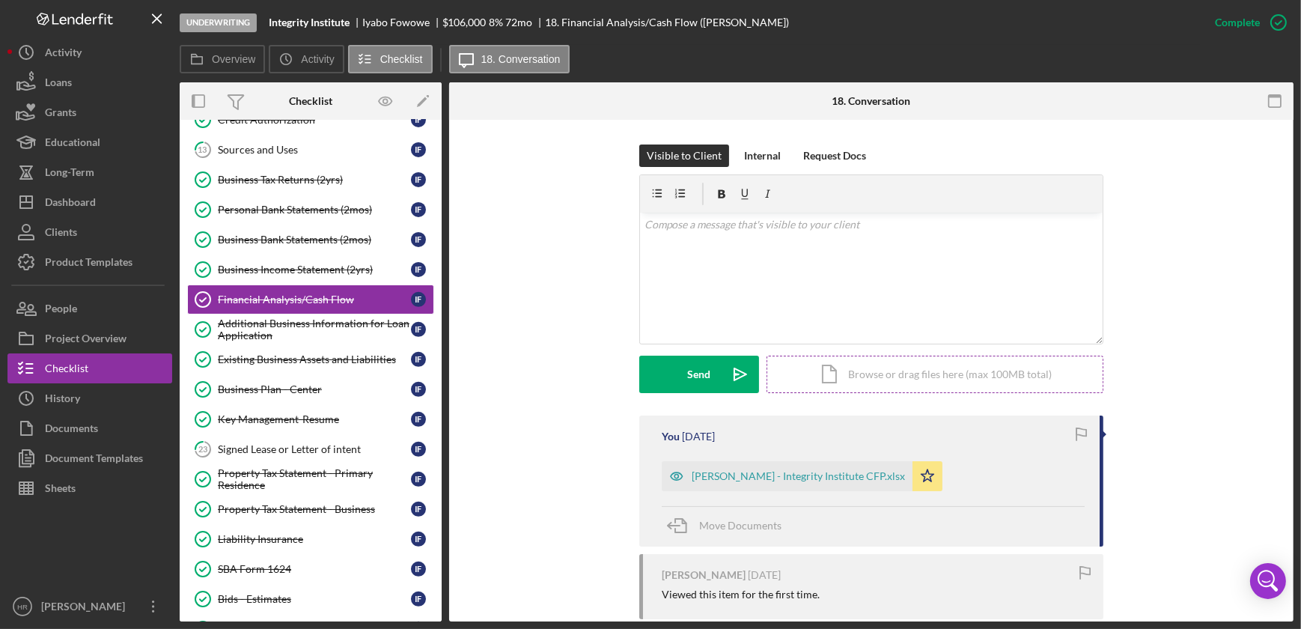
click at [930, 372] on div "Icon/Document Browse or drag files here (max 100MB total) Tap to choose files o…" at bounding box center [934, 373] width 337 height 37
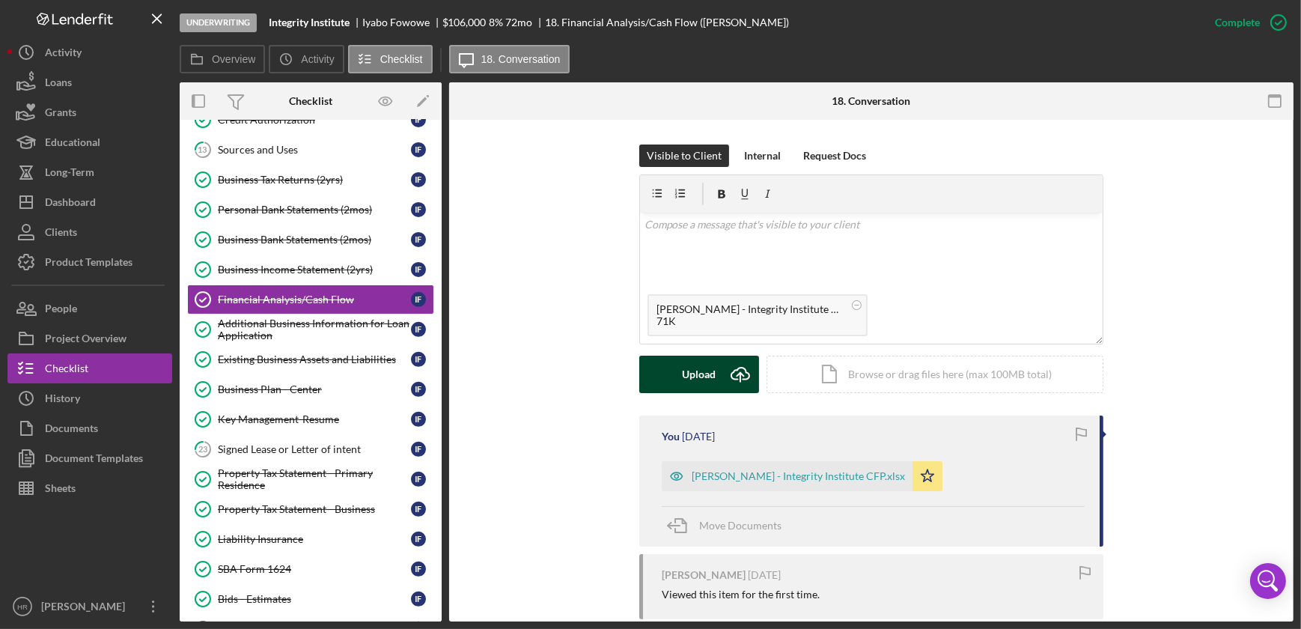
click at [679, 371] on button "Upload Icon/Upload" at bounding box center [699, 373] width 120 height 37
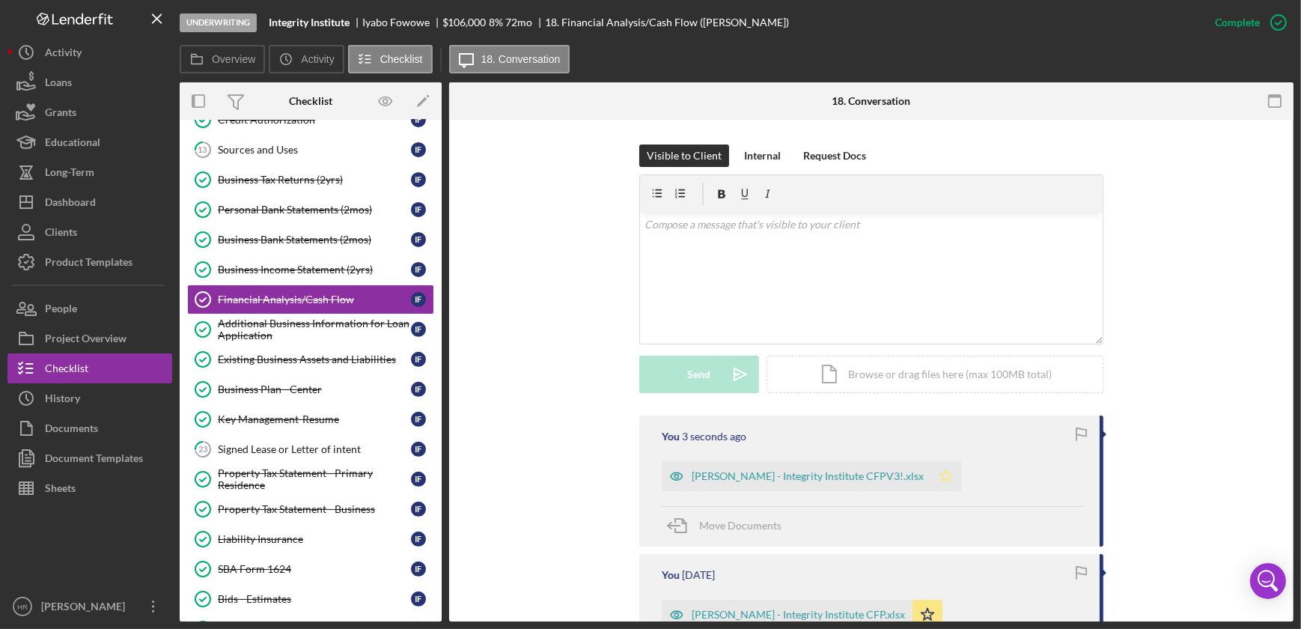
click at [931, 471] on icon "Icon/Star" at bounding box center [946, 476] width 30 height 30
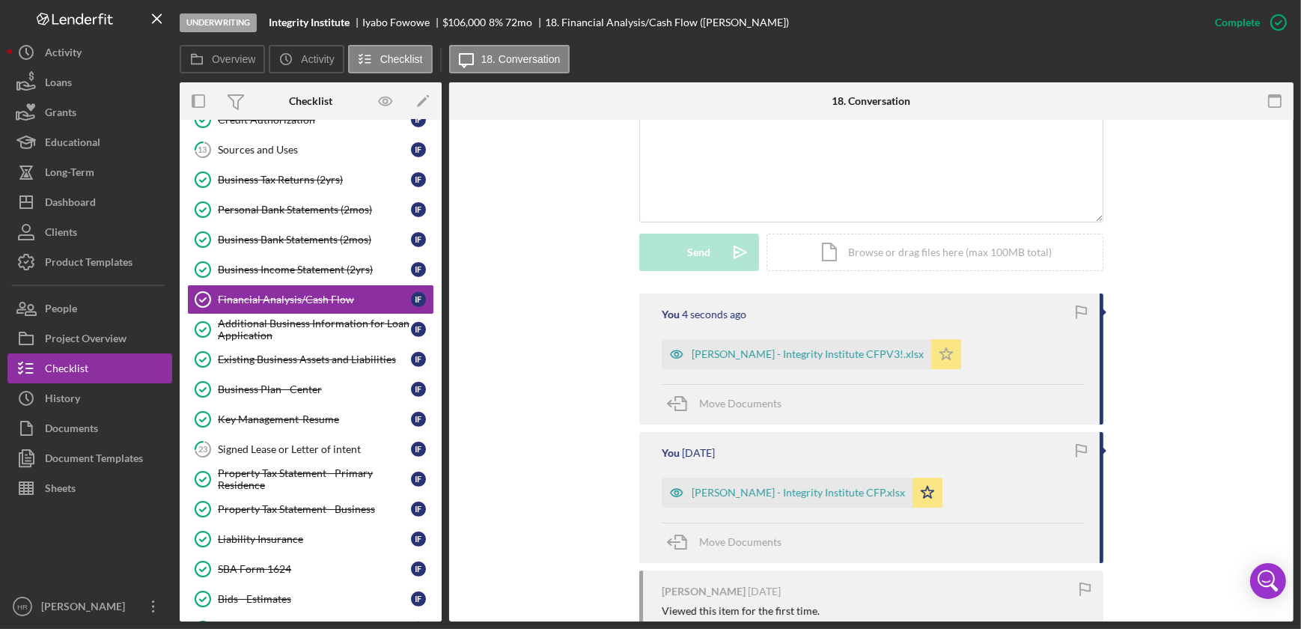
scroll to position [340, 0]
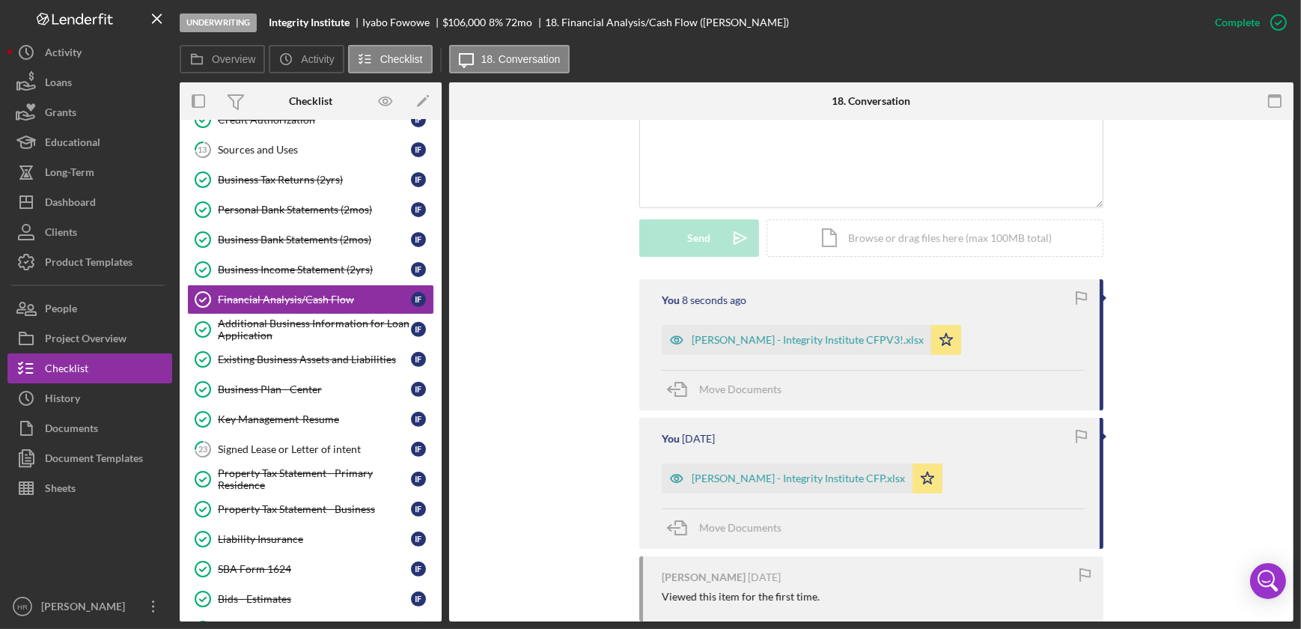
click at [1081, 293] on icon "button" at bounding box center [1081, 298] width 34 height 34
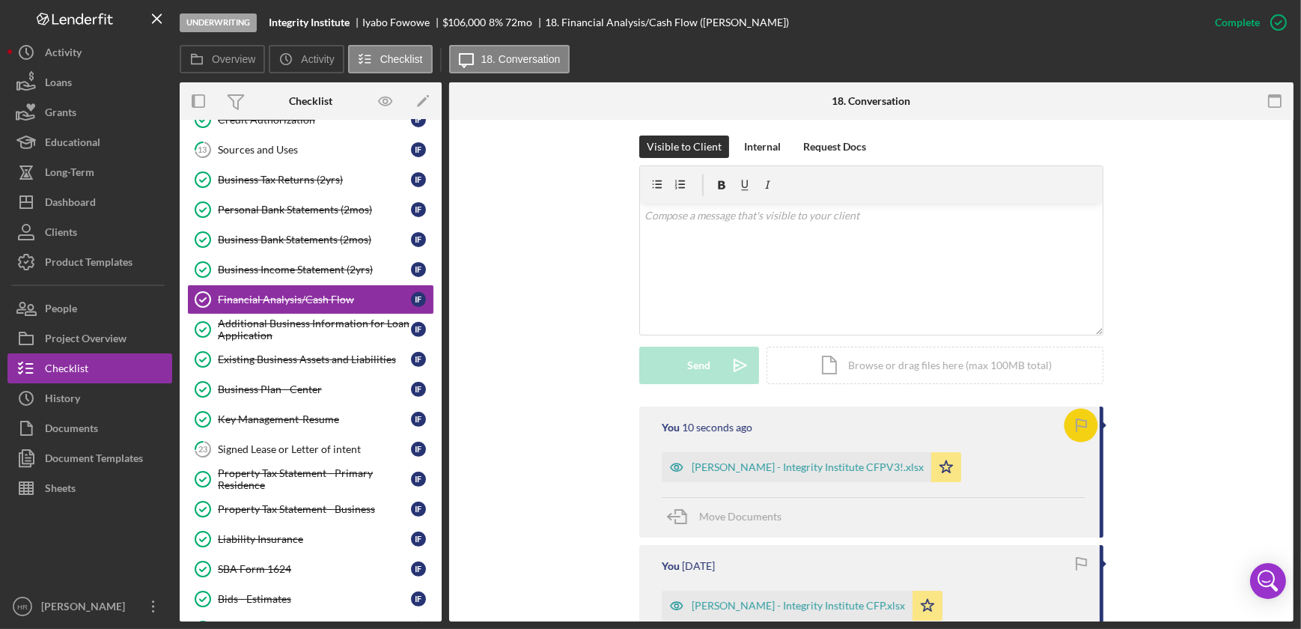
scroll to position [204, 0]
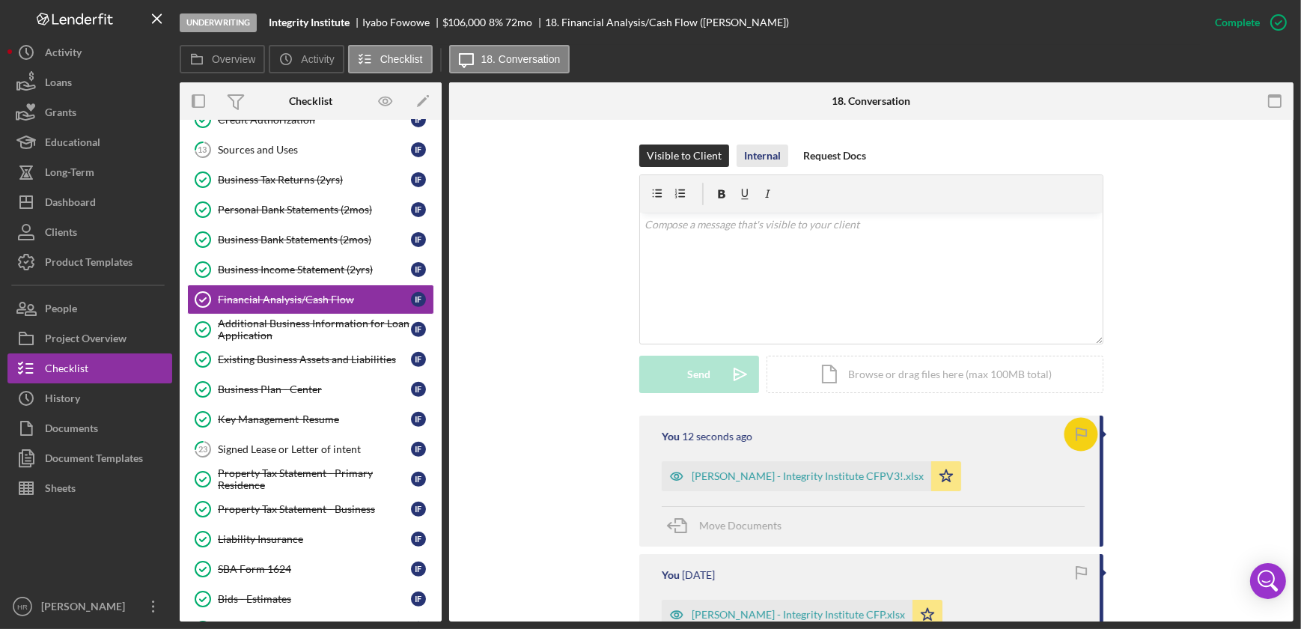
click at [750, 161] on div "Internal" at bounding box center [762, 155] width 37 height 22
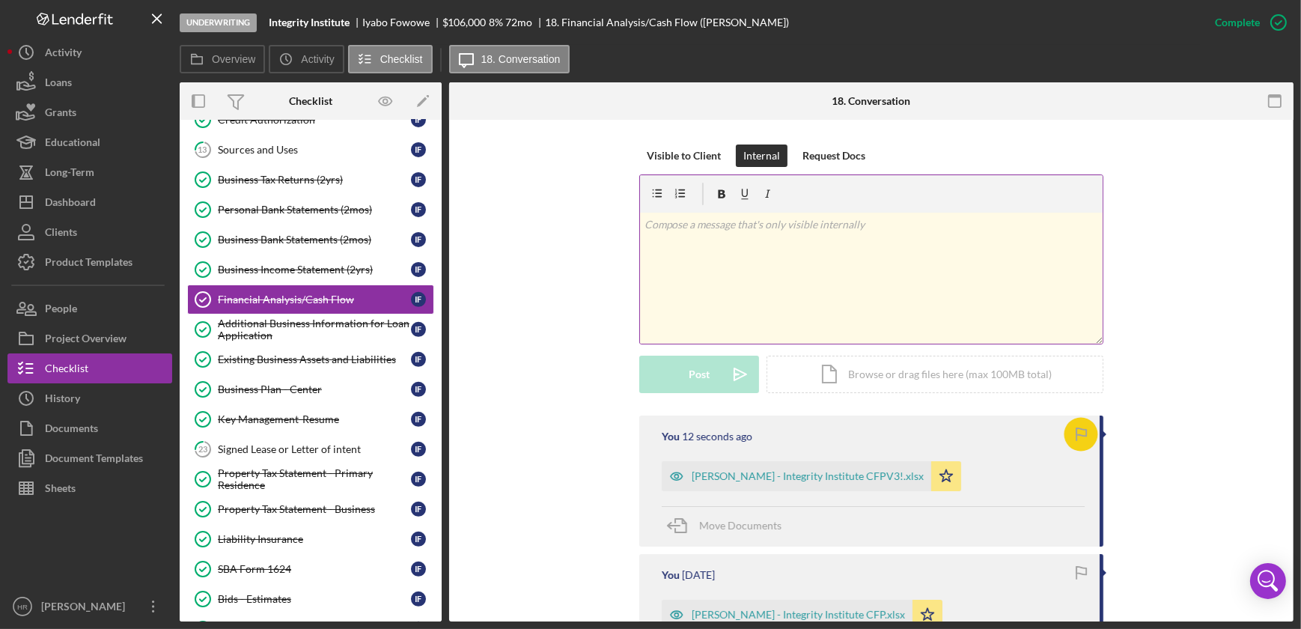
click at [724, 232] on p at bounding box center [871, 224] width 454 height 16
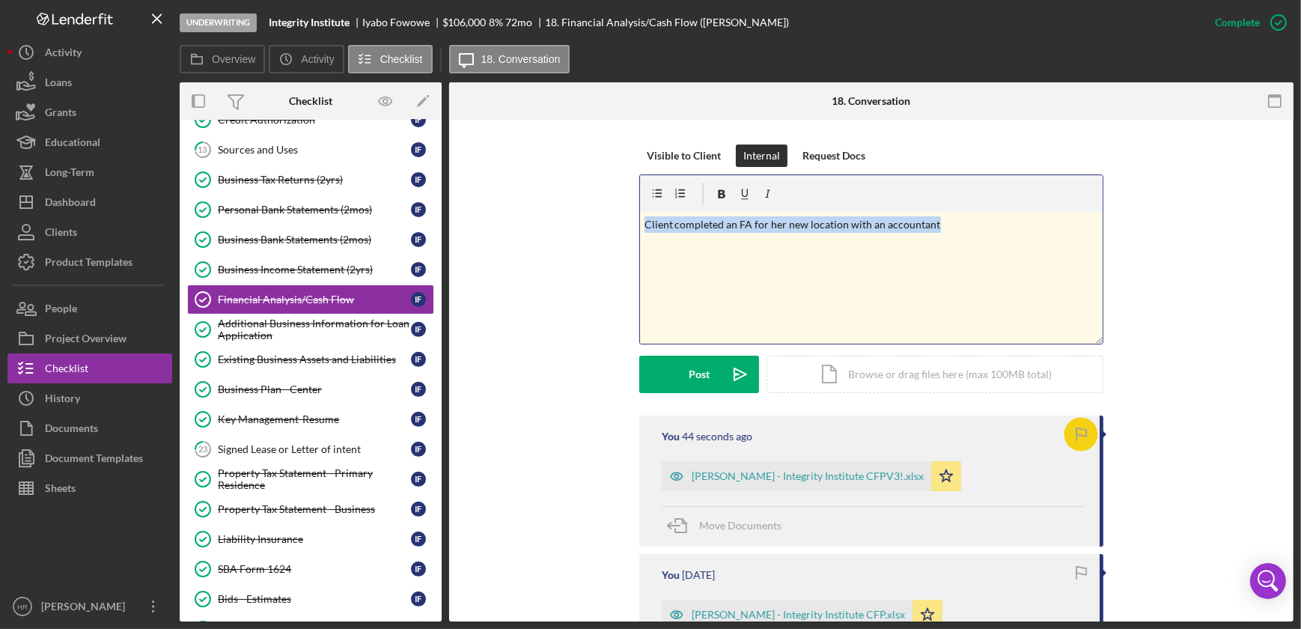
drag, startPoint x: 968, startPoint y: 230, endPoint x: 470, endPoint y: 214, distance: 497.9
click at [470, 214] on div "This item has been marked complete. In order for Iyabo Fowowe to upload documen…" at bounding box center [871, 565] width 844 height 1298
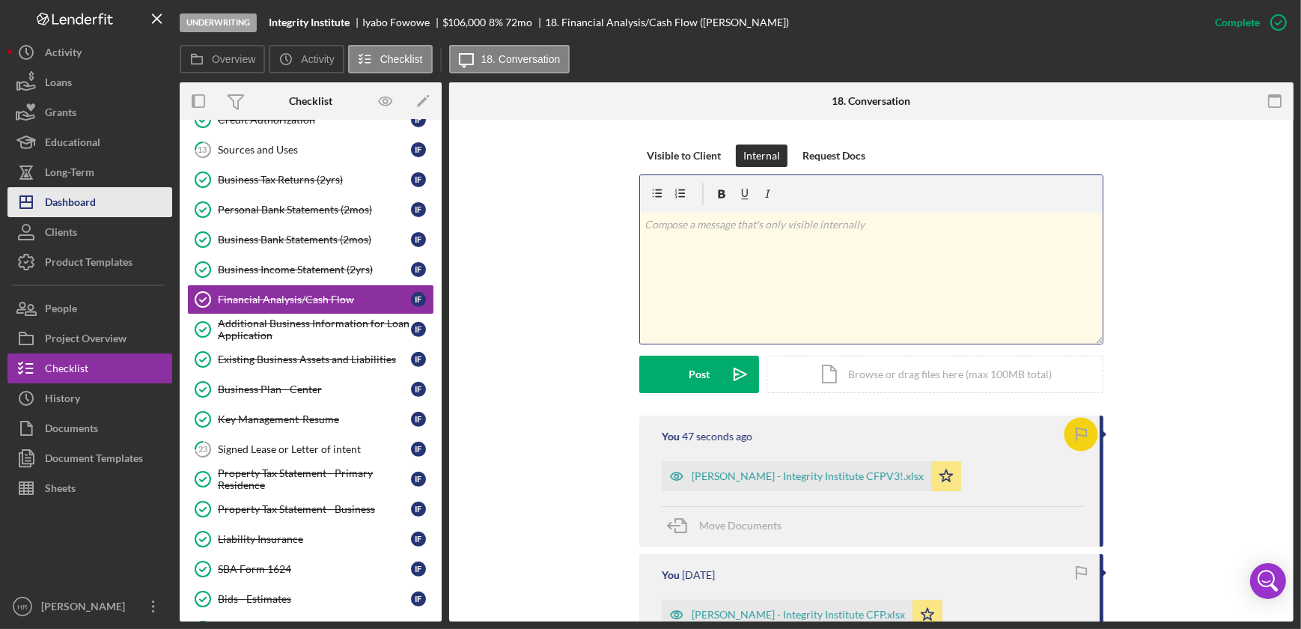
click at [82, 203] on div "Dashboard" at bounding box center [70, 204] width 51 height 34
